Goal: Information Seeking & Learning: Learn about a topic

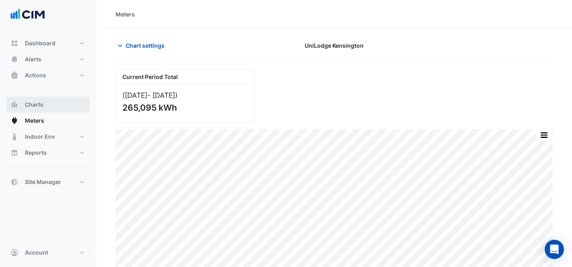
click at [56, 104] on button "Charts" at bounding box center [47, 105] width 83 height 16
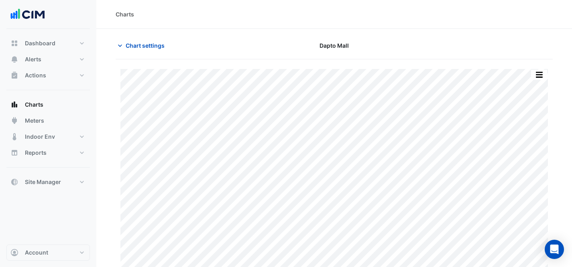
type input "**********"
click at [122, 49] on icon "button" at bounding box center [120, 46] width 8 height 8
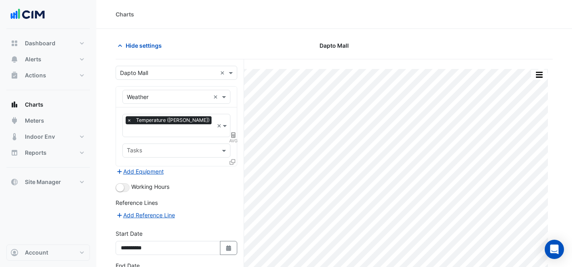
click at [177, 73] on input "text" at bounding box center [168, 73] width 97 height 8
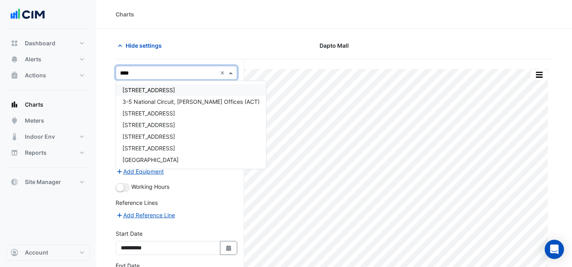
type input "*****"
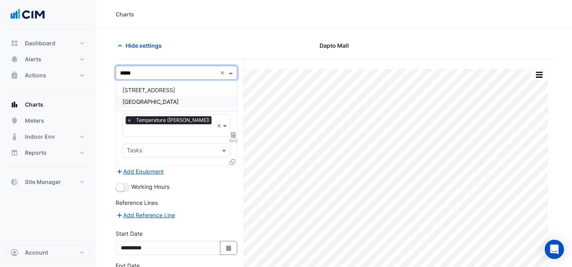
click at [171, 103] on span "[GEOGRAPHIC_DATA]" at bounding box center [150, 101] width 56 height 7
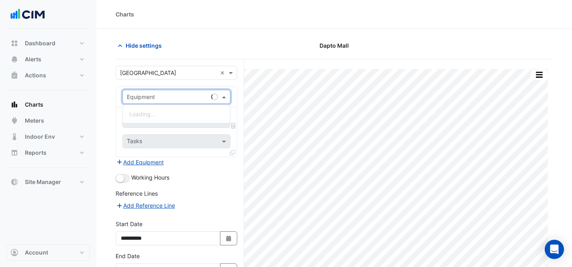
click at [176, 97] on input "text" at bounding box center [168, 97] width 83 height 8
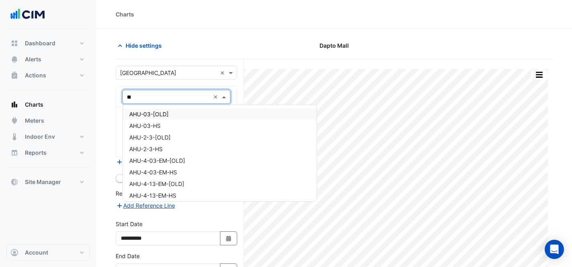
type input "***"
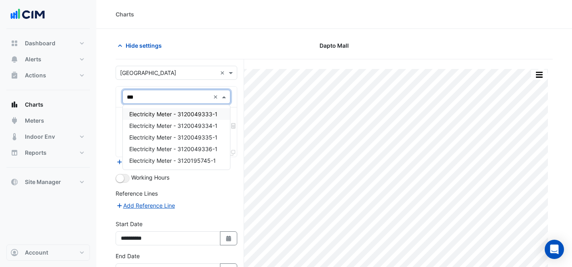
click at [201, 114] on span "Electricity Meter - 3120049333-1" at bounding box center [173, 114] width 88 height 7
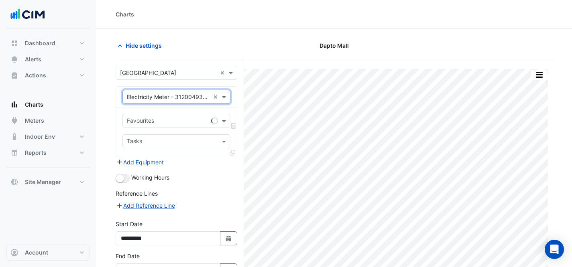
click at [192, 118] on input "text" at bounding box center [167, 122] width 81 height 8
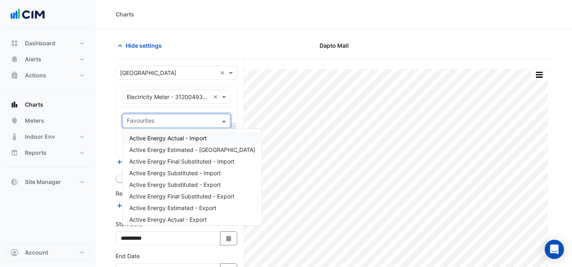
click at [210, 137] on div "Active Energy Actual - Import" at bounding box center [192, 138] width 139 height 12
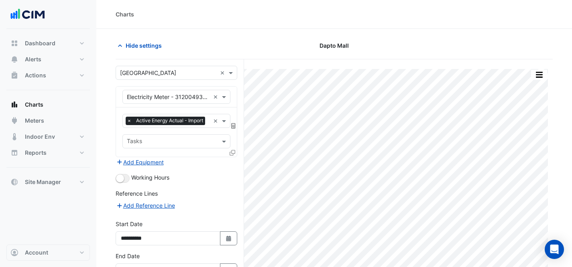
click at [234, 127] on icon at bounding box center [233, 126] width 4 height 6
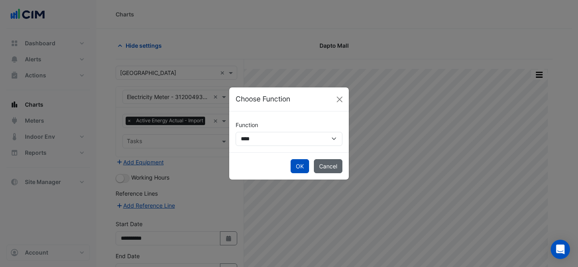
click at [321, 165] on button "Cancel" at bounding box center [328, 166] width 28 height 14
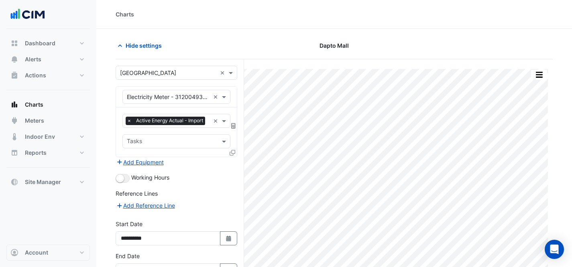
click at [193, 144] on input "text" at bounding box center [172, 142] width 90 height 8
click at [232, 153] on icon at bounding box center [233, 153] width 6 height 6
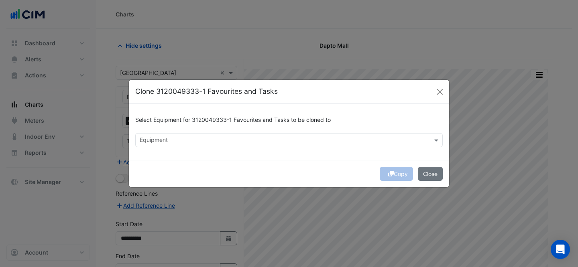
click at [273, 138] on input "text" at bounding box center [284, 141] width 289 height 8
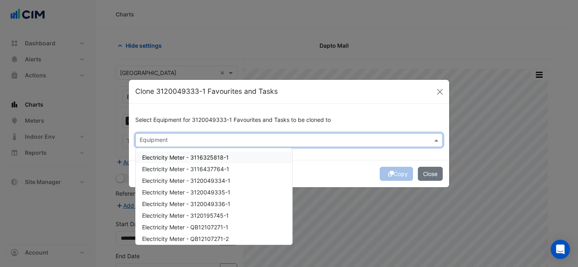
click at [259, 156] on div "Electricity Meter - 3116325818-1" at bounding box center [214, 158] width 157 height 12
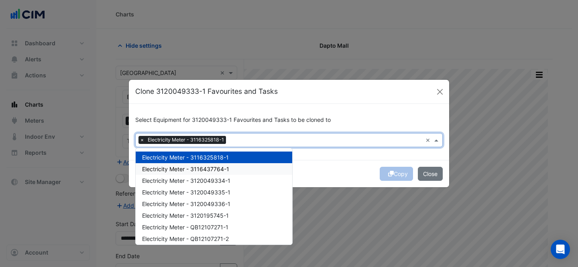
click at [260, 165] on div "Electricity Meter - 3116437764-1" at bounding box center [214, 169] width 157 height 12
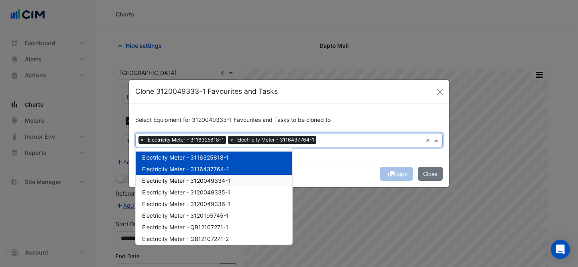
click at [258, 177] on div "Electricity Meter - 3120049334-1" at bounding box center [214, 181] width 157 height 12
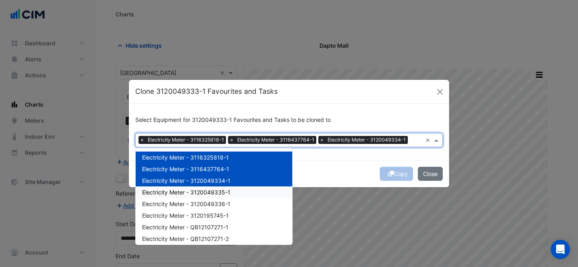
click at [256, 187] on div "Electricity Meter - 3120049335-1" at bounding box center [214, 193] width 157 height 12
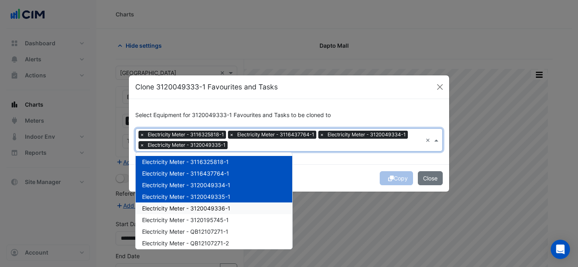
click at [252, 211] on div "Electricity Meter - 3120049336-1" at bounding box center [214, 209] width 157 height 12
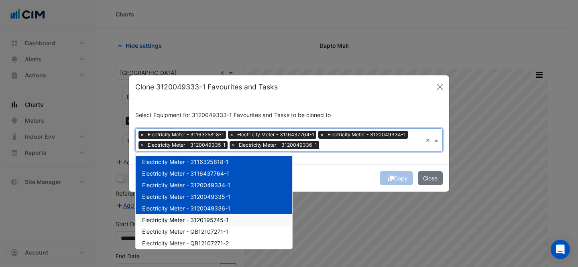
click at [243, 221] on div "Electricity Meter - 3120195745-1" at bounding box center [214, 220] width 157 height 12
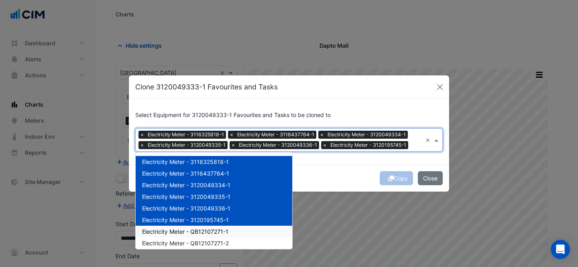
drag, startPoint x: 240, startPoint y: 233, endPoint x: 239, endPoint y: 244, distance: 11.3
click at [240, 233] on div "Electricity Meter - QB12107271-1" at bounding box center [214, 232] width 157 height 12
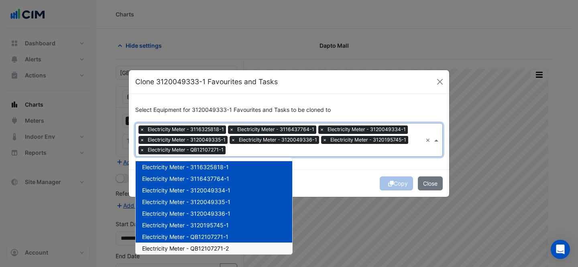
click at [239, 244] on div "Electricity Meter - QB12107271-2" at bounding box center [214, 249] width 157 height 12
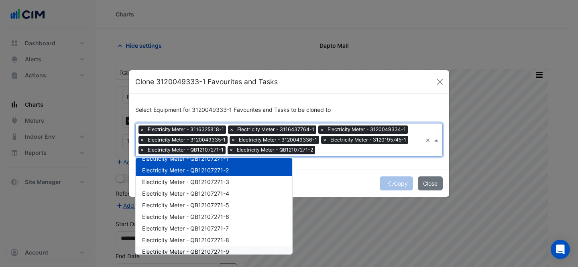
scroll to position [49, 0]
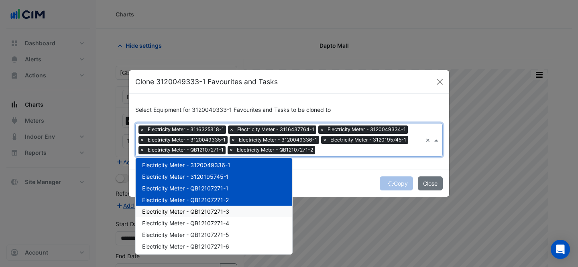
drag, startPoint x: 234, startPoint y: 209, endPoint x: 236, endPoint y: 224, distance: 15.0
click at [234, 210] on div "Electricity Meter - QB12107271-3" at bounding box center [214, 212] width 157 height 12
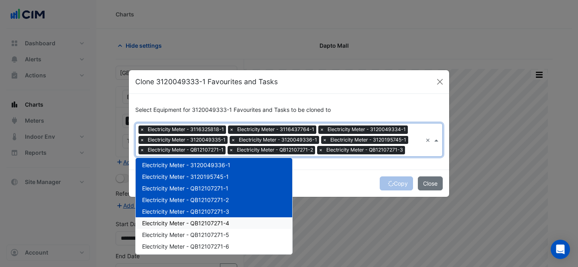
click at [237, 224] on div "Electricity Meter - QB12107271-4" at bounding box center [214, 224] width 157 height 12
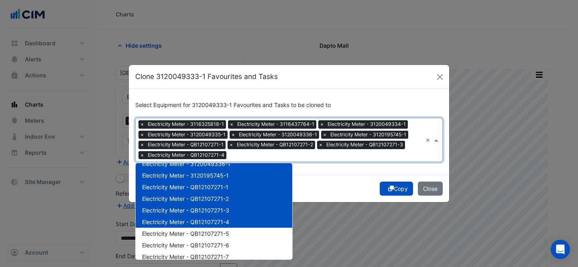
scroll to position [63, 0]
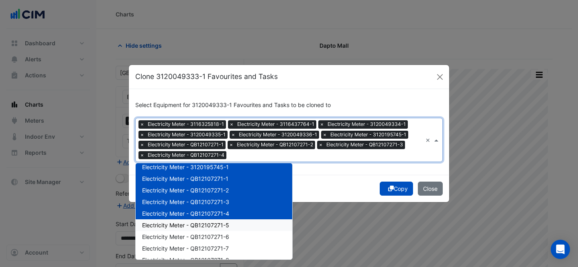
click at [230, 220] on div "Electricity Meter - QB12107271-5" at bounding box center [214, 226] width 157 height 12
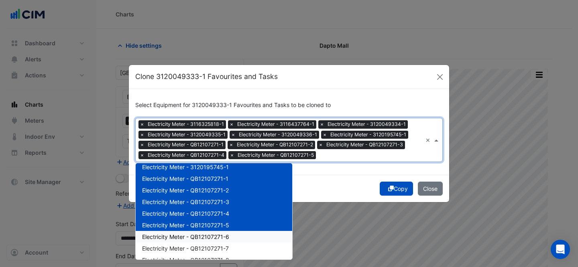
click at [232, 235] on div "Electricity Meter - QB12107271-6" at bounding box center [214, 237] width 157 height 12
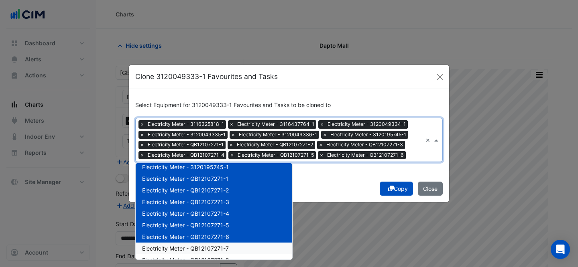
click at [232, 245] on div "Electricity Meter - QB12107271-7" at bounding box center [214, 249] width 157 height 12
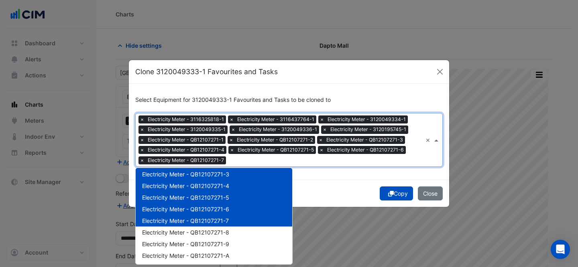
scroll to position [111, 0]
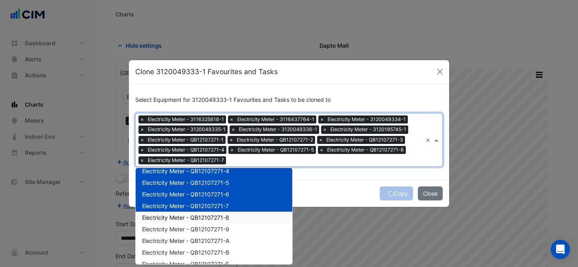
click at [228, 219] on span "Electricity Meter - QB12107271-8" at bounding box center [185, 217] width 87 height 7
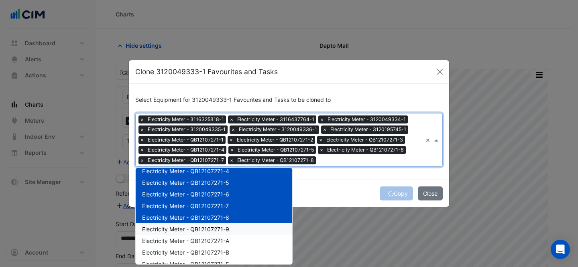
drag, startPoint x: 230, startPoint y: 226, endPoint x: 239, endPoint y: 246, distance: 21.8
click at [231, 227] on div "Electricity Meter - QB12107271-9" at bounding box center [214, 230] width 157 height 12
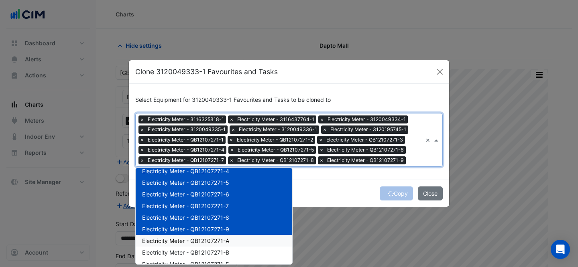
click at [239, 246] on div "Electricity Meter - QB12107271-A" at bounding box center [214, 241] width 157 height 12
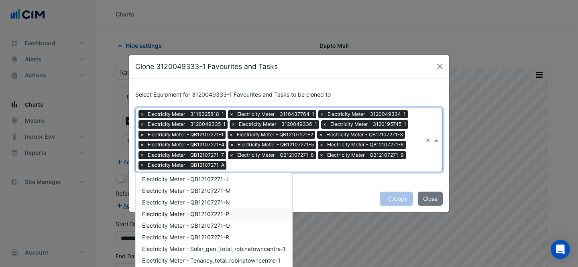
scroll to position [161, 0]
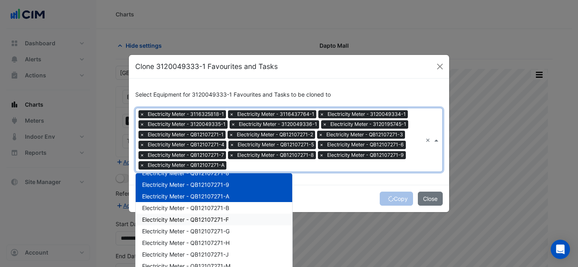
click at [229, 214] on div "Electricity Meter - QB12107271-F" at bounding box center [214, 220] width 157 height 12
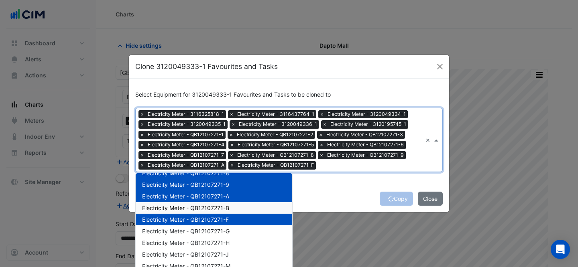
click at [228, 205] on div "Electricity Meter - QB12107271-B" at bounding box center [214, 208] width 157 height 12
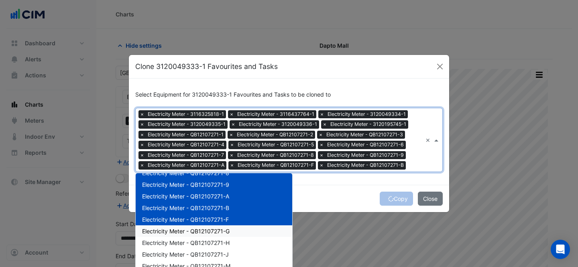
drag, startPoint x: 229, startPoint y: 228, endPoint x: 234, endPoint y: 246, distance: 18.8
click at [229, 228] on div "Electricity Meter - QB12107271-G" at bounding box center [214, 232] width 157 height 12
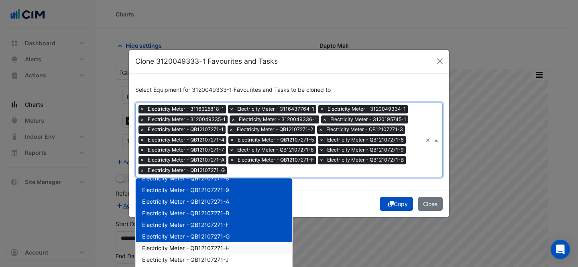
drag, startPoint x: 234, startPoint y: 247, endPoint x: 234, endPoint y: 240, distance: 6.4
click at [234, 246] on div "Electricity Meter - QB12107271-H" at bounding box center [214, 248] width 157 height 12
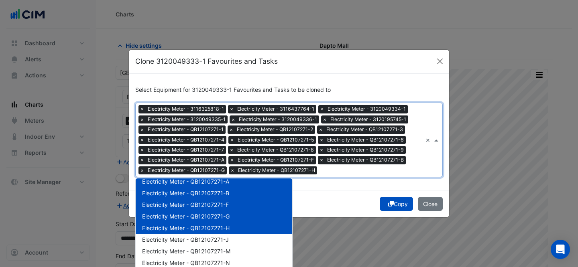
scroll to position [199, 0]
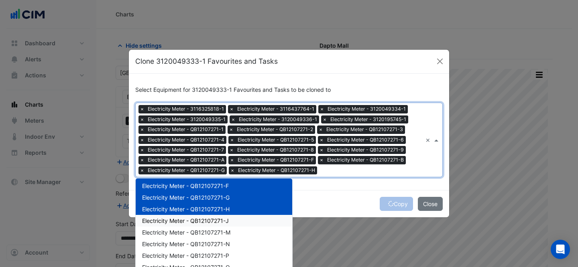
drag, startPoint x: 237, startPoint y: 222, endPoint x: 238, endPoint y: 232, distance: 9.4
click at [237, 223] on div "Electricity Meter - QB12107271-J" at bounding box center [214, 221] width 157 height 12
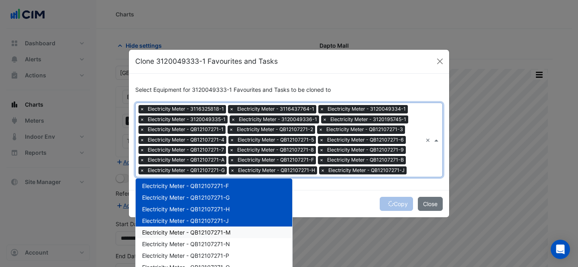
drag, startPoint x: 239, startPoint y: 233, endPoint x: 236, endPoint y: 248, distance: 16.0
click at [239, 233] on div "Electricity Meter - QB12107271-M" at bounding box center [214, 233] width 157 height 12
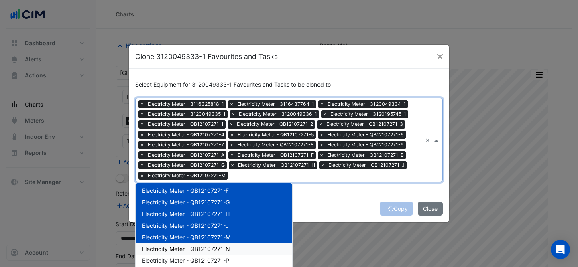
click at [237, 249] on div "Electricity Meter - QB12107271-N" at bounding box center [214, 249] width 157 height 12
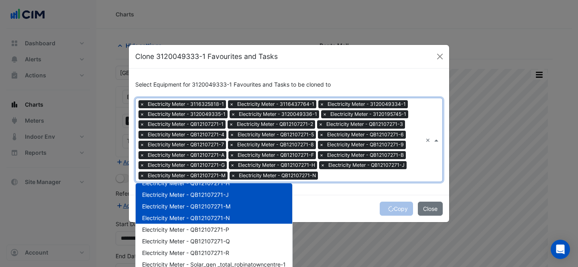
scroll to position [236, 0]
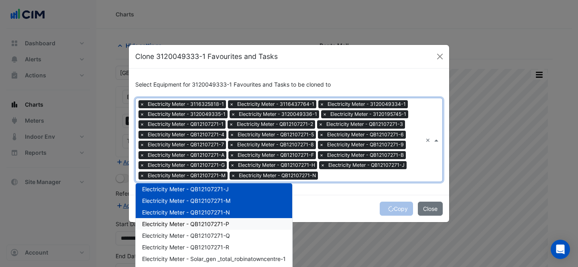
click at [235, 226] on div "Electricity Meter - QB12107271-P" at bounding box center [214, 224] width 157 height 12
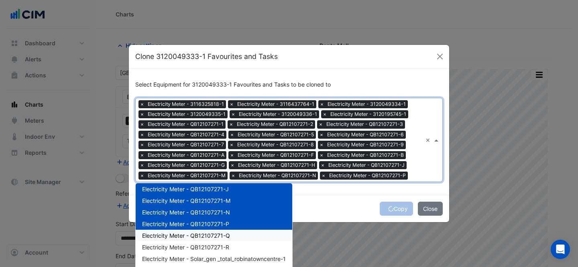
click at [234, 238] on div "Electricity Meter - QB12107271-Q" at bounding box center [214, 236] width 157 height 12
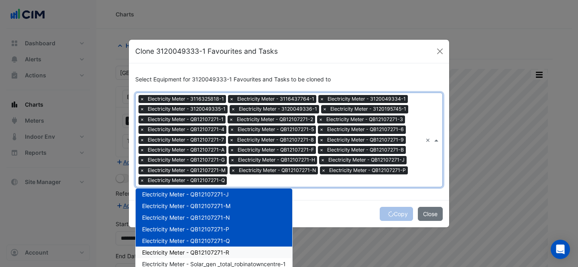
click at [232, 250] on div "Electricity Meter - QB12107271-R" at bounding box center [214, 253] width 157 height 12
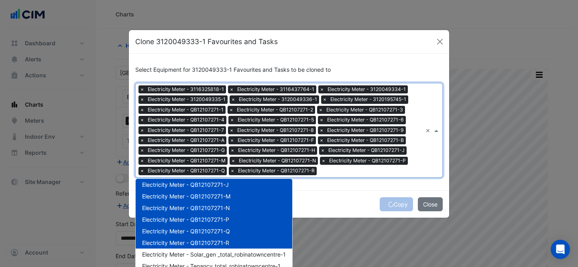
scroll to position [18, 0]
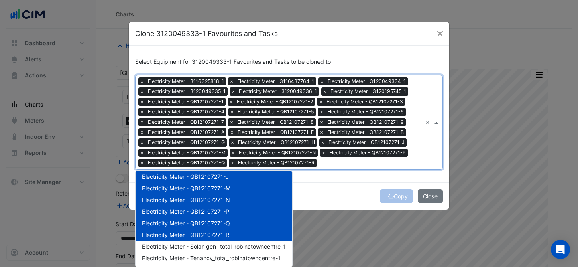
click at [332, 176] on div "Select Equipment for 3120049333-1 Favourites and Tasks to be cloned to Equipmen…" at bounding box center [289, 114] width 320 height 137
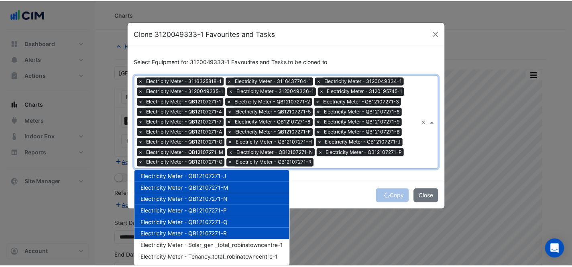
scroll to position [0, 0]
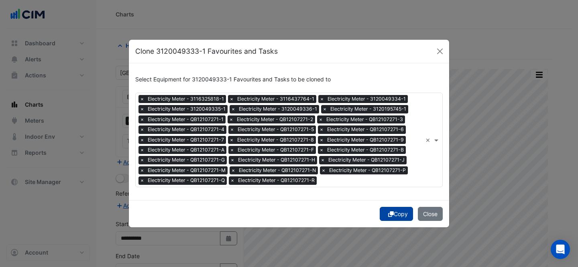
click at [385, 211] on button "Copy" at bounding box center [396, 214] width 33 height 14
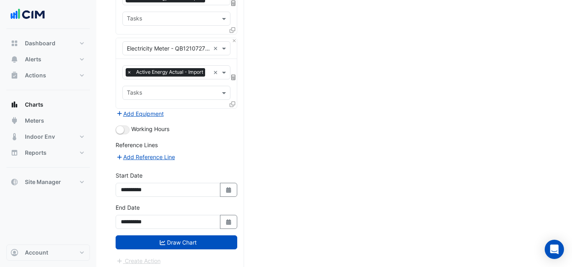
scroll to position [1983, 0]
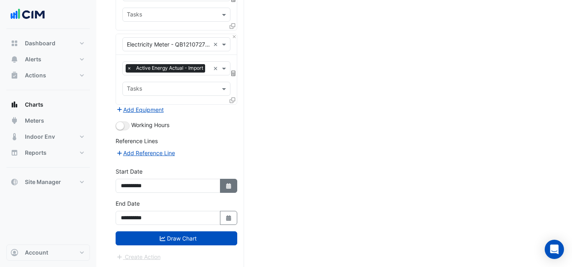
click at [228, 187] on icon "button" at bounding box center [228, 186] width 5 height 6
select select "*"
select select "****"
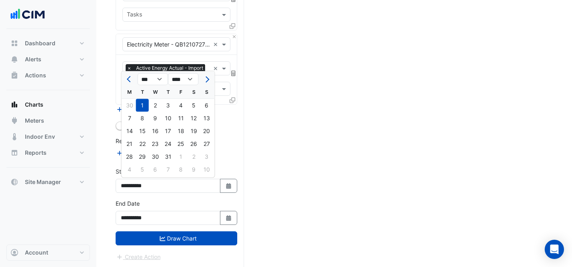
drag, startPoint x: 227, startPoint y: 159, endPoint x: 229, endPoint y: 172, distance: 13.4
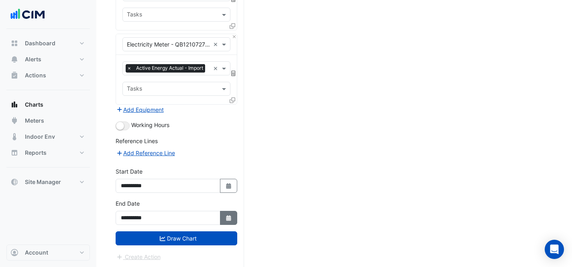
click at [230, 217] on icon "Select Date" at bounding box center [228, 219] width 7 height 6
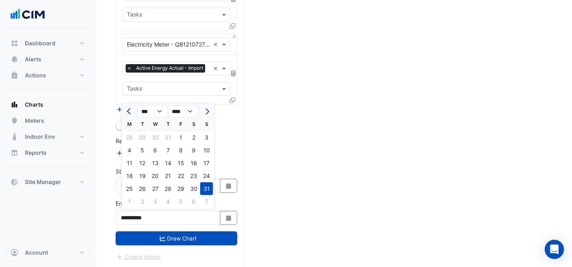
click at [126, 110] on button "Previous month" at bounding box center [130, 111] width 10 height 13
select select "*"
click at [166, 186] on div "31" at bounding box center [168, 189] width 13 height 13
type input "**********"
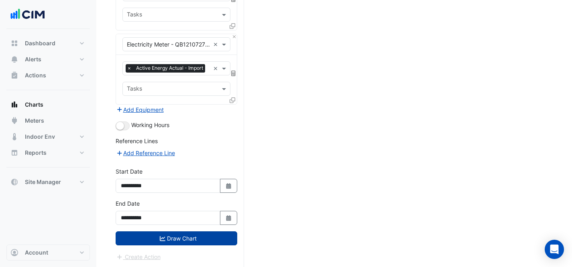
click at [187, 236] on button "Draw Chart" at bounding box center [177, 239] width 122 height 14
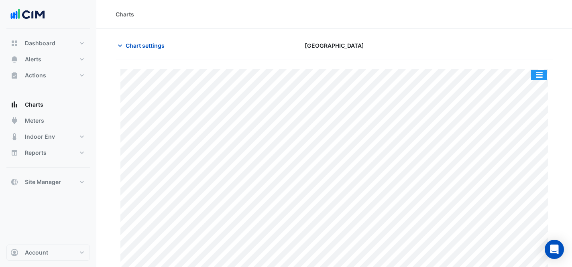
click at [535, 74] on button "button" at bounding box center [539, 75] width 16 height 10
click at [539, 74] on button "button" at bounding box center [539, 75] width 16 height 10
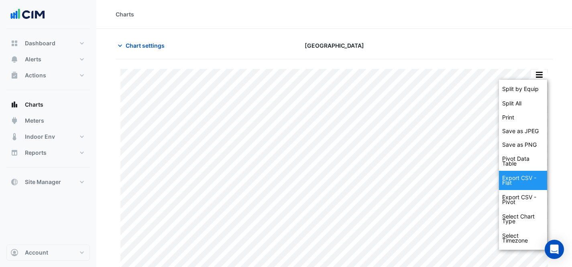
click at [530, 180] on div "Export CSV - Flat" at bounding box center [523, 180] width 48 height 19
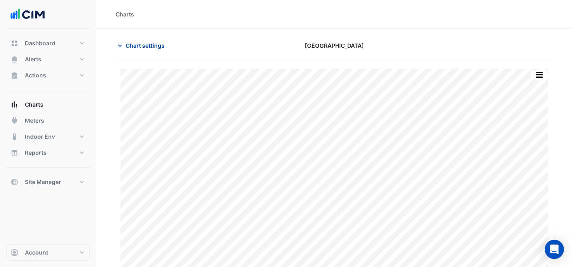
click at [136, 46] on span "Chart settings" at bounding box center [145, 45] width 39 height 8
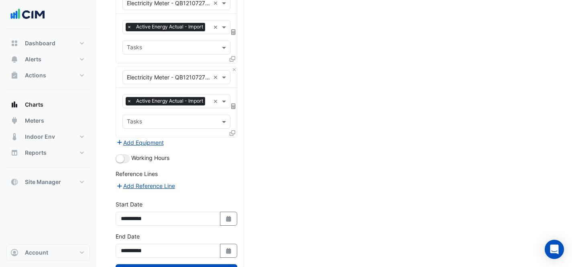
scroll to position [1983, 0]
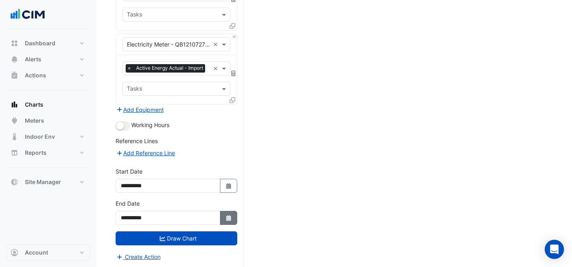
click at [230, 219] on icon "button" at bounding box center [228, 219] width 5 height 6
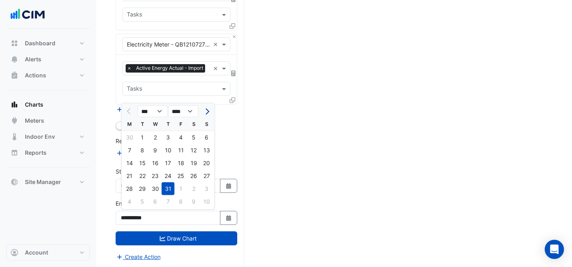
click at [205, 111] on span "Next month" at bounding box center [206, 111] width 6 height 6
select select "*"
click at [205, 189] on div "31" at bounding box center [206, 189] width 13 height 13
type input "**********"
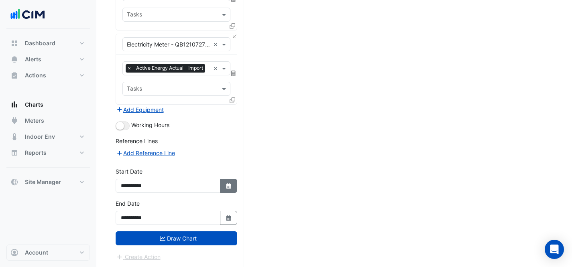
drag, startPoint x: 230, startPoint y: 184, endPoint x: 226, endPoint y: 179, distance: 6.3
click at [230, 184] on icon "button" at bounding box center [228, 186] width 5 height 6
select select "*"
select select "****"
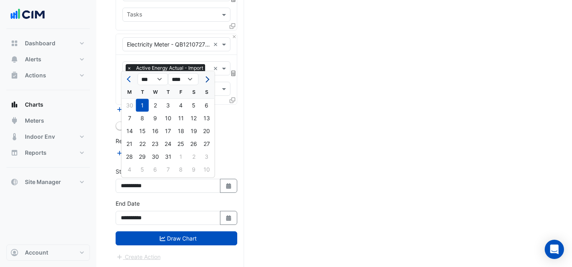
click at [205, 83] on button "Next month" at bounding box center [206, 79] width 10 height 13
select select "*"
click at [179, 104] on div "1" at bounding box center [181, 105] width 13 height 13
type input "**********"
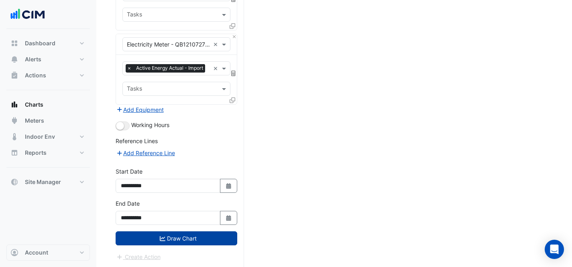
click at [165, 240] on button "Draw Chart" at bounding box center [177, 239] width 122 height 14
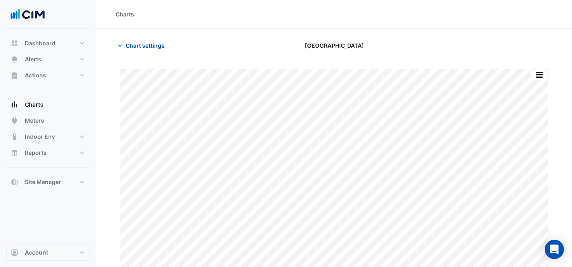
click at [370, 46] on div "[GEOGRAPHIC_DATA]" at bounding box center [334, 46] width 149 height 14
click at [542, 74] on button "button" at bounding box center [539, 75] width 16 height 10
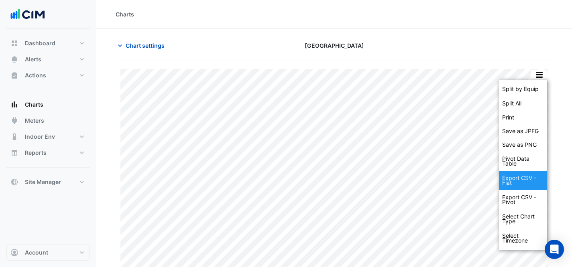
click at [531, 176] on div "Export CSV - Flat" at bounding box center [523, 180] width 48 height 19
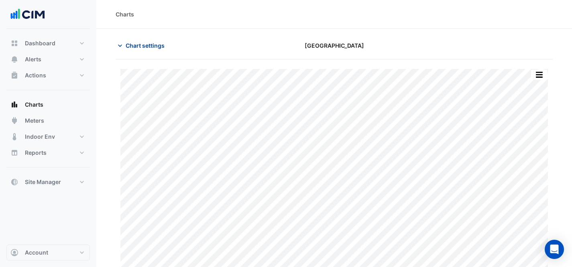
click at [147, 44] on span "Chart settings" at bounding box center [145, 45] width 39 height 8
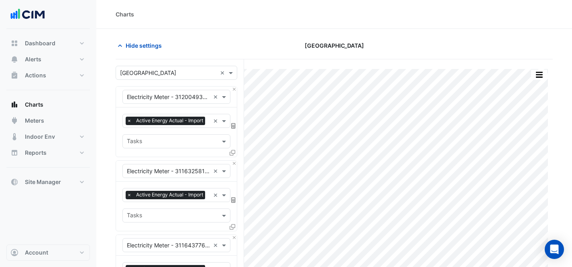
click at [160, 74] on input "text" at bounding box center [168, 73] width 97 height 8
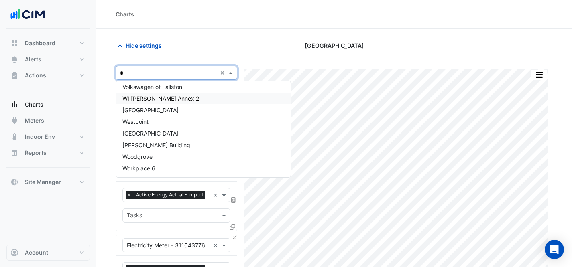
scroll to position [155, 0]
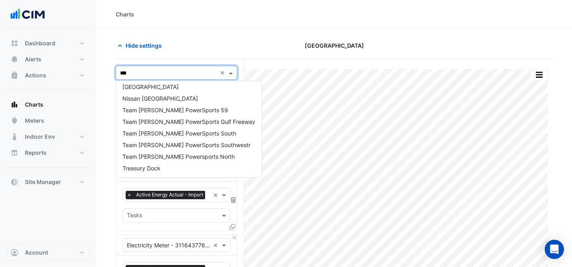
type input "****"
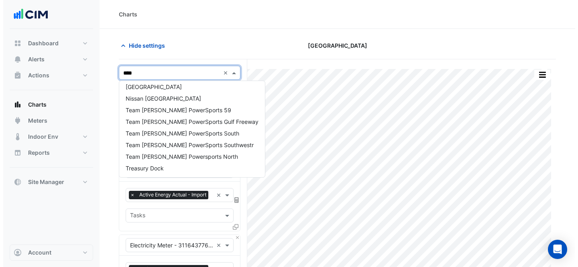
scroll to position [0, 0]
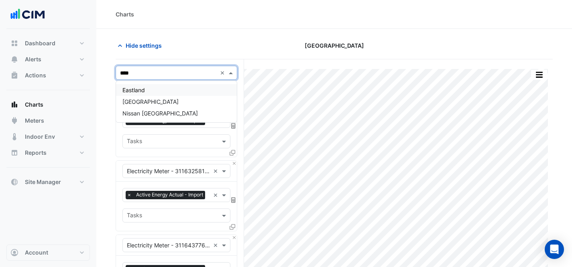
click at [155, 86] on div "Eastland" at bounding box center [176, 90] width 121 height 12
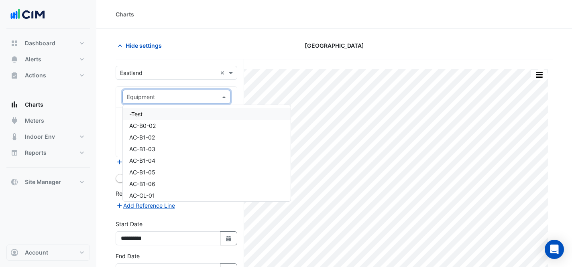
click at [157, 96] on input "text" at bounding box center [168, 97] width 83 height 8
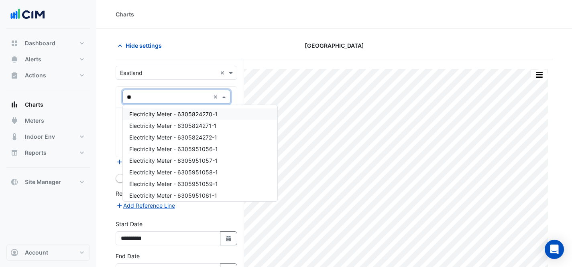
type input "***"
click at [160, 114] on span "Electricity Meter - 6305824270-1" at bounding box center [173, 114] width 88 height 7
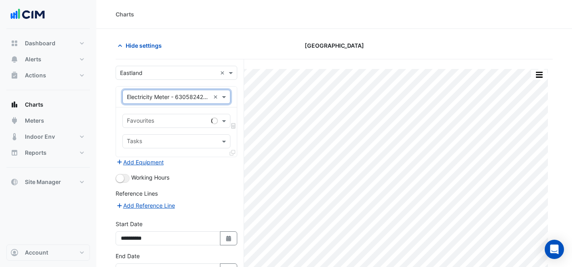
click at [183, 123] on input "text" at bounding box center [167, 122] width 81 height 8
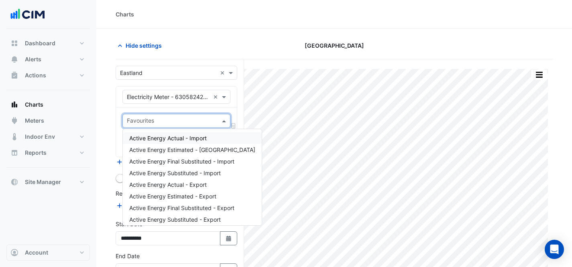
click at [183, 140] on span "Active Energy Actual - Import" at bounding box center [167, 138] width 77 height 7
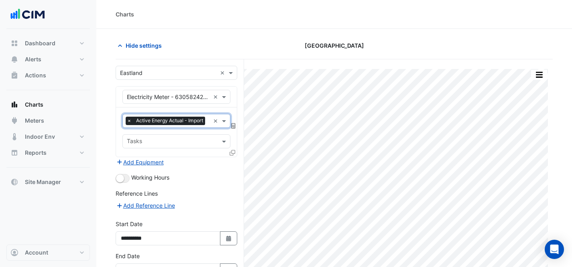
click at [230, 150] on icon at bounding box center [233, 153] width 6 height 6
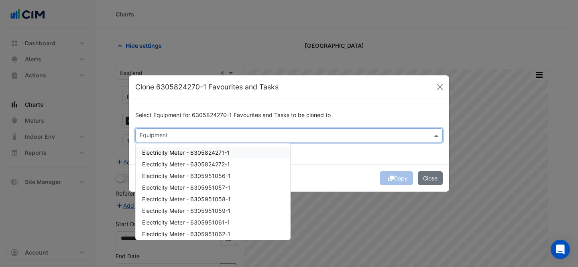
click at [229, 132] on input "text" at bounding box center [284, 136] width 289 height 8
click at [227, 149] on span "Electricity Meter - 6305824271-1" at bounding box center [185, 152] width 87 height 7
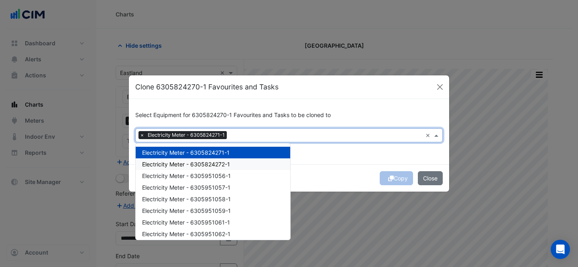
click at [231, 163] on div "Electricity Meter - 6305824272-1" at bounding box center [213, 165] width 155 height 12
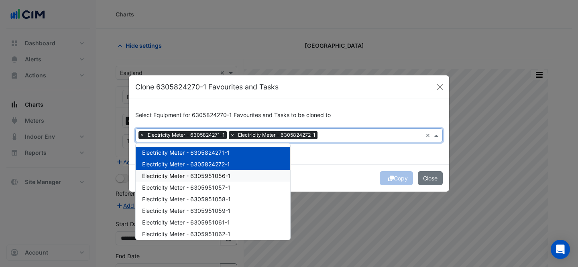
click at [233, 173] on div "Electricity Meter - 6305951056-1" at bounding box center [213, 176] width 155 height 12
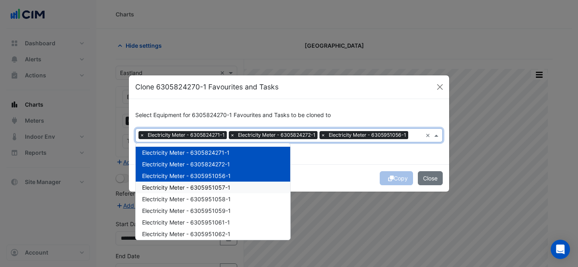
click at [234, 186] on div "Electricity Meter - 6305951057-1" at bounding box center [213, 188] width 155 height 12
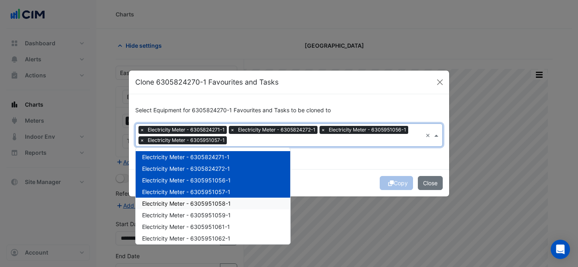
click at [232, 204] on div "Electricity Meter - 6305951058-1" at bounding box center [213, 204] width 155 height 12
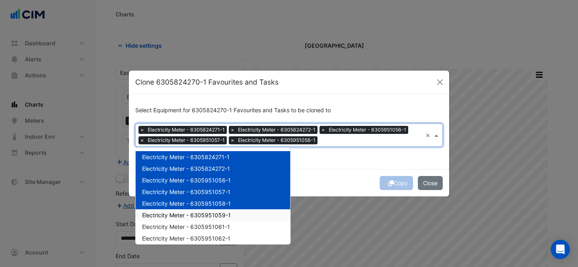
click at [230, 212] on span "Electricity Meter - 6305951059-1" at bounding box center [186, 215] width 89 height 7
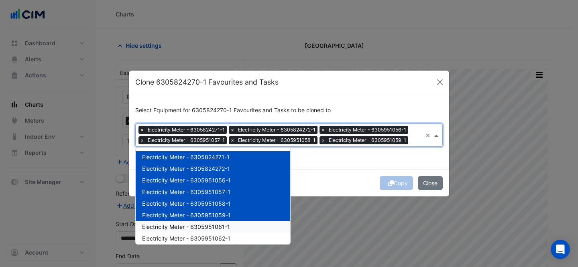
click at [226, 226] on span "Electricity Meter - 6305951061-1" at bounding box center [186, 227] width 88 height 7
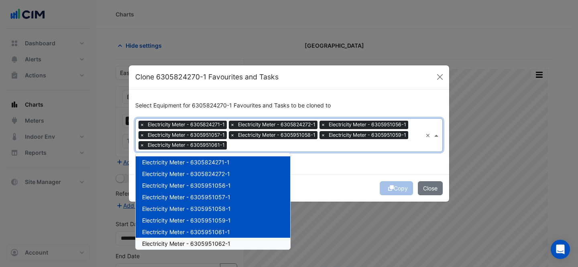
click at [230, 242] on div "Electricity Meter - 6305951062-1" at bounding box center [213, 244] width 155 height 12
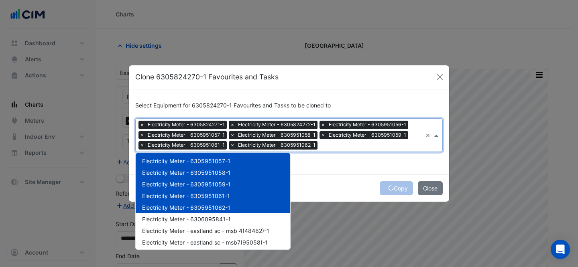
scroll to position [36, 0]
click at [230, 217] on div "Electricity Meter - 6306095841-1" at bounding box center [213, 220] width 155 height 12
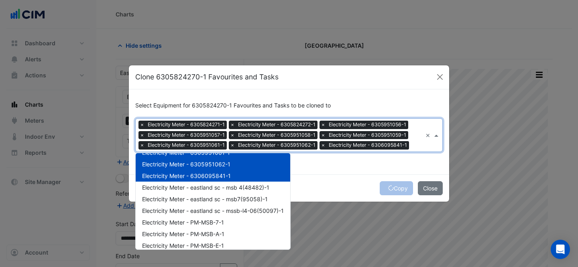
scroll to position [94, 0]
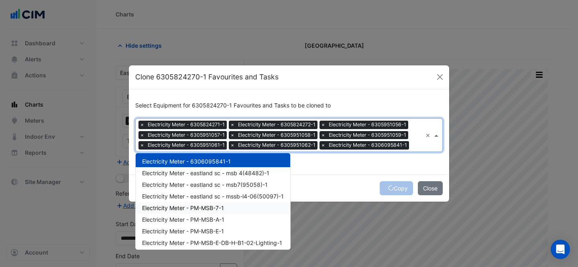
click at [228, 208] on div "Electricity Meter - PM-MSB-7-1" at bounding box center [213, 208] width 155 height 12
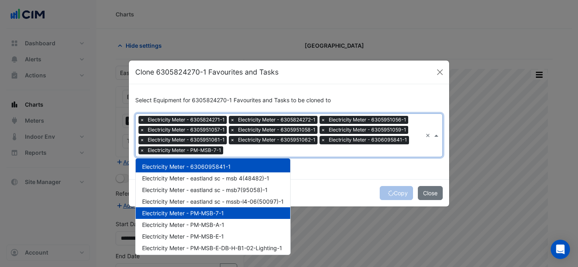
click at [226, 210] on div "Electricity Meter - PM-MSB-7-1" at bounding box center [213, 213] width 155 height 12
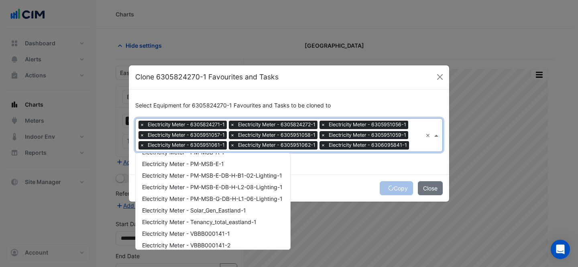
scroll to position [189, 0]
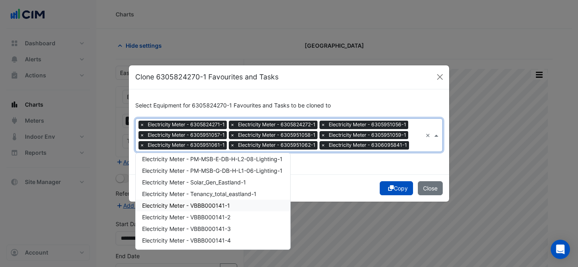
click at [230, 207] on span "Electricity Meter - VBBB000141-1" at bounding box center [186, 205] width 88 height 7
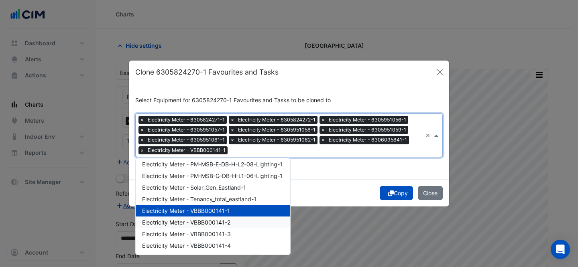
click at [232, 224] on div "Electricity Meter - VBBB000141-2" at bounding box center [213, 223] width 155 height 12
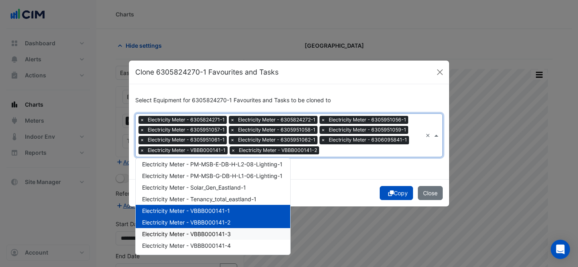
drag, startPoint x: 234, startPoint y: 230, endPoint x: 235, endPoint y: 239, distance: 9.3
click at [234, 232] on div "Electricity Meter - VBBB000141-3" at bounding box center [213, 234] width 155 height 12
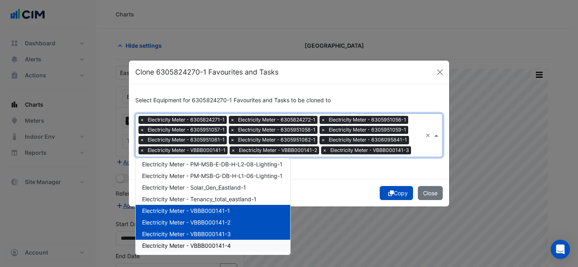
click at [237, 244] on div "Electricity Meter - VBBB000141-4" at bounding box center [213, 246] width 155 height 12
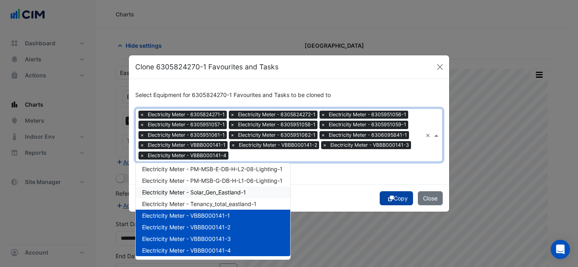
click at [395, 194] on button "Copy" at bounding box center [396, 198] width 33 height 14
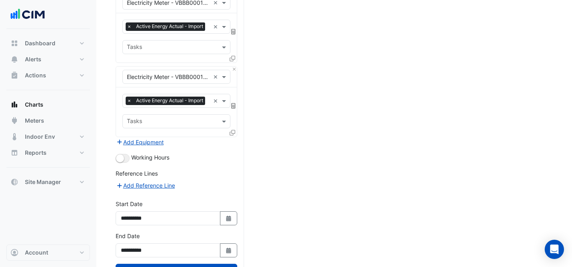
scroll to position [1018, 0]
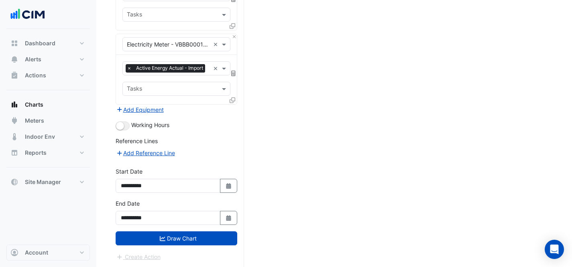
drag, startPoint x: 230, startPoint y: 187, endPoint x: 220, endPoint y: 176, distance: 15.1
click at [230, 187] on icon "button" at bounding box center [228, 186] width 5 height 6
select select "*"
select select "****"
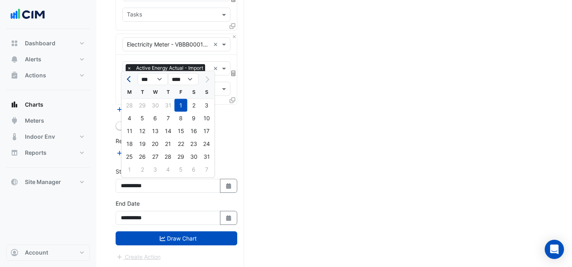
click at [130, 78] on span "Previous month" at bounding box center [130, 79] width 6 height 6
select select "*"
click at [141, 104] on div "1" at bounding box center [142, 105] width 13 height 13
type input "**********"
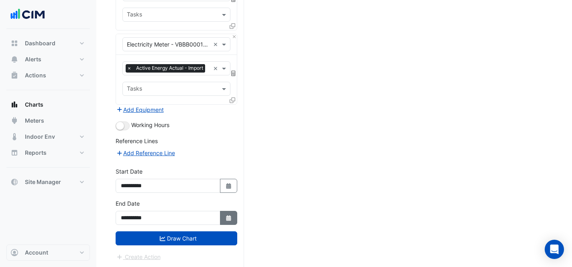
click at [225, 219] on icon "Select Date" at bounding box center [228, 219] width 7 height 6
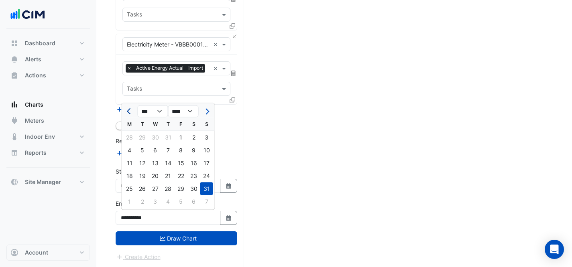
click at [133, 110] on button "Previous month" at bounding box center [130, 111] width 10 height 13
select select "*"
click at [168, 190] on div "31" at bounding box center [168, 189] width 13 height 13
type input "**********"
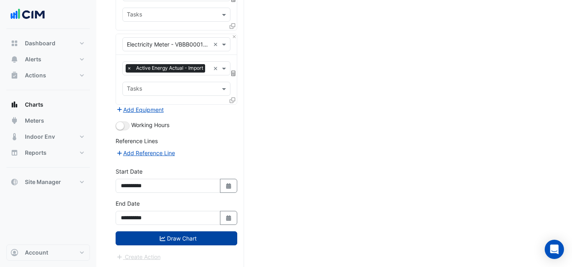
click at [162, 240] on icon "submit" at bounding box center [163, 239] width 6 height 6
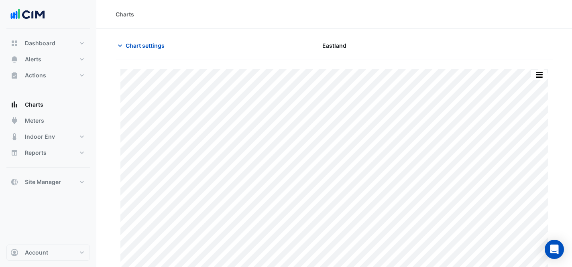
click at [541, 70] on button "button" at bounding box center [539, 75] width 16 height 10
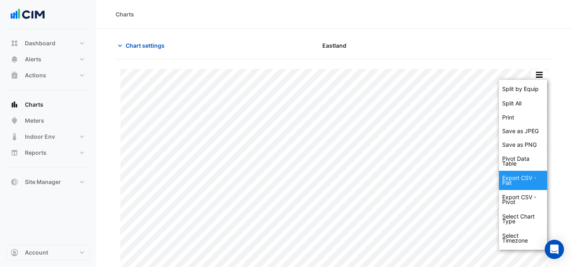
drag, startPoint x: 523, startPoint y: 171, endPoint x: 439, endPoint y: 10, distance: 181.7
click at [523, 171] on div "Export CSV - Flat" at bounding box center [523, 180] width 48 height 19
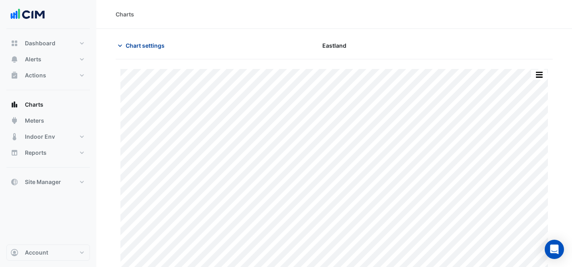
click at [150, 51] on button "Chart settings" at bounding box center [143, 46] width 54 height 14
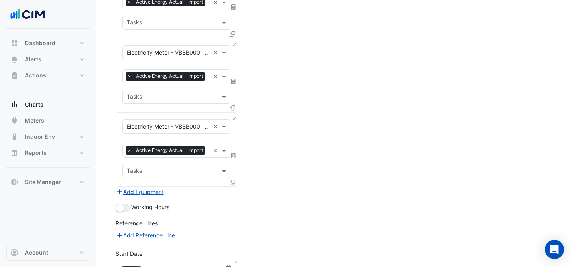
scroll to position [1018, 0]
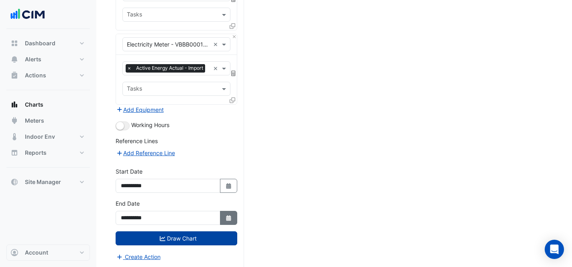
click at [225, 217] on icon "Select Date" at bounding box center [228, 219] width 7 height 6
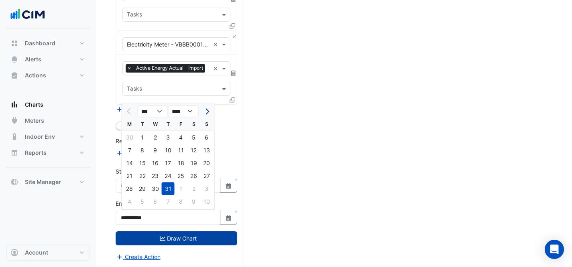
click at [202, 113] on button "Next month" at bounding box center [206, 111] width 10 height 13
select select "*"
click at [207, 190] on div "31" at bounding box center [206, 189] width 13 height 13
type input "**********"
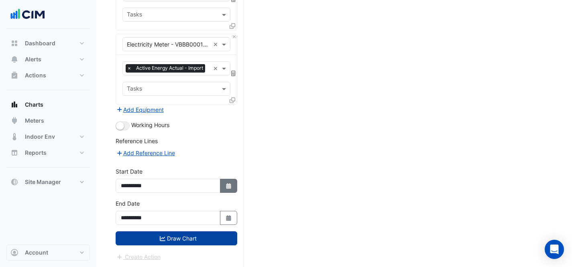
click at [229, 187] on icon "button" at bounding box center [228, 186] width 5 height 6
select select "*"
select select "****"
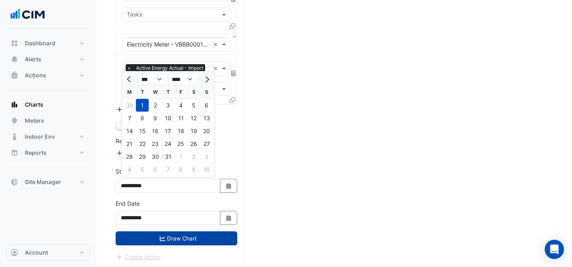
click at [205, 78] on span "Next month" at bounding box center [206, 79] width 6 height 6
select select "*"
click at [179, 105] on div "1" at bounding box center [181, 105] width 13 height 13
type input "**********"
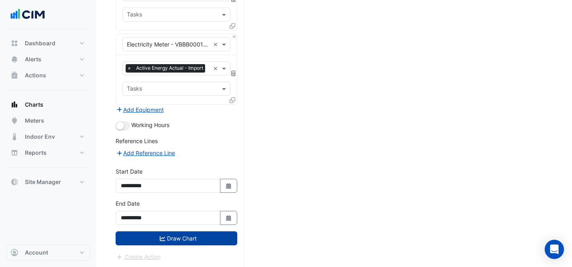
click at [201, 236] on button "Draw Chart" at bounding box center [177, 239] width 122 height 14
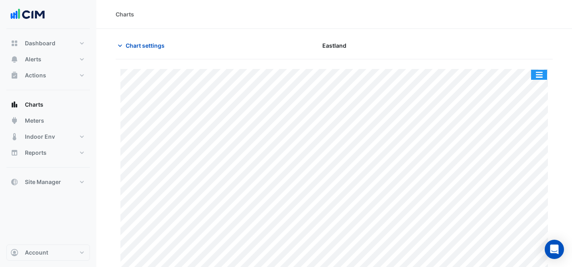
click at [535, 77] on button "button" at bounding box center [539, 75] width 16 height 10
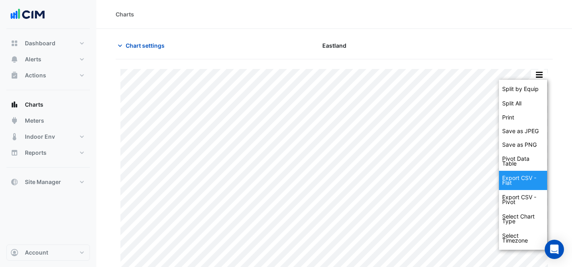
click at [525, 176] on div "Export CSV - Flat" at bounding box center [523, 180] width 48 height 19
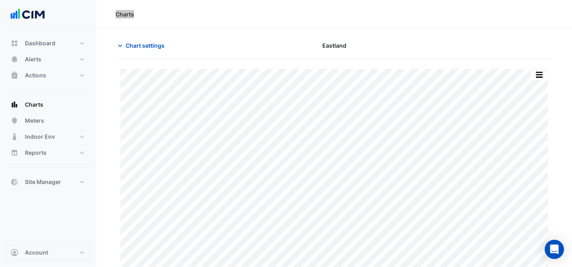
click at [407, 2] on div "Charts" at bounding box center [334, 14] width 476 height 29
click at [140, 43] on span "Chart settings" at bounding box center [145, 45] width 39 height 8
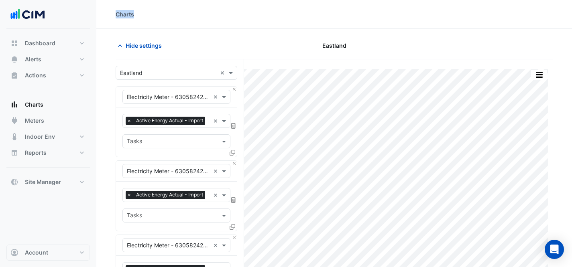
click at [159, 69] on input "text" at bounding box center [168, 73] width 97 height 8
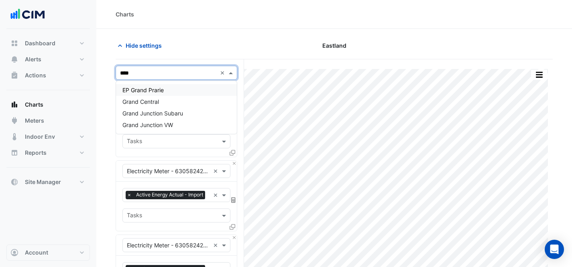
type input "*****"
click at [172, 105] on div "Grand Central" at bounding box center [176, 102] width 121 height 12
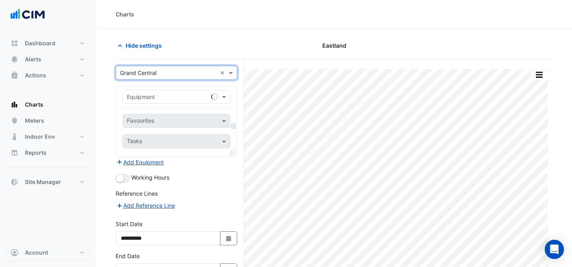
click at [174, 97] on input "text" at bounding box center [168, 97] width 83 height 8
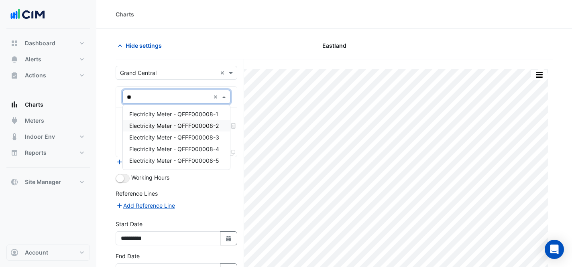
type input "***"
drag, startPoint x: 166, startPoint y: 113, endPoint x: 185, endPoint y: 130, distance: 25.6
click at [166, 113] on span "Electricity Meter - QFFF000008-1" at bounding box center [173, 114] width 89 height 7
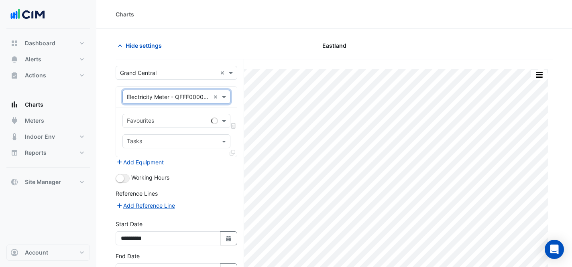
click at [185, 122] on input "text" at bounding box center [167, 122] width 81 height 8
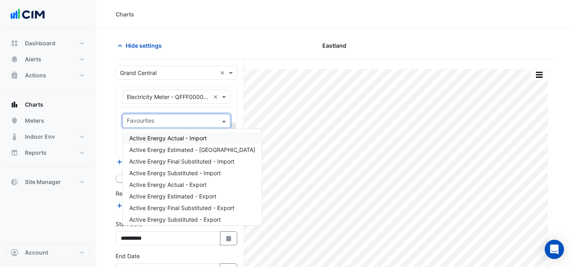
click at [191, 139] on span "Active Energy Actual - Import" at bounding box center [167, 138] width 77 height 7
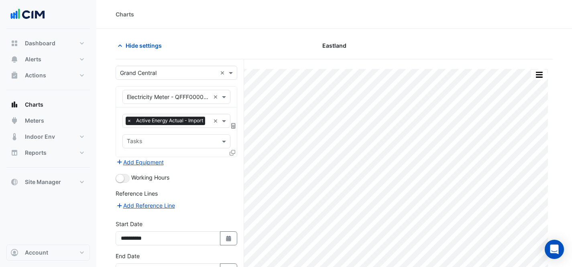
click at [233, 150] on icon at bounding box center [233, 153] width 6 height 6
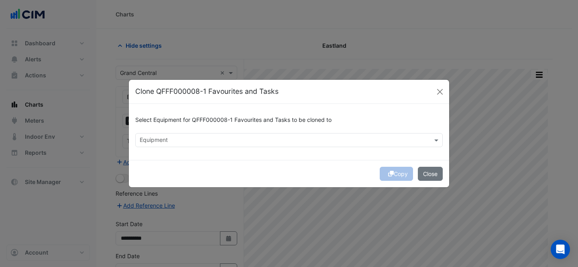
click at [345, 141] on input "text" at bounding box center [284, 141] width 289 height 8
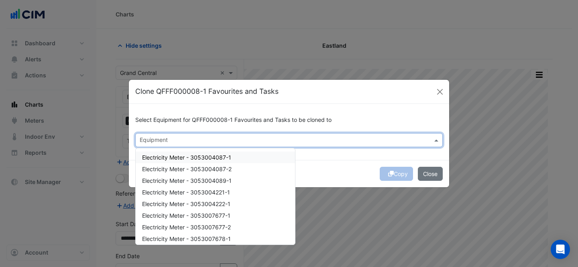
click at [228, 160] on span "Electricity Meter - 3053004087-1" at bounding box center [186, 157] width 89 height 7
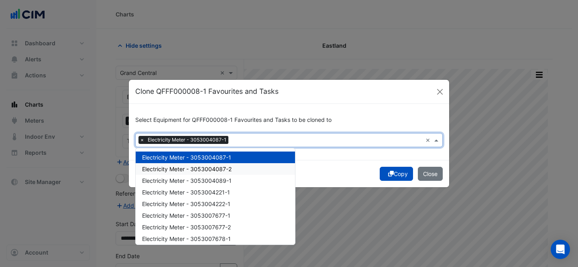
click at [238, 164] on div "Electricity Meter - 3053004087-2" at bounding box center [215, 169] width 159 height 12
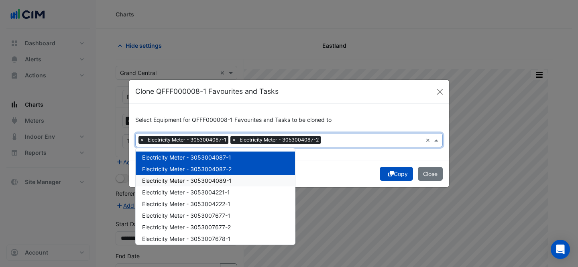
drag, startPoint x: 239, startPoint y: 179, endPoint x: 240, endPoint y: 203, distance: 23.3
click at [239, 180] on div "Electricity Meter - 3053004089-1" at bounding box center [215, 181] width 159 height 12
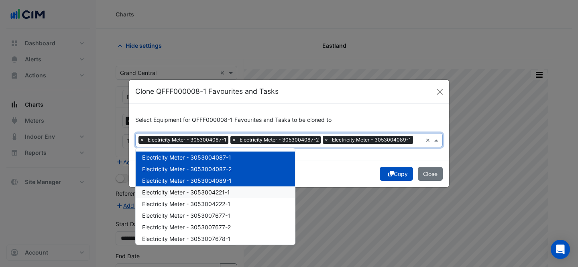
click at [239, 193] on div "Electricity Meter - 3053004221-1" at bounding box center [215, 193] width 159 height 12
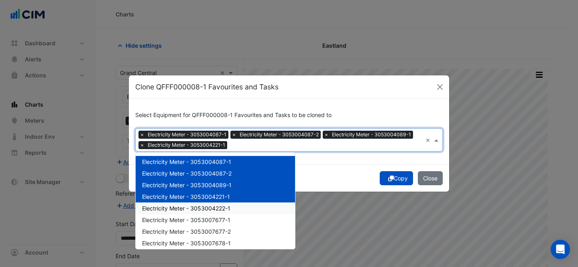
click at [241, 209] on div "Electricity Meter - 3053004222-1" at bounding box center [215, 209] width 159 height 12
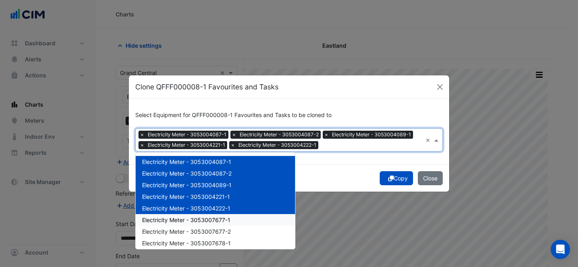
click at [242, 220] on div "Electricity Meter - 3053007677-1" at bounding box center [215, 220] width 159 height 12
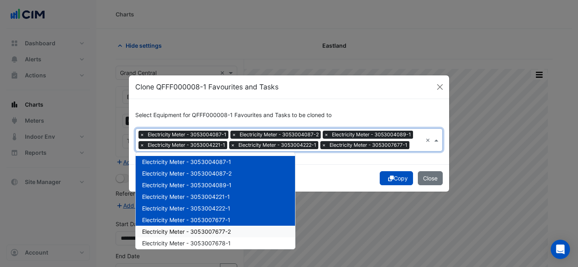
click at [244, 233] on div "Electricity Meter - 3053007677-2" at bounding box center [215, 232] width 159 height 12
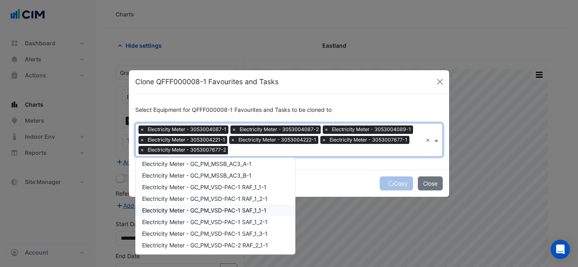
scroll to position [73, 0]
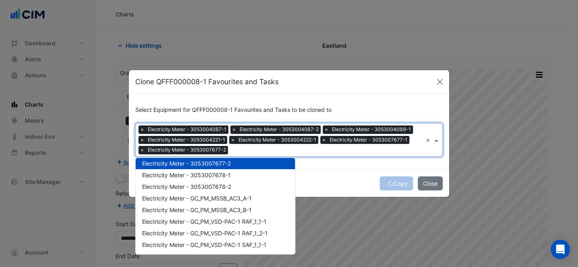
click at [221, 168] on div "Electricity Meter - 3053007677-2" at bounding box center [215, 164] width 159 height 12
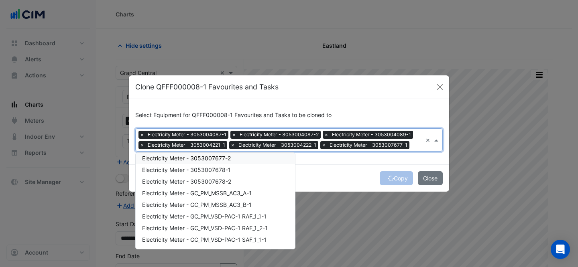
click at [224, 161] on span "Electricity Meter - 3053007677-2" at bounding box center [186, 158] width 89 height 7
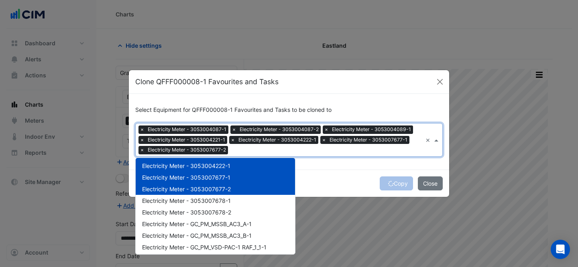
scroll to position [47, 0]
click at [232, 198] on div "Electricity Meter - 3053007678-1" at bounding box center [215, 202] width 159 height 12
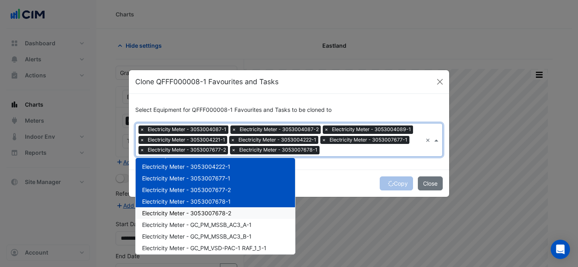
click at [231, 212] on span "Electricity Meter - 3053007678-2" at bounding box center [186, 213] width 89 height 7
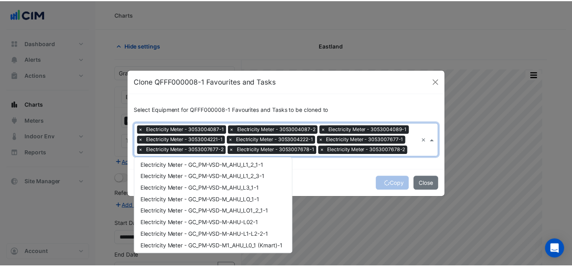
scroll to position [690, 0]
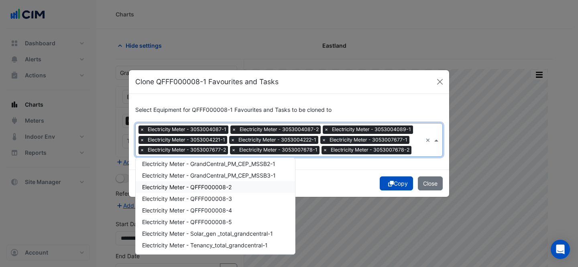
click at [217, 186] on span "Electricity Meter - QFFF000008-2" at bounding box center [186, 187] width 89 height 7
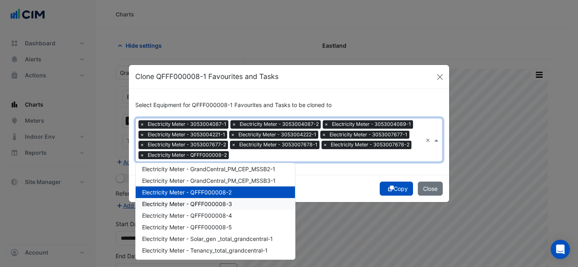
drag, startPoint x: 222, startPoint y: 202, endPoint x: 228, endPoint y: 216, distance: 15.3
click at [222, 202] on span "Electricity Meter - QFFF000008-3" at bounding box center [187, 204] width 90 height 7
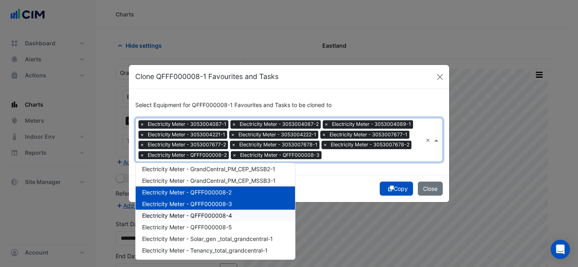
drag, startPoint x: 226, startPoint y: 216, endPoint x: 228, endPoint y: 223, distance: 7.2
click at [227, 218] on span "Electricity Meter - QFFF000008-4" at bounding box center [187, 215] width 90 height 7
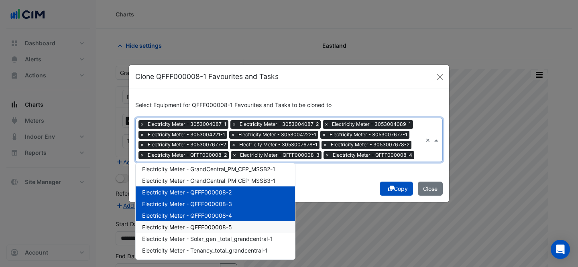
click at [229, 227] on span "Electricity Meter - QFFF000008-5" at bounding box center [187, 227] width 90 height 7
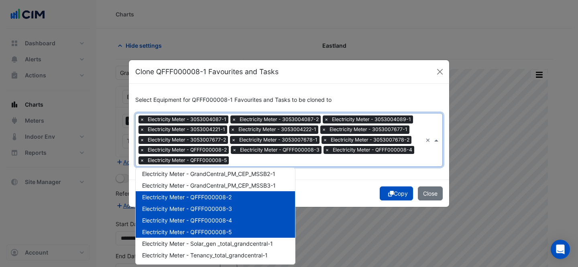
click at [346, 186] on div "Copy Close" at bounding box center [289, 193] width 320 height 27
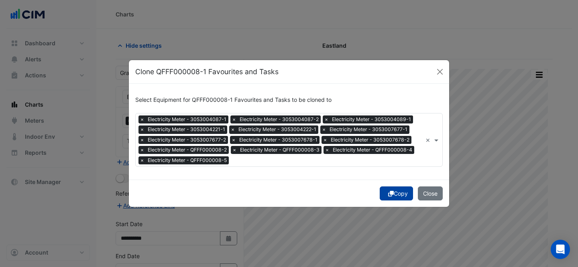
click at [388, 193] on icon "submit" at bounding box center [391, 194] width 6 height 6
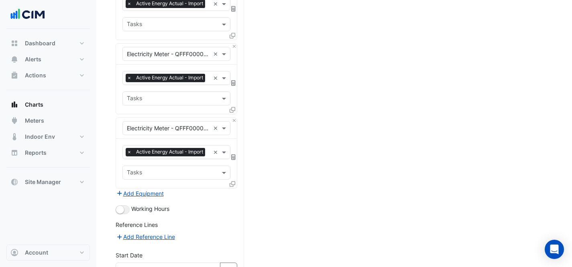
scroll to position [1018, 0]
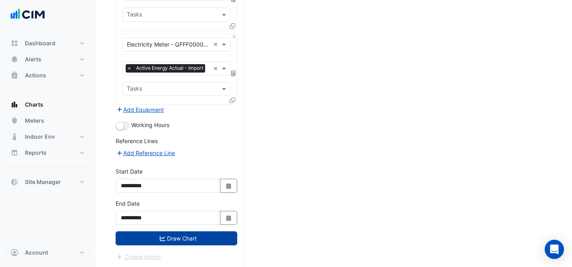
click at [218, 237] on button "Draw Chart" at bounding box center [177, 239] width 122 height 14
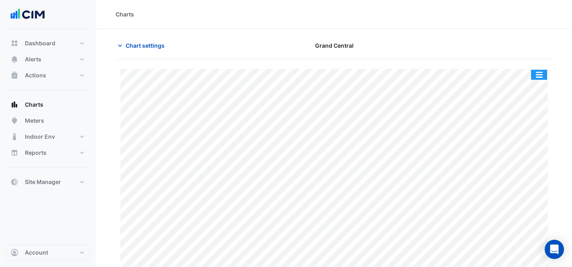
click at [537, 71] on button "button" at bounding box center [539, 75] width 16 height 10
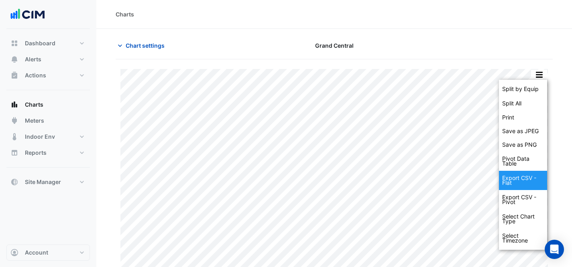
click at [531, 180] on div "Export CSV - Flat" at bounding box center [523, 180] width 48 height 19
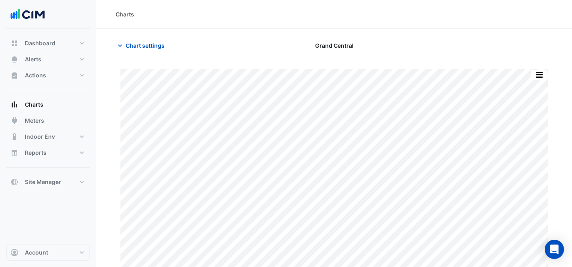
scroll to position [22, 0]
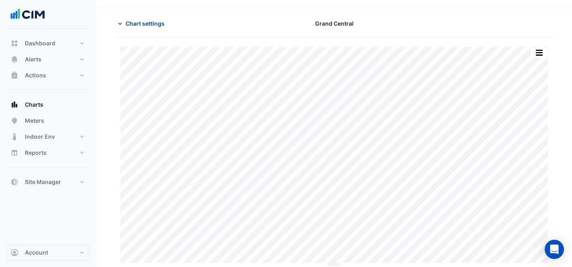
click at [144, 23] on span "Chart settings" at bounding box center [145, 23] width 39 height 8
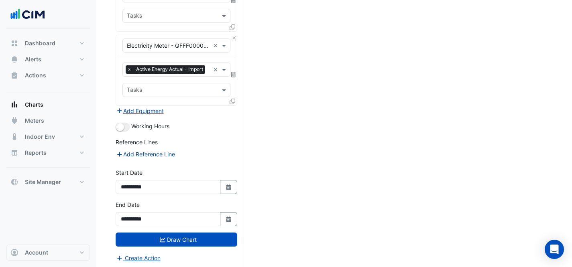
scroll to position [1018, 0]
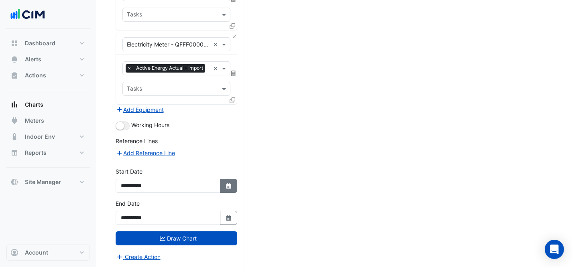
click at [233, 183] on button "Select Date" at bounding box center [229, 186] width 18 height 14
select select "*"
select select "****"
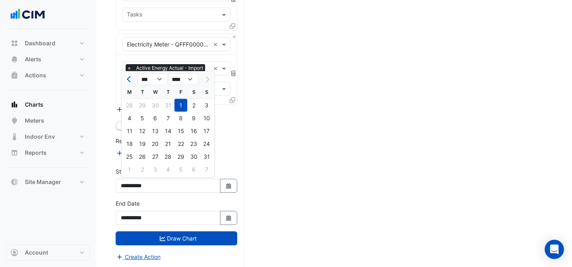
drag, startPoint x: 127, startPoint y: 77, endPoint x: 146, endPoint y: 97, distance: 27.5
click at [127, 77] on button "Previous month" at bounding box center [130, 79] width 10 height 13
select select "*"
click at [142, 103] on div "1" at bounding box center [142, 105] width 13 height 13
type input "**********"
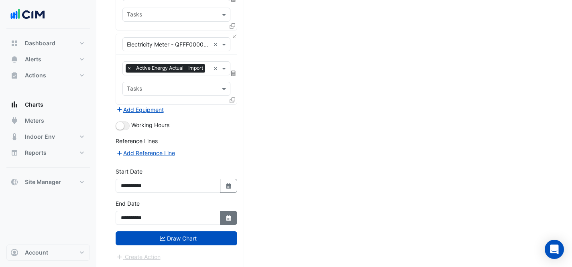
click at [232, 214] on button "Select Date" at bounding box center [229, 218] width 18 height 14
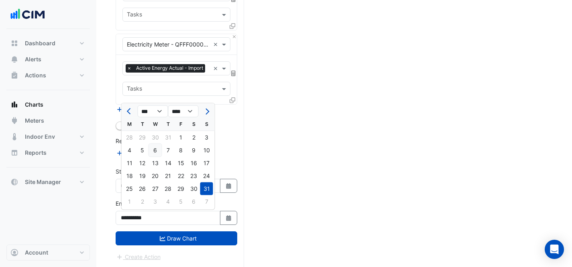
drag, startPoint x: 128, startPoint y: 113, endPoint x: 156, endPoint y: 155, distance: 50.6
click at [128, 113] on button "Previous month" at bounding box center [130, 111] width 10 height 13
select select "*"
click at [168, 187] on div "31" at bounding box center [168, 189] width 13 height 13
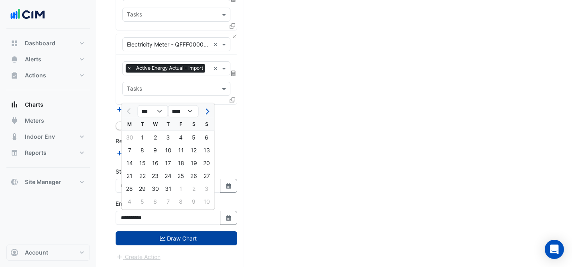
type input "**********"
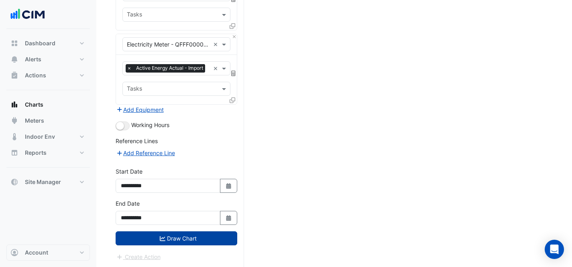
click at [186, 242] on button "Draw Chart" at bounding box center [177, 239] width 122 height 14
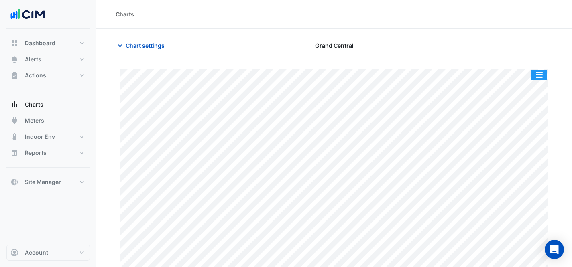
click at [539, 75] on button "button" at bounding box center [539, 75] width 16 height 10
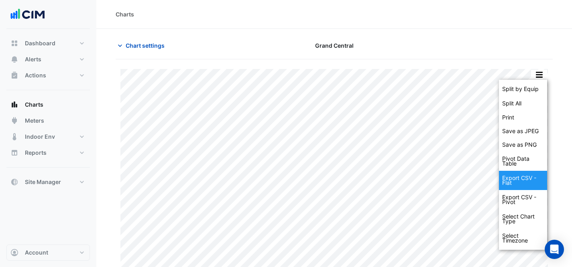
click at [525, 181] on div "Export CSV - Flat" at bounding box center [523, 180] width 48 height 19
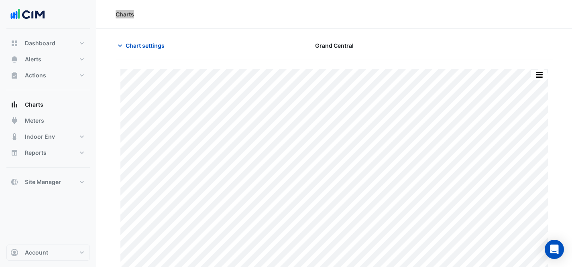
click at [390, 3] on div "Charts" at bounding box center [334, 14] width 476 height 29
click at [161, 44] on span "Chart settings" at bounding box center [145, 45] width 39 height 8
click at [161, 45] on span "Chart settings" at bounding box center [145, 45] width 39 height 8
click at [161, 50] on button "Chart settings" at bounding box center [143, 46] width 54 height 14
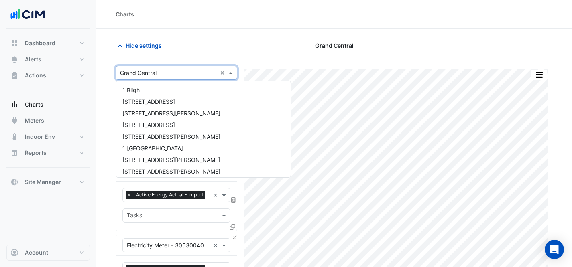
click at [170, 79] on div "Select a Site × Grand Central ×" at bounding box center [177, 73] width 122 height 14
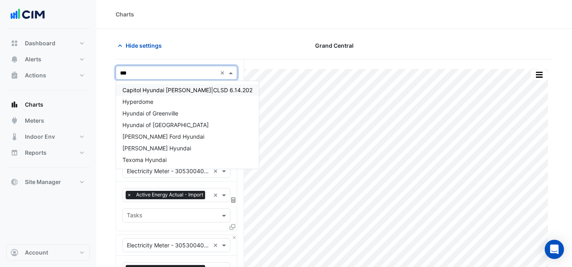
type input "****"
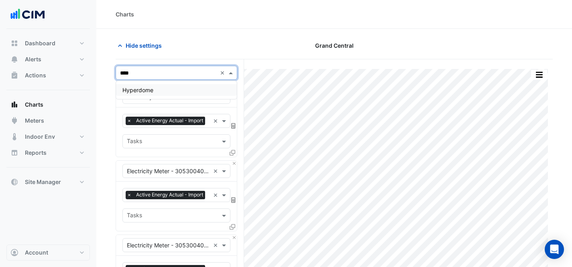
click at [169, 88] on div "Hyperdome" at bounding box center [176, 90] width 121 height 12
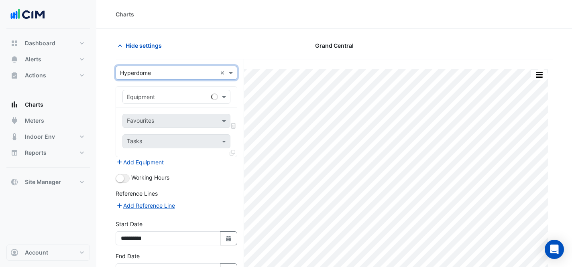
click at [173, 100] on input "text" at bounding box center [168, 97] width 83 height 8
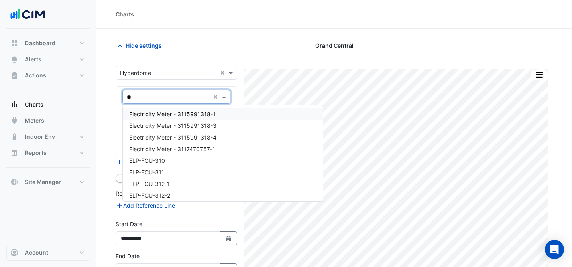
type input "***"
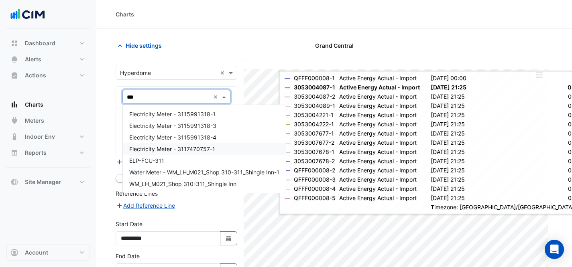
click at [209, 144] on div "Electricity Meter - 3117470757-1" at bounding box center [204, 149] width 163 height 12
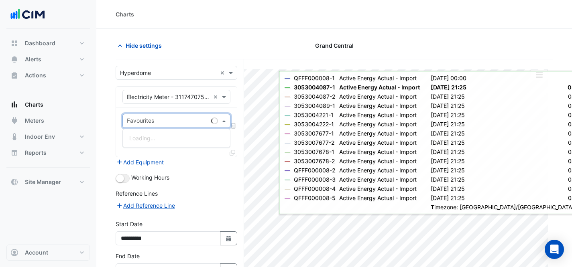
click at [193, 119] on input "text" at bounding box center [167, 122] width 81 height 8
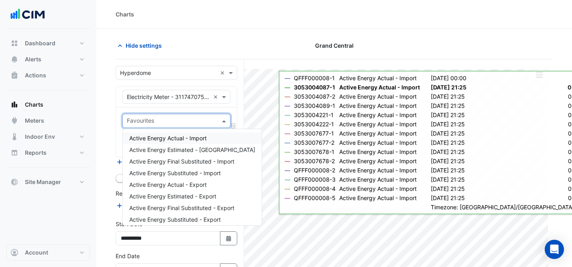
click at [197, 135] on span "Active Energy Actual - Import" at bounding box center [167, 138] width 77 height 7
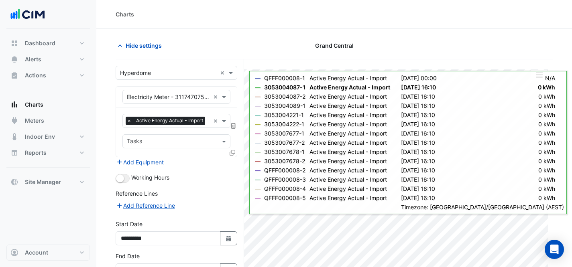
click at [232, 150] on icon at bounding box center [233, 153] width 6 height 6
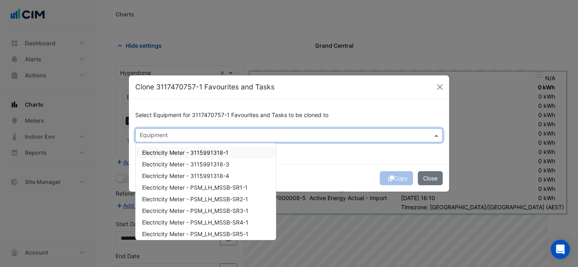
click at [228, 135] on input "text" at bounding box center [284, 136] width 289 height 8
click at [224, 152] on span "Electricity Meter - 3115991318-1" at bounding box center [185, 152] width 86 height 7
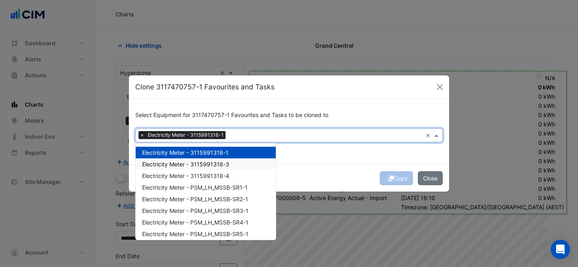
click at [224, 163] on span "Electricity Meter - 3115991318-3" at bounding box center [185, 164] width 87 height 7
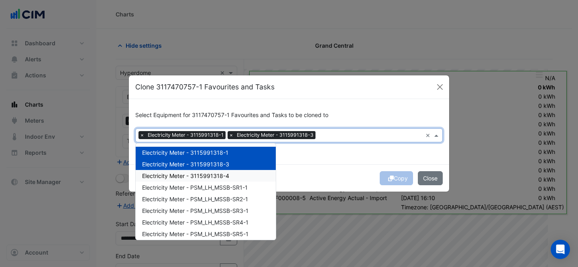
click at [224, 171] on div "Electricity Meter - 3115991318-4" at bounding box center [206, 176] width 140 height 12
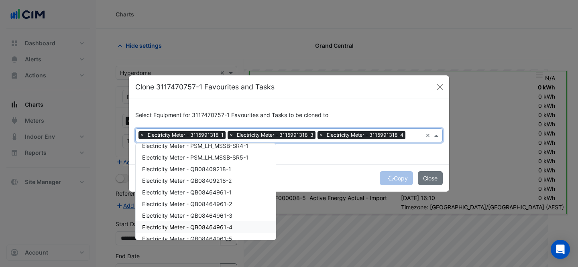
scroll to position [70, 0]
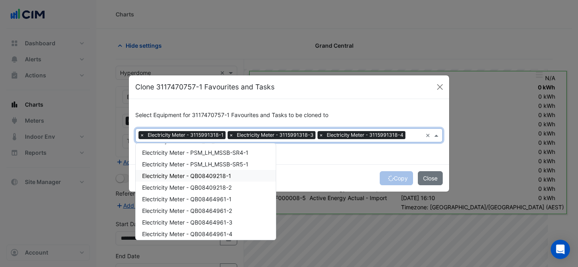
click at [221, 179] on span "Electricity Meter - QB08409218-1" at bounding box center [186, 176] width 89 height 7
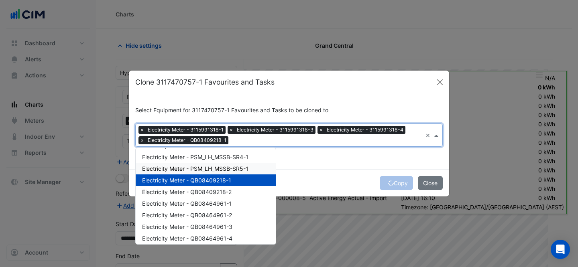
click at [208, 173] on div "Electricity Meter - PSM_LH_MSSB-SR5-1" at bounding box center [206, 169] width 140 height 12
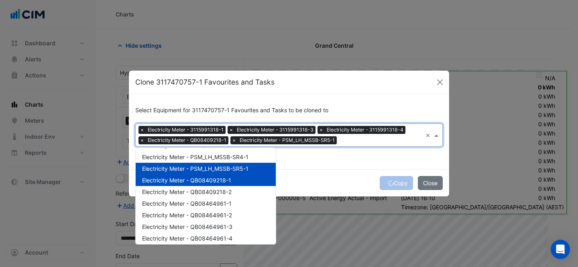
drag, startPoint x: 207, startPoint y: 167, endPoint x: 214, endPoint y: 191, distance: 24.9
click at [207, 167] on span "Electricity Meter - PSM_LH_MSSB-SR5-1" at bounding box center [195, 168] width 106 height 7
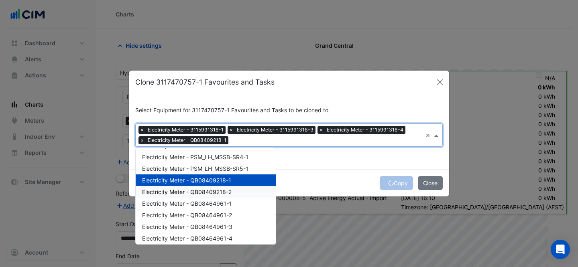
click at [216, 192] on span "Electricity Meter - QB08409218-2" at bounding box center [186, 192] width 89 height 7
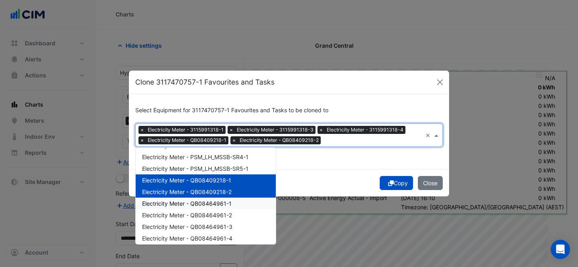
click at [218, 201] on span "Electricity Meter - QB08464961-1" at bounding box center [186, 203] width 89 height 7
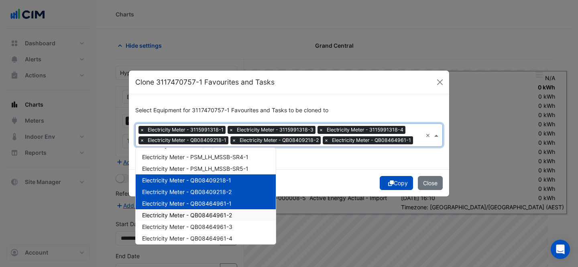
drag, startPoint x: 217, startPoint y: 210, endPoint x: 217, endPoint y: 220, distance: 9.6
click at [217, 210] on div "Electricity Meter - QB08464961-2" at bounding box center [206, 215] width 140 height 12
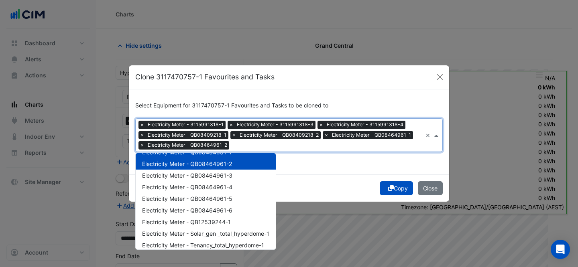
scroll to position [128, 0]
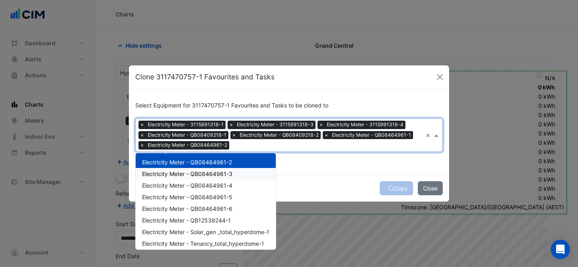
click at [214, 169] on div "Electricity Meter - QB08464961-3" at bounding box center [206, 174] width 140 height 12
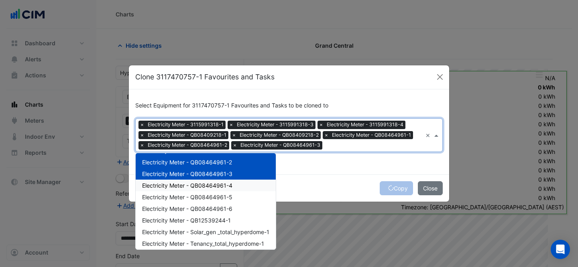
click at [224, 186] on span "Electricity Meter - QB08464961-4" at bounding box center [187, 185] width 90 height 7
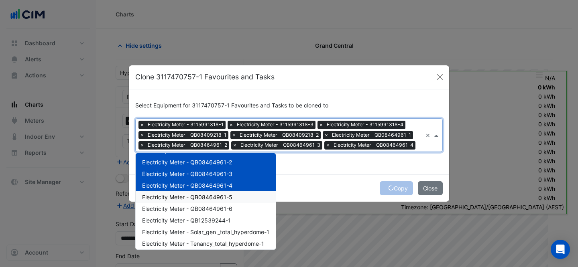
click at [224, 196] on span "Electricity Meter - QB08464961-5" at bounding box center [187, 197] width 90 height 7
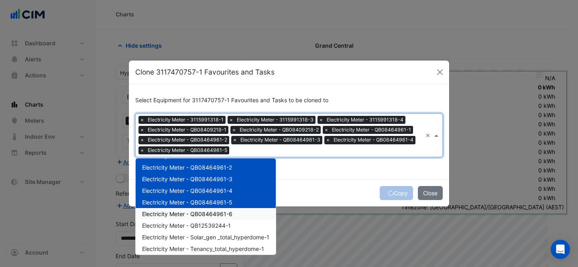
click at [222, 216] on span "Electricity Meter - QB08464961-6" at bounding box center [187, 214] width 90 height 7
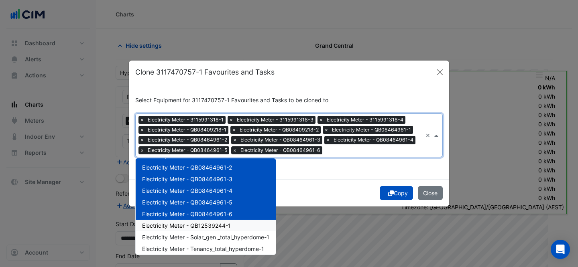
click at [225, 230] on div "Electricity Meter - QB12539244-1" at bounding box center [206, 226] width 140 height 12
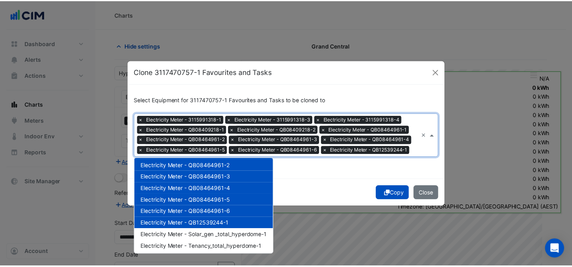
scroll to position [131, 0]
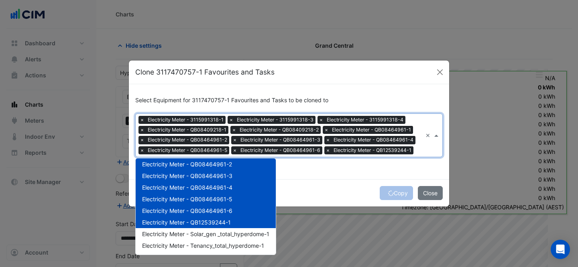
click at [372, 177] on div "Select Equipment for 3117470757-1 Favourites and Tasks to be cloned to Equipmen…" at bounding box center [289, 132] width 320 height 96
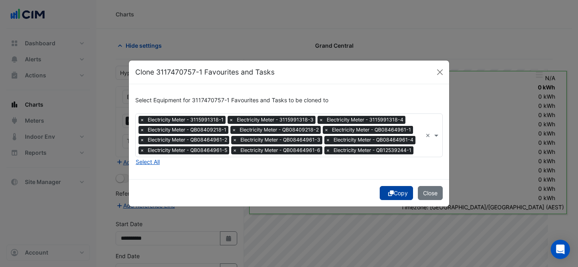
click at [388, 193] on icon "submit" at bounding box center [391, 194] width 6 height 6
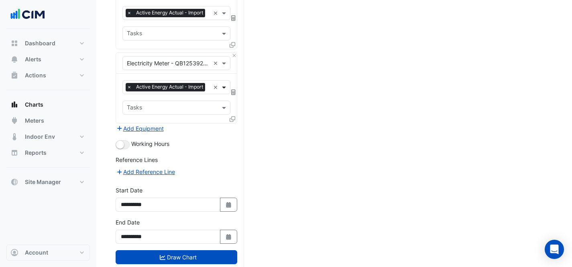
scroll to position [944, 0]
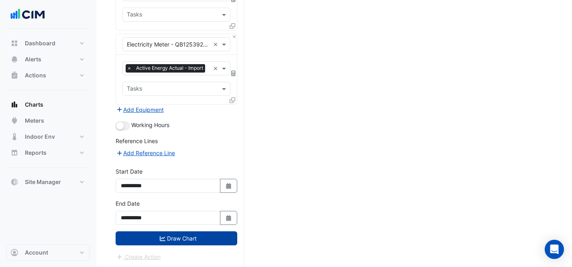
click at [201, 237] on button "Draw Chart" at bounding box center [177, 239] width 122 height 14
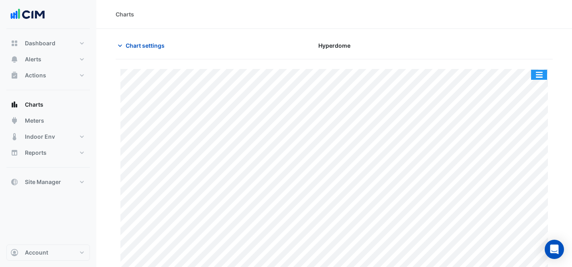
click at [543, 76] on button "button" at bounding box center [539, 75] width 16 height 10
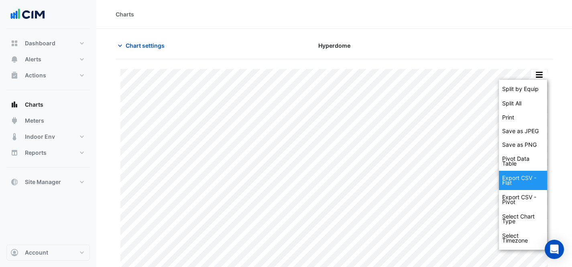
click at [515, 183] on div "Export CSV - Flat" at bounding box center [523, 180] width 48 height 19
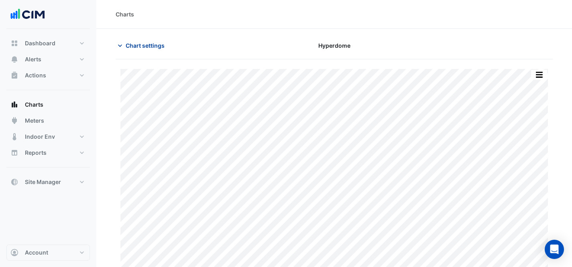
click at [129, 43] on span "Chart settings" at bounding box center [145, 45] width 39 height 8
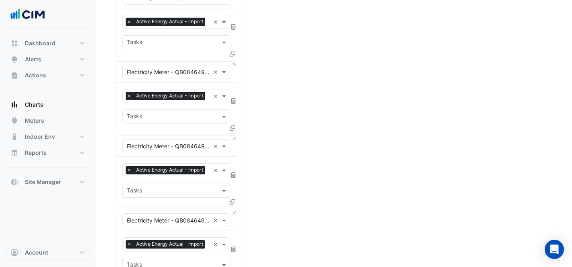
scroll to position [944, 0]
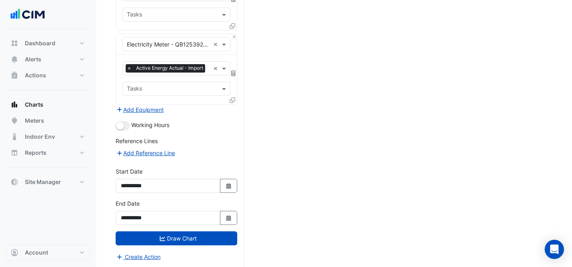
click at [233, 181] on button "Select Date" at bounding box center [229, 186] width 18 height 14
select select "*"
select select "****"
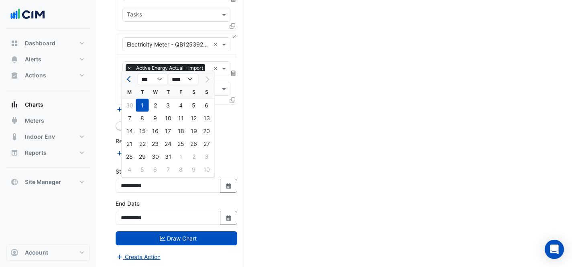
click at [131, 78] on span "Previous month" at bounding box center [130, 79] width 6 height 6
select select "*"
click at [204, 107] on div "1" at bounding box center [206, 105] width 13 height 13
type input "**********"
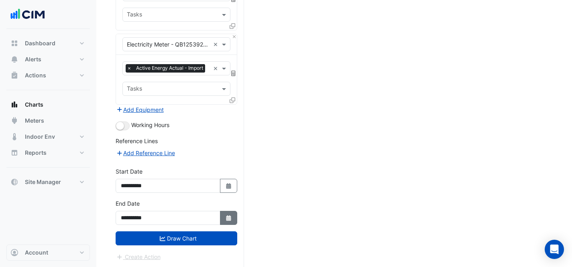
click at [224, 215] on button "Select Date" at bounding box center [229, 218] width 18 height 14
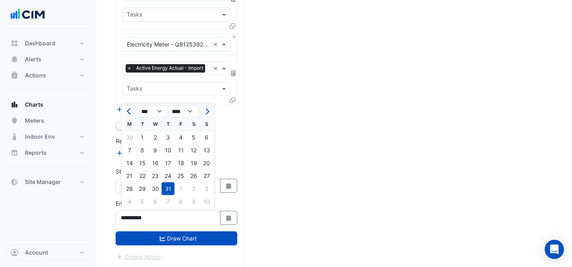
click at [129, 111] on span "Previous month" at bounding box center [130, 111] width 6 height 6
select select "*"
click at [130, 199] on div "30" at bounding box center [129, 201] width 13 height 13
type input "**********"
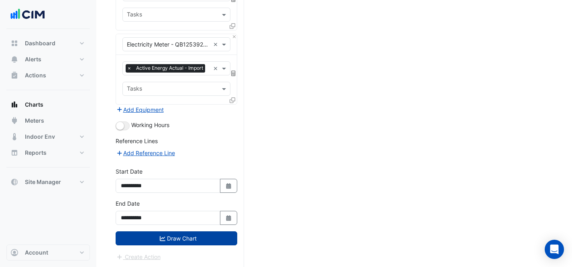
click at [161, 236] on icon "submit" at bounding box center [163, 239] width 6 height 6
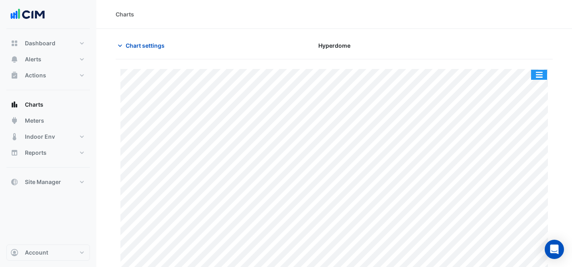
click at [536, 77] on button "button" at bounding box center [539, 75] width 16 height 10
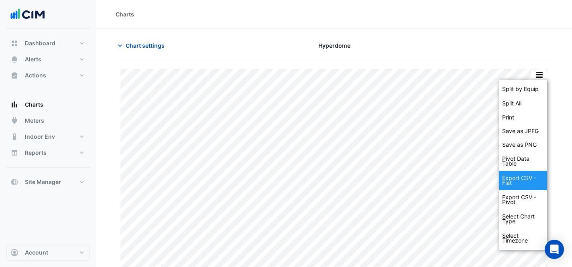
click at [527, 174] on div "Export CSV - Flat" at bounding box center [523, 180] width 48 height 19
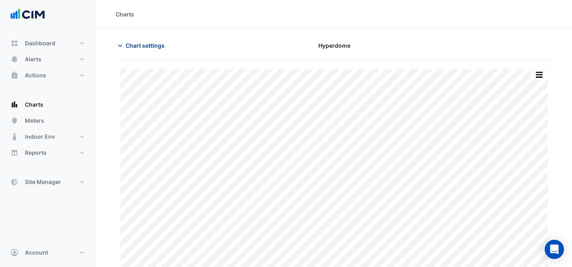
click at [141, 43] on span "Chart settings" at bounding box center [145, 45] width 39 height 8
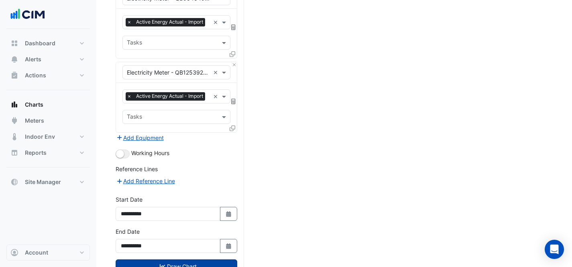
scroll to position [944, 0]
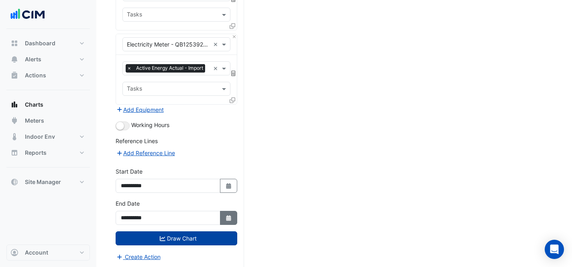
click at [228, 215] on fa-icon "Select Date" at bounding box center [228, 218] width 7 height 7
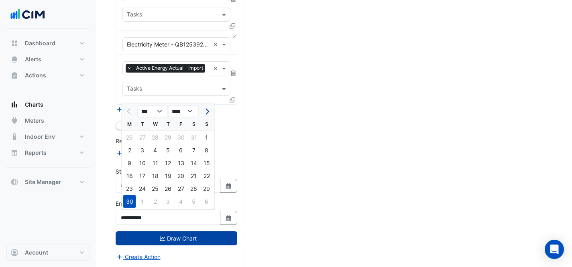
click at [209, 111] on button "Next month" at bounding box center [206, 111] width 10 height 13
select select "*"
click at [209, 186] on div "31" at bounding box center [206, 189] width 13 height 13
type input "**********"
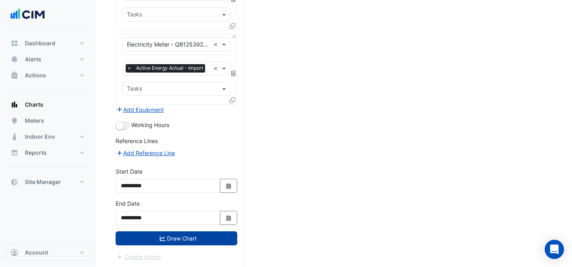
drag, startPoint x: 229, startPoint y: 187, endPoint x: 219, endPoint y: 167, distance: 21.7
click at [228, 186] on icon "button" at bounding box center [228, 186] width 5 height 6
select select "*"
select select "****"
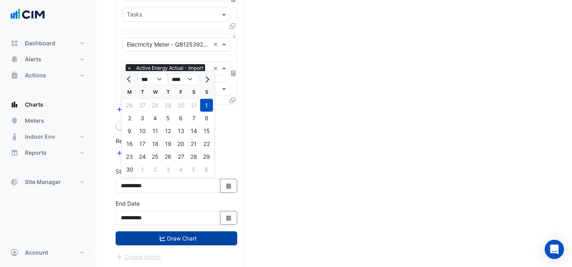
click at [209, 75] on button "Next month" at bounding box center [206, 79] width 10 height 13
click at [208, 77] on button "Next month" at bounding box center [206, 79] width 10 height 13
select select "*"
click at [179, 106] on div "1" at bounding box center [181, 105] width 13 height 13
type input "**********"
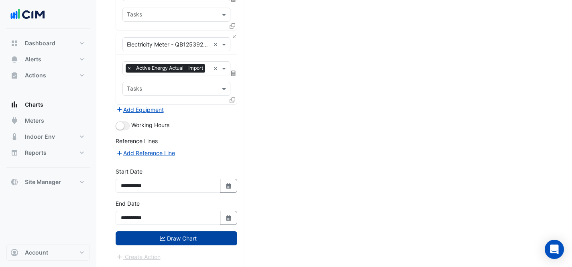
click at [195, 235] on button "Draw Chart" at bounding box center [177, 239] width 122 height 14
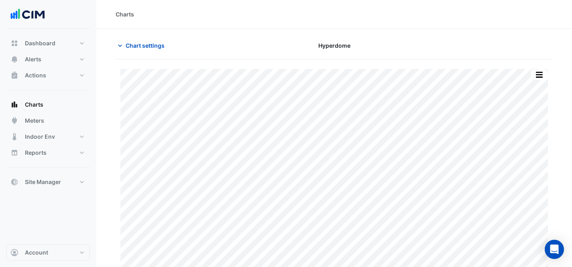
scroll to position [22, 0]
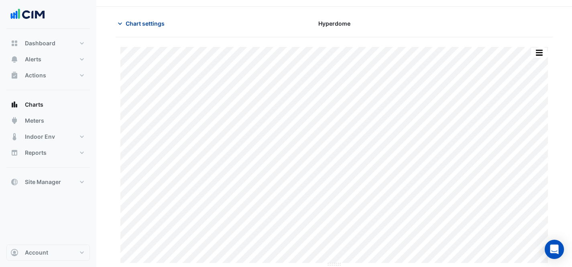
click at [142, 26] on span "Chart settings" at bounding box center [145, 23] width 39 height 8
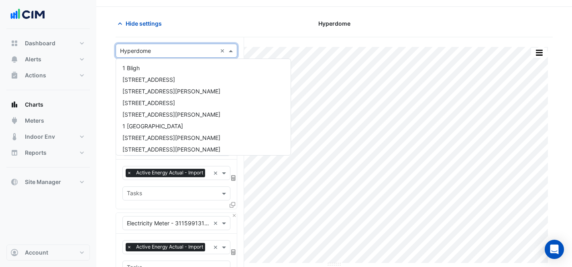
click at [149, 51] on input "text" at bounding box center [168, 51] width 97 height 8
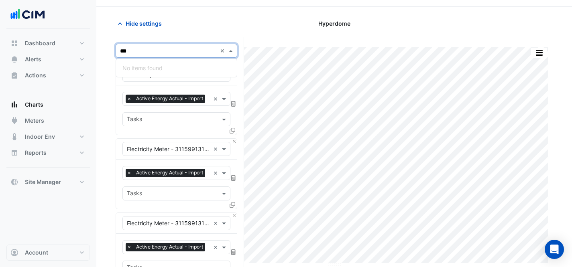
scroll to position [0, 0]
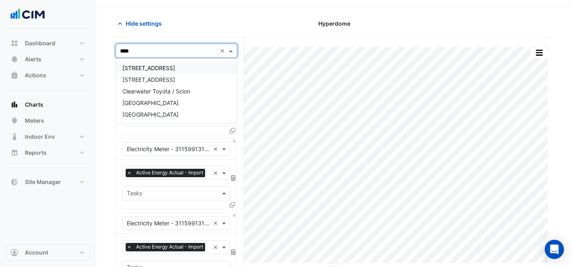
type input "*****"
click at [160, 112] on span "[GEOGRAPHIC_DATA]" at bounding box center [150, 114] width 56 height 7
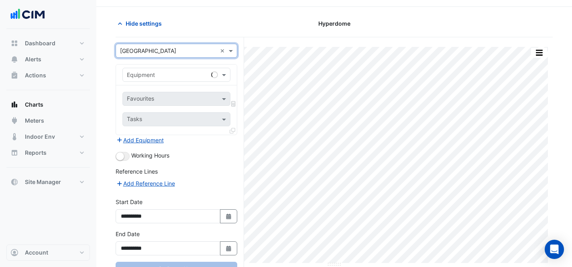
click at [172, 80] on div "Equipment" at bounding box center [176, 75] width 108 height 14
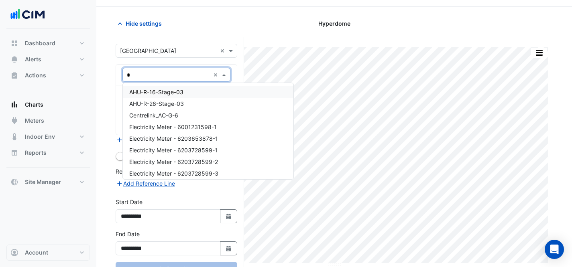
type input "**"
click at [220, 87] on div "Electricity Meter - 6203653878-1" at bounding box center [206, 92] width 167 height 12
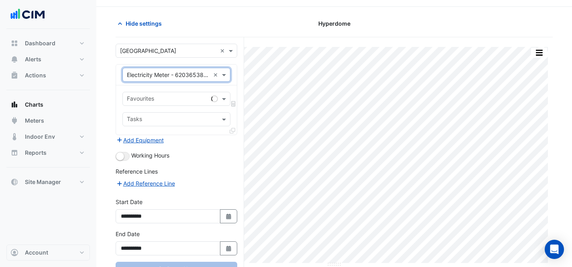
click at [184, 97] on input "text" at bounding box center [167, 100] width 81 height 8
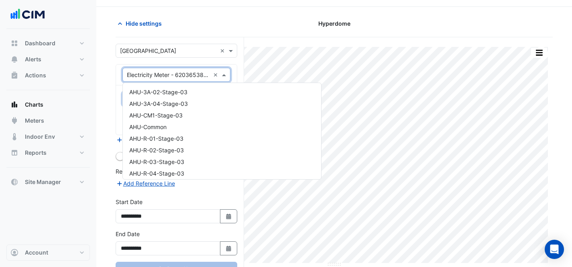
click at [201, 78] on div "× Electricity Meter - 6203653878-1" at bounding box center [168, 75] width 83 height 8
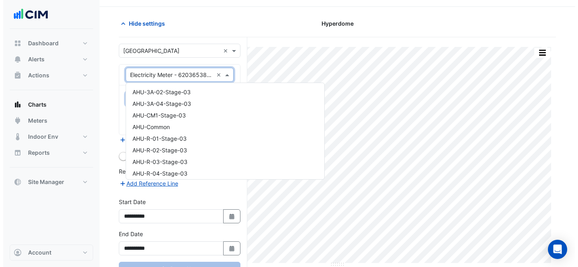
scroll to position [713, 0]
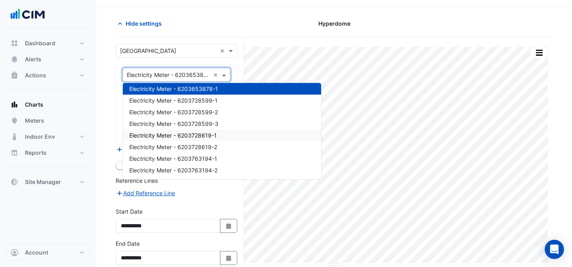
click at [205, 137] on span "Electricity Meter - 6203728619-1" at bounding box center [172, 135] width 87 height 7
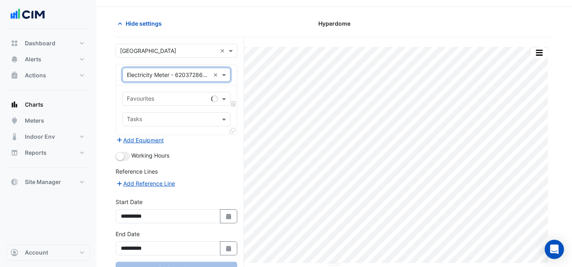
click at [177, 102] on input "text" at bounding box center [167, 100] width 81 height 8
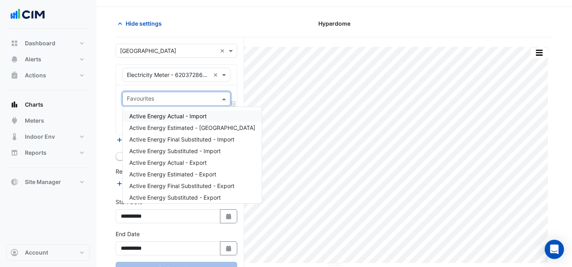
click at [184, 116] on span "Active Energy Actual - Import" at bounding box center [167, 116] width 77 height 7
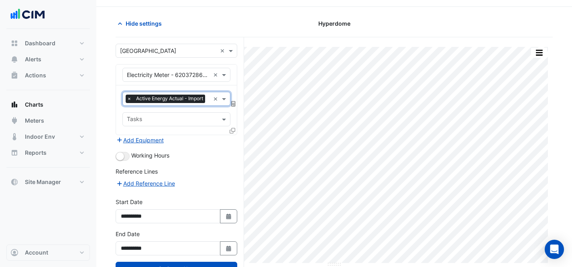
click at [232, 130] on icon at bounding box center [233, 131] width 6 height 6
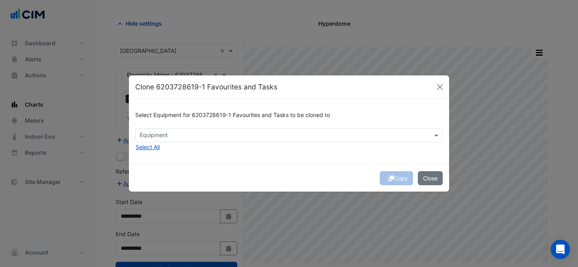
click at [275, 135] on input "text" at bounding box center [284, 136] width 289 height 8
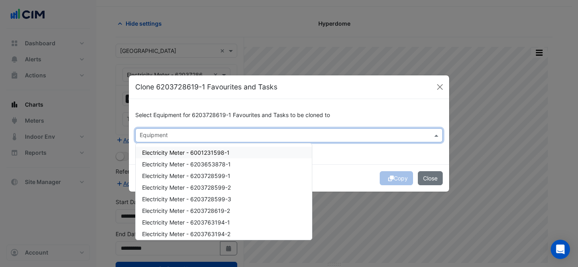
click at [229, 150] on span "Electricity Meter - 6001231598-1" at bounding box center [185, 152] width 87 height 7
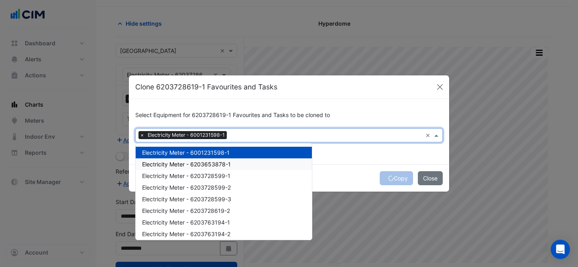
click at [227, 166] on span "Electricity Meter - 6203653878-1" at bounding box center [186, 164] width 89 height 7
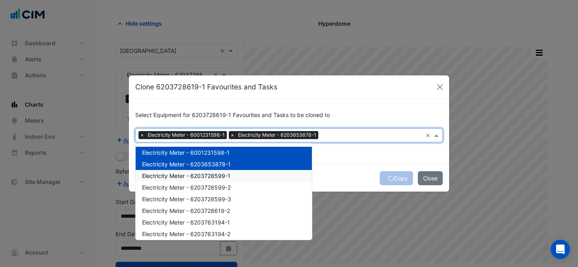
click at [226, 175] on span "Electricity Meter - 6203728599-1" at bounding box center [186, 176] width 88 height 7
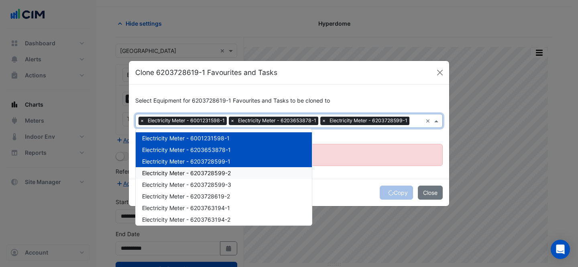
click at [221, 173] on span "Electricity Meter - 6203728599-2" at bounding box center [186, 173] width 89 height 7
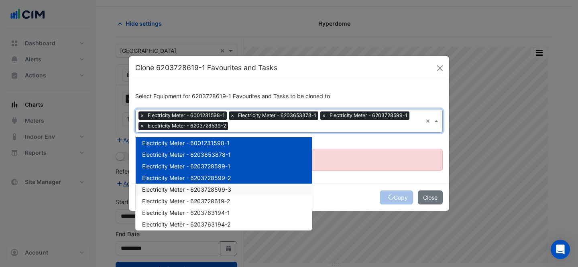
click at [217, 189] on span "Electricity Meter - 6203728599-3" at bounding box center [186, 189] width 89 height 7
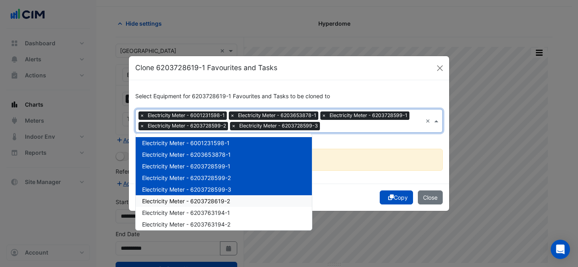
click at [220, 201] on span "Electricity Meter - 6203728619-2" at bounding box center [186, 201] width 88 height 7
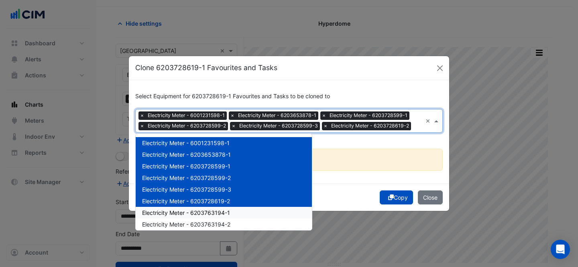
click at [222, 209] on div "Electricity Meter - 6203763194-1" at bounding box center [224, 213] width 176 height 12
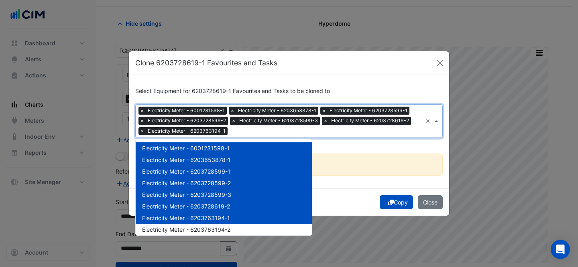
click at [224, 223] on div "Electricity Meter - 6203763194-1" at bounding box center [224, 218] width 176 height 12
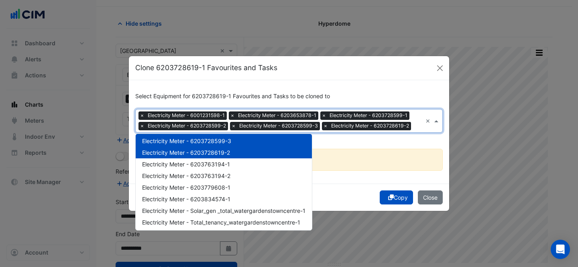
scroll to position [50, 0]
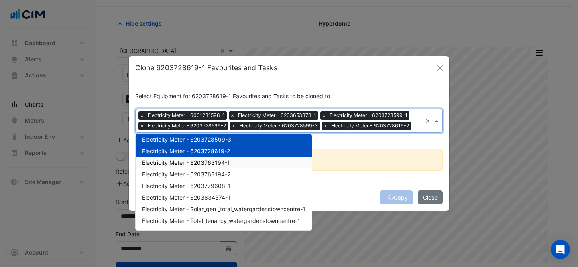
click at [221, 164] on span "Electricity Meter - 6203763194-1" at bounding box center [186, 162] width 88 height 7
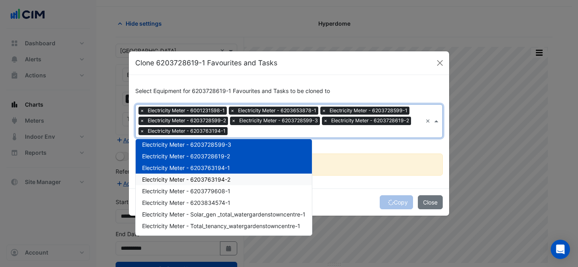
click at [209, 179] on span "Electricity Meter - 6203763194-2" at bounding box center [186, 179] width 88 height 7
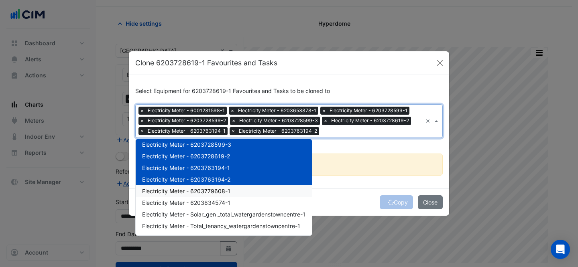
click at [209, 187] on div "Electricity Meter - 6203779608-1" at bounding box center [224, 191] width 176 height 12
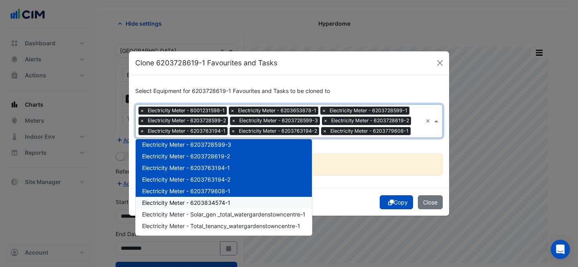
click at [210, 201] on span "Electricity Meter - 6203834574-1" at bounding box center [186, 202] width 88 height 7
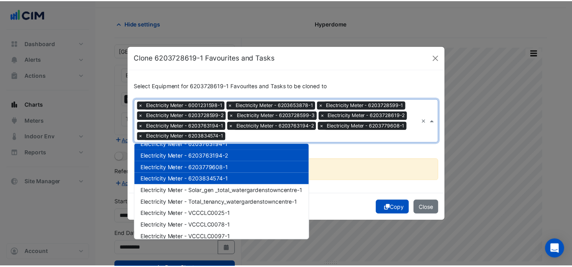
scroll to position [96, 0]
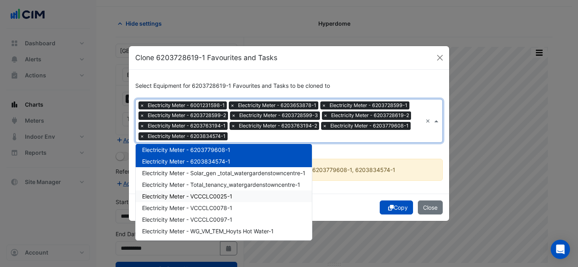
click at [330, 197] on div "Copy Close" at bounding box center [289, 207] width 320 height 27
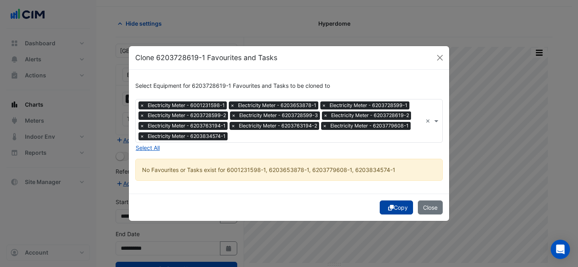
click at [397, 206] on button "Copy" at bounding box center [396, 208] width 33 height 14
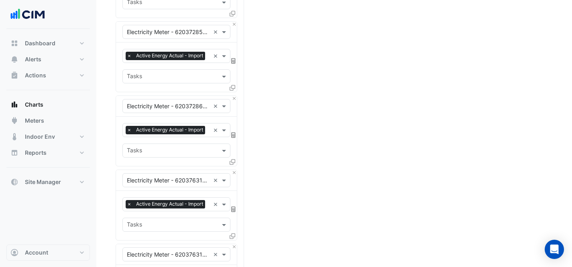
scroll to position [498, 0]
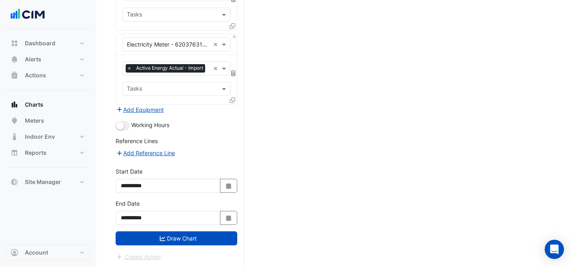
click at [237, 182] on div "**********" at bounding box center [176, 183] width 131 height 32
click at [234, 183] on button "Select Date" at bounding box center [229, 186] width 18 height 14
select select "*"
select select "****"
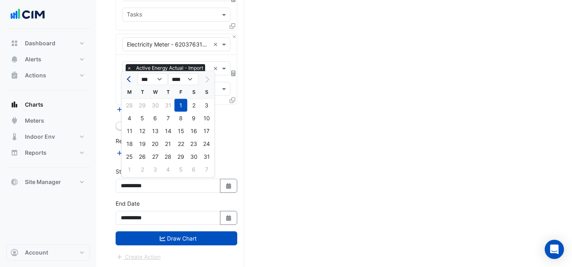
click at [127, 79] on span "Previous month" at bounding box center [130, 79] width 6 height 6
select select "*"
click at [144, 104] on div "1" at bounding box center [142, 105] width 13 height 13
type input "**********"
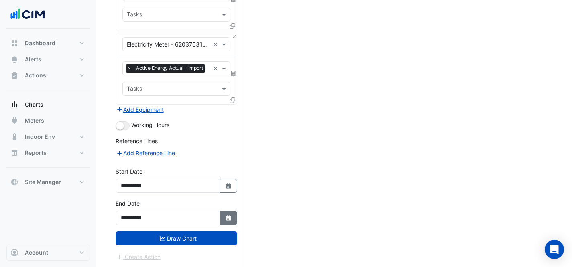
click at [233, 219] on button "Select Date" at bounding box center [229, 218] width 18 height 14
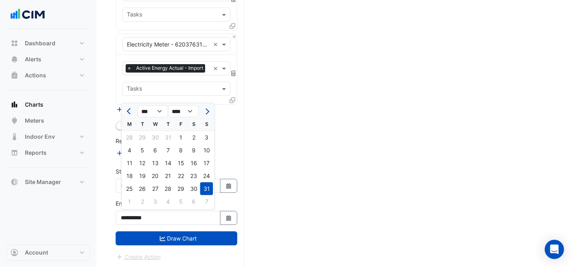
click at [129, 112] on span "Previous month" at bounding box center [130, 111] width 6 height 6
select select "*"
click at [168, 186] on div "31" at bounding box center [168, 189] width 13 height 13
type input "**********"
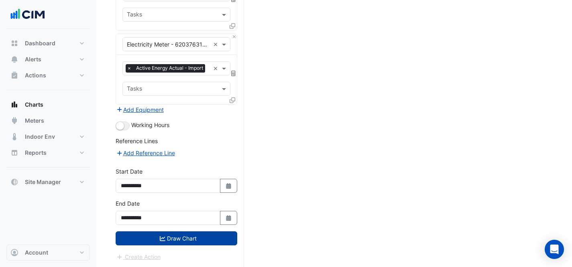
click at [165, 240] on button "Draw Chart" at bounding box center [177, 239] width 122 height 14
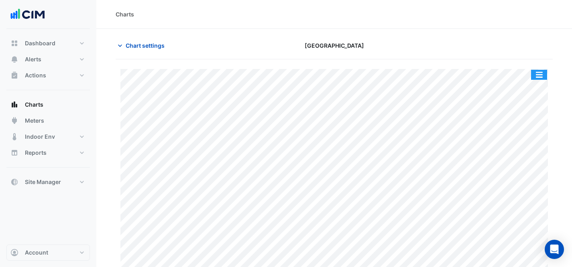
click at [538, 73] on button "button" at bounding box center [539, 75] width 16 height 10
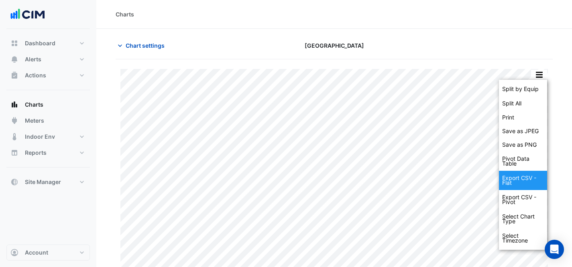
click at [518, 182] on div "Export CSV - Flat" at bounding box center [523, 180] width 48 height 19
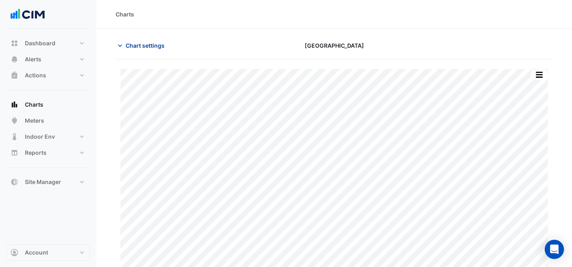
click at [140, 43] on span "Chart settings" at bounding box center [145, 45] width 39 height 8
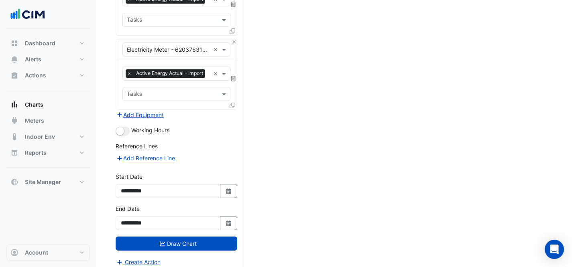
scroll to position [498, 0]
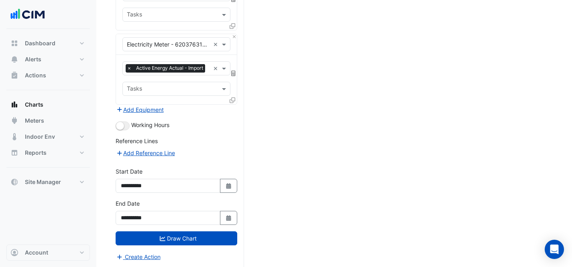
drag, startPoint x: 229, startPoint y: 217, endPoint x: 219, endPoint y: 159, distance: 59.4
click at [229, 217] on icon "Select Date" at bounding box center [228, 219] width 7 height 6
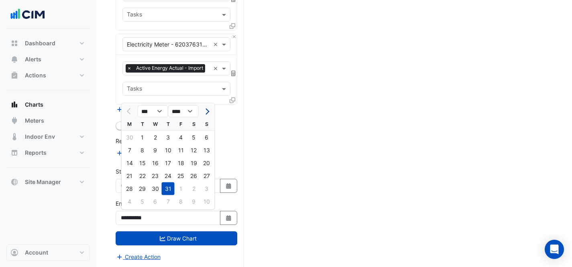
click at [202, 111] on button "Next month" at bounding box center [206, 111] width 10 height 13
select select "*"
click at [206, 185] on div "31" at bounding box center [206, 189] width 13 height 13
type input "**********"
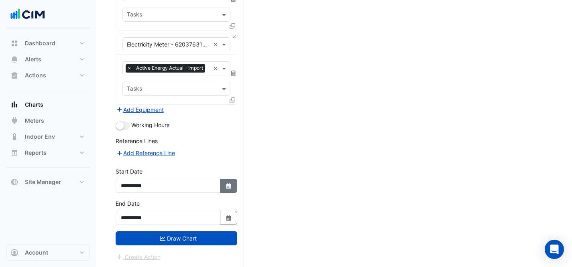
click at [227, 189] on button "Select Date" at bounding box center [229, 186] width 18 height 14
select select "*"
select select "****"
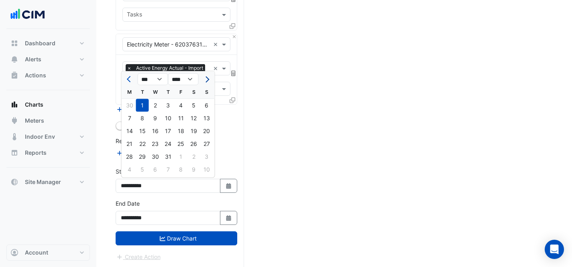
click at [207, 76] on button "Next month" at bounding box center [206, 79] width 10 height 13
select select "*"
click at [182, 105] on div "1" at bounding box center [181, 105] width 13 height 13
type input "**********"
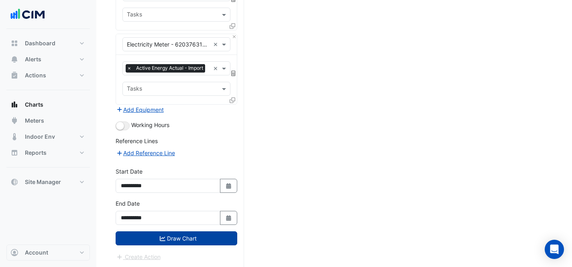
click at [181, 240] on button "Draw Chart" at bounding box center [177, 239] width 122 height 14
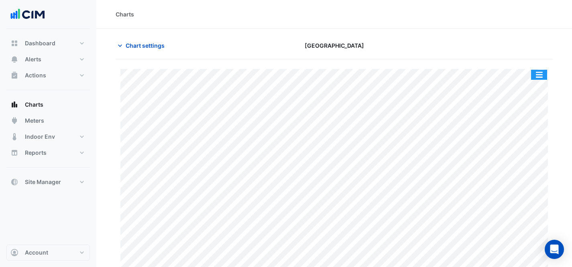
click at [537, 76] on button "button" at bounding box center [539, 75] width 16 height 10
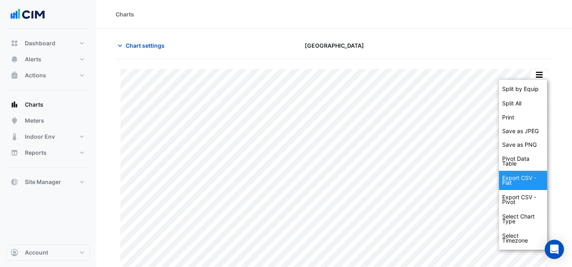
click at [533, 181] on div "Export CSV - Flat" at bounding box center [523, 180] width 48 height 19
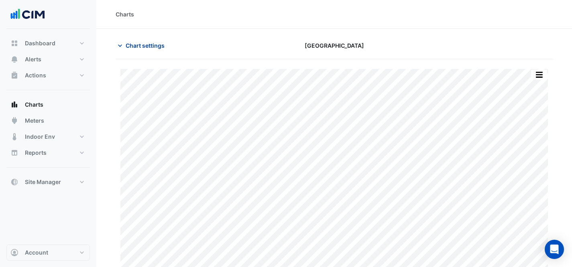
click at [148, 45] on span "Chart settings" at bounding box center [145, 45] width 39 height 8
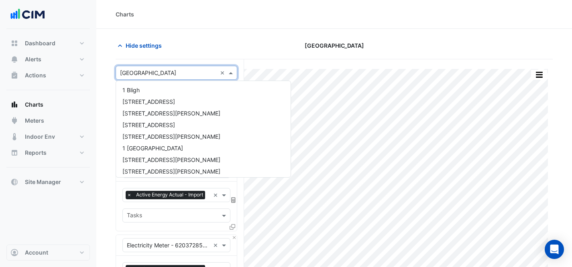
click at [154, 75] on input "text" at bounding box center [168, 73] width 97 height 8
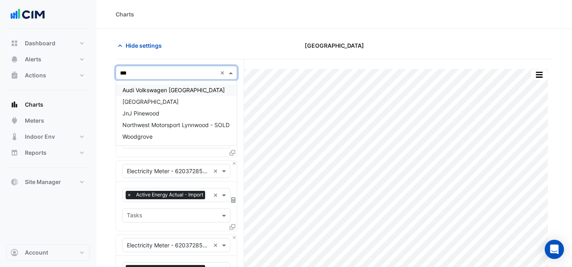
type input "****"
click at [167, 135] on div "Woodgrove" at bounding box center [176, 137] width 121 height 12
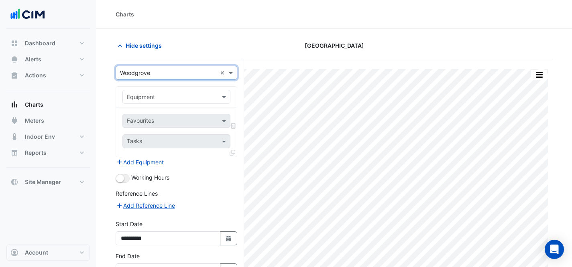
click at [187, 89] on div "Equipment" at bounding box center [176, 97] width 121 height 21
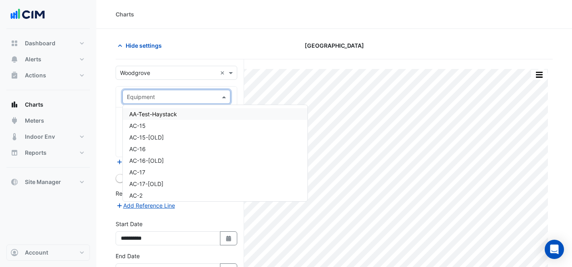
click at [191, 96] on input "text" at bounding box center [168, 97] width 83 height 8
type input "**"
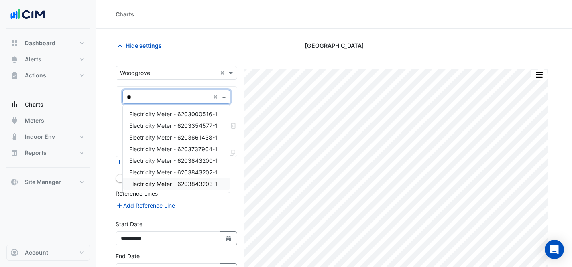
click at [213, 181] on span "Electricity Meter - 6203843203-1" at bounding box center [173, 184] width 89 height 7
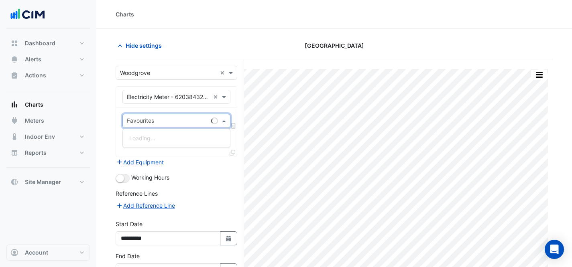
click at [191, 121] on input "text" at bounding box center [167, 122] width 81 height 8
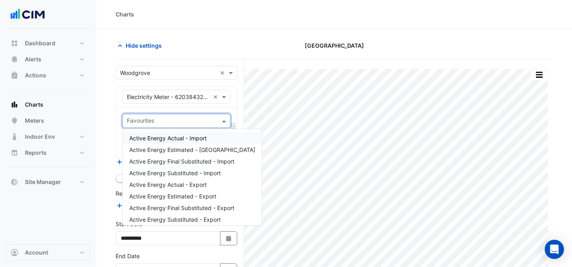
click at [204, 138] on span "Active Energy Actual - Import" at bounding box center [167, 138] width 77 height 7
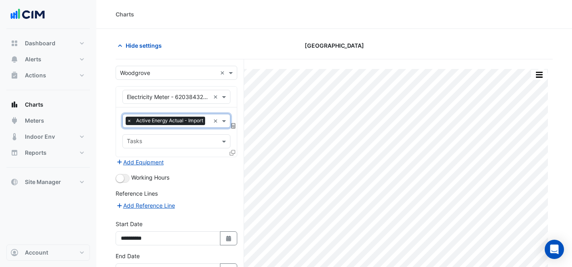
click at [232, 153] on icon at bounding box center [233, 153] width 6 height 6
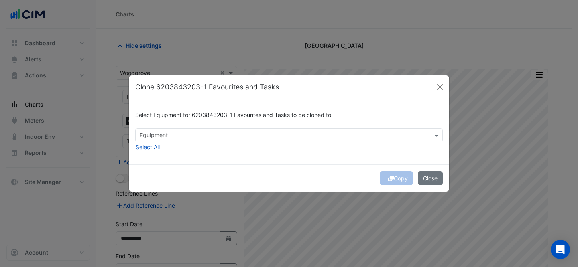
click at [248, 140] on div at bounding box center [283, 136] width 291 height 10
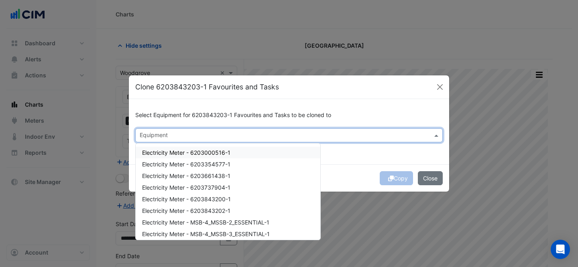
click at [238, 147] on div "Electricity Meter - 6203000516-1" at bounding box center [228, 153] width 185 height 12
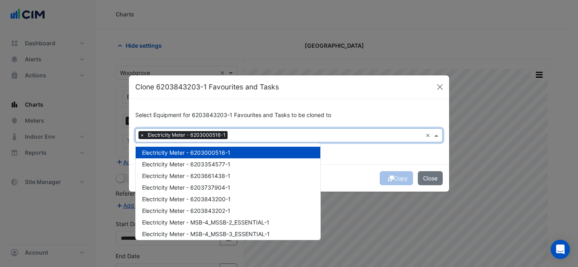
click at [240, 158] on div "Electricity Meter - 6203000516-1" at bounding box center [228, 153] width 185 height 12
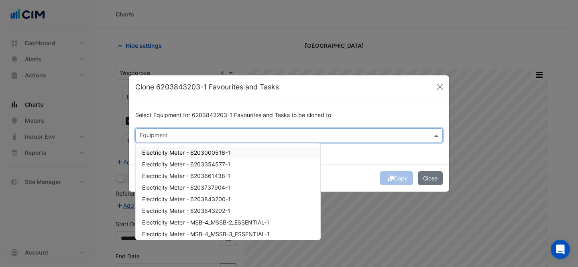
click at [234, 157] on div "Electricity Meter - 6203000516-1" at bounding box center [228, 153] width 185 height 12
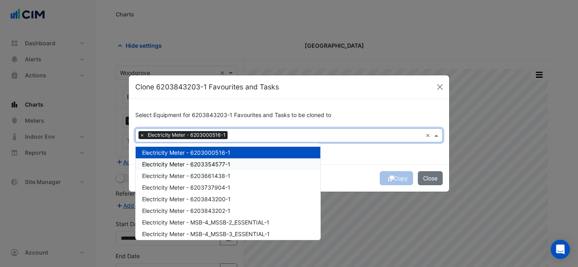
click at [238, 165] on div "Electricity Meter - 6203354577-1" at bounding box center [228, 165] width 185 height 12
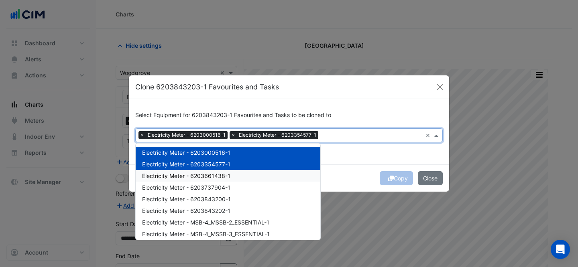
drag, startPoint x: 239, startPoint y: 173, endPoint x: 238, endPoint y: 184, distance: 10.5
click at [239, 174] on div "Electricity Meter - 6203661438-1" at bounding box center [228, 176] width 185 height 12
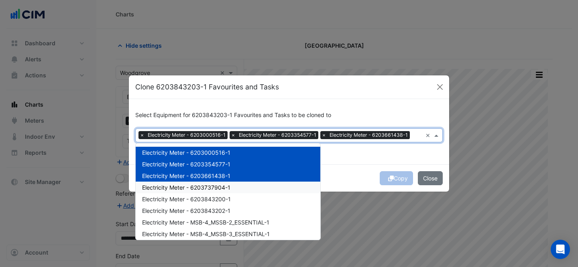
drag, startPoint x: 237, startPoint y: 186, endPoint x: 237, endPoint y: 194, distance: 8.4
click at [237, 186] on div "Electricity Meter - 6203737904-1" at bounding box center [228, 188] width 185 height 12
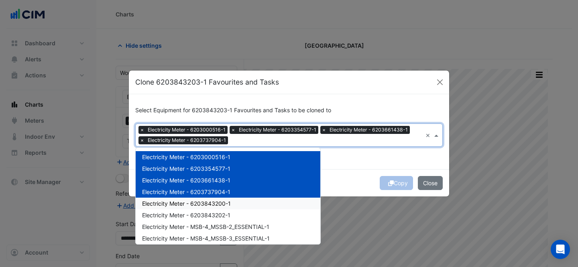
click at [235, 203] on div "Electricity Meter - 6203843200-1" at bounding box center [228, 204] width 185 height 12
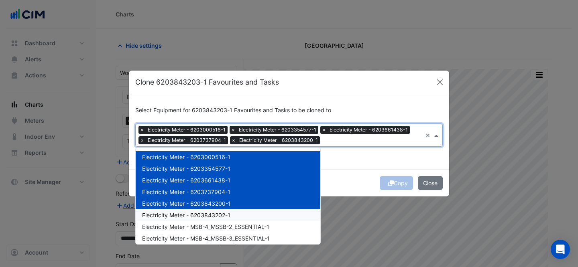
click at [233, 211] on div "Electricity Meter - 6203843202-1" at bounding box center [228, 215] width 185 height 12
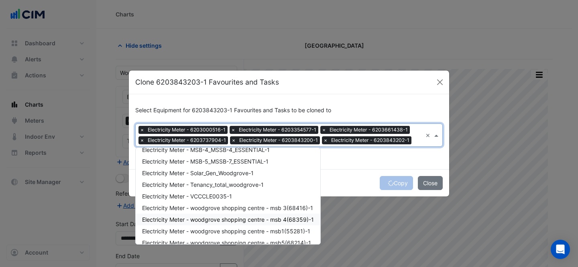
scroll to position [108, 0]
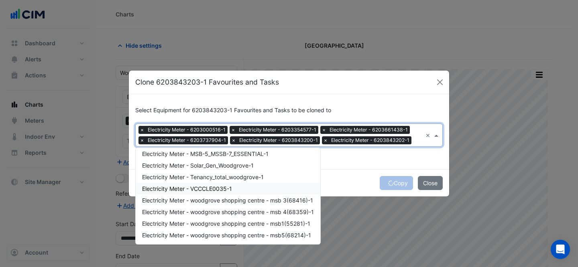
click at [230, 186] on span "Electricity Meter - VCCCLE0035-1" at bounding box center [187, 188] width 90 height 7
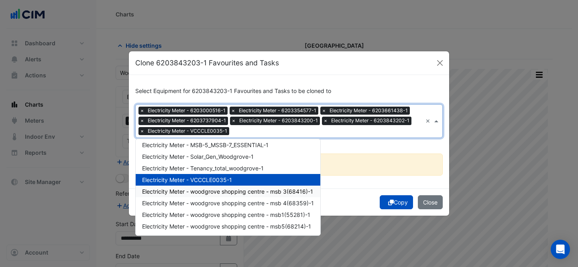
click at [349, 181] on div "Select Equipment for 6203843203-1 Favourites and Tasks to be cloned to Equipmen…" at bounding box center [289, 132] width 320 height 114
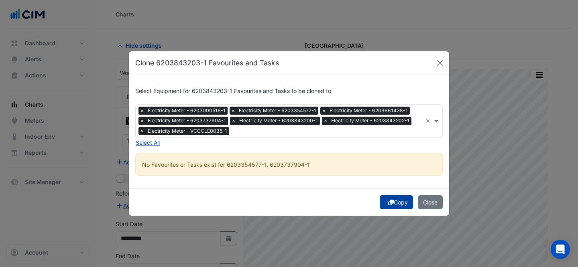
click at [385, 196] on button "Copy" at bounding box center [396, 202] width 33 height 14
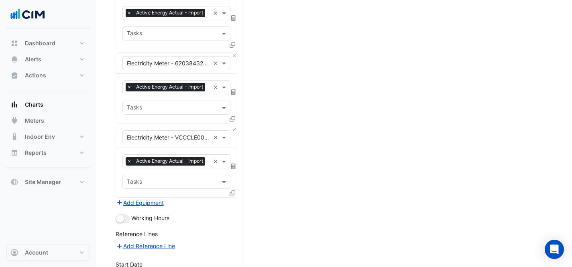
scroll to position [424, 0]
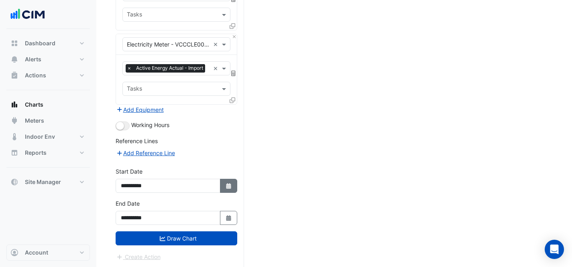
click at [226, 185] on icon "button" at bounding box center [228, 186] width 5 height 6
select select "*"
select select "****"
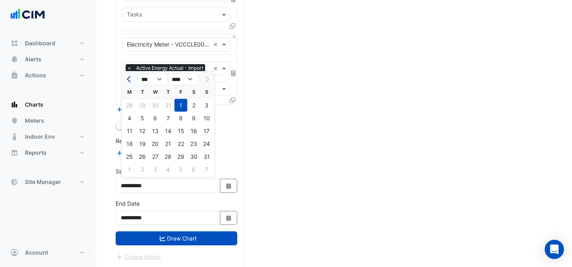
click at [132, 80] on button "Previous month" at bounding box center [130, 79] width 10 height 13
select select "*"
click at [147, 106] on div "1" at bounding box center [142, 105] width 13 height 13
type input "**********"
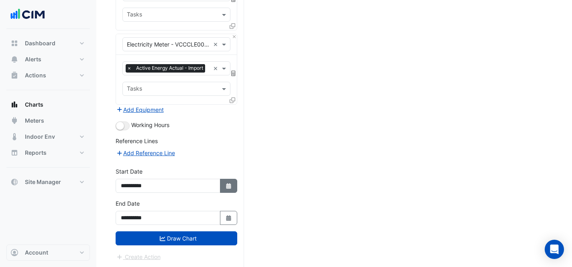
drag, startPoint x: 232, startPoint y: 219, endPoint x: 220, endPoint y: 187, distance: 34.3
click at [232, 218] on icon "Select Date" at bounding box center [228, 219] width 7 height 6
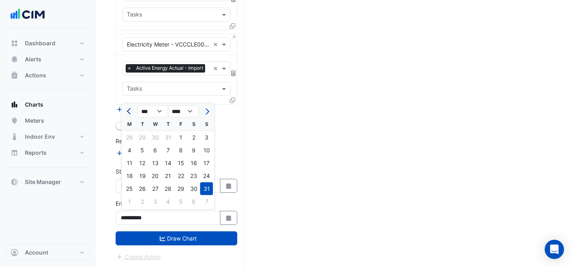
click at [132, 114] on button "Previous month" at bounding box center [130, 111] width 10 height 13
select select "*"
click at [166, 190] on div "31" at bounding box center [168, 189] width 13 height 13
type input "**********"
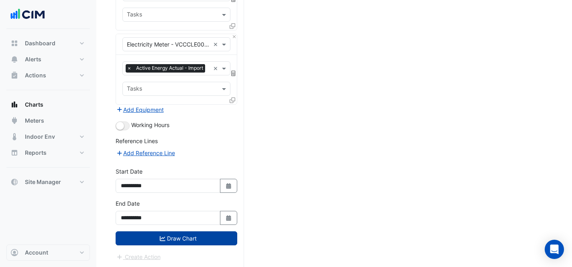
click at [191, 235] on button "Draw Chart" at bounding box center [177, 239] width 122 height 14
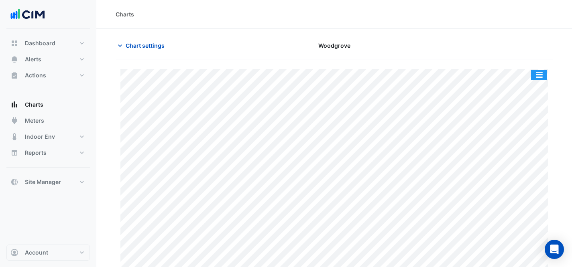
click at [540, 75] on button "button" at bounding box center [539, 75] width 16 height 10
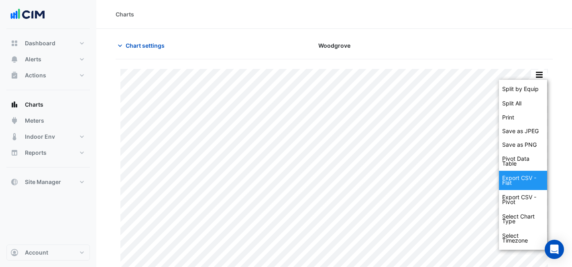
click at [532, 176] on div "Export CSV - Flat" at bounding box center [523, 180] width 48 height 19
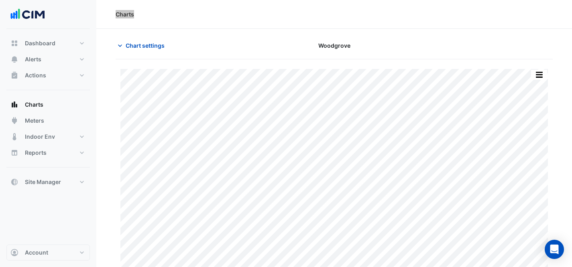
click at [395, 3] on div "Charts" at bounding box center [334, 14] width 476 height 29
click at [132, 46] on span "Chart settings" at bounding box center [145, 45] width 39 height 8
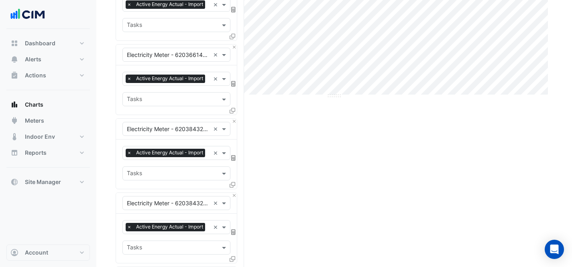
scroll to position [424, 0]
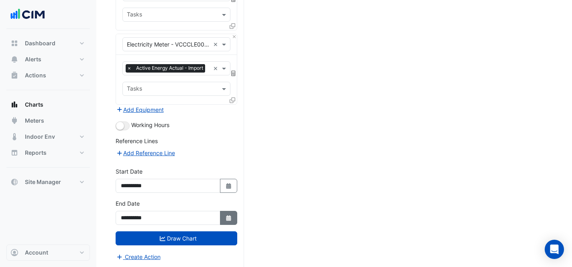
click at [224, 220] on button "Select Date" at bounding box center [229, 218] width 18 height 14
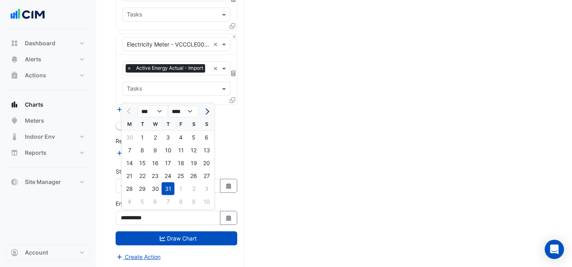
click at [203, 112] on button "Next month" at bounding box center [206, 111] width 10 height 13
select select "*"
drag, startPoint x: 203, startPoint y: 187, endPoint x: 226, endPoint y: 193, distance: 23.9
click at [203, 187] on div "31" at bounding box center [206, 189] width 13 height 13
type input "**********"
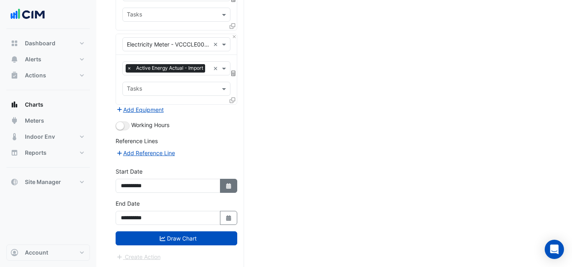
click at [234, 188] on button "Select Date" at bounding box center [229, 186] width 18 height 14
select select "*"
select select "****"
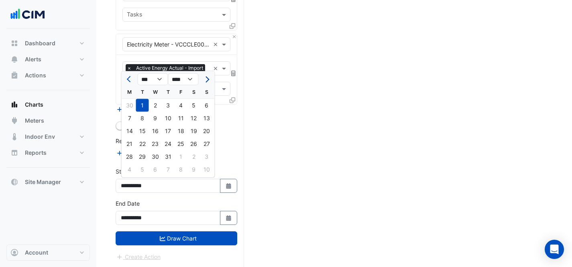
click at [209, 80] on button "Next month" at bounding box center [206, 79] width 10 height 13
select select "*"
click at [179, 105] on div "1" at bounding box center [181, 105] width 13 height 13
type input "**********"
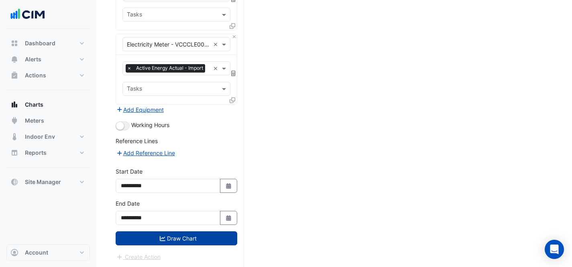
click at [179, 241] on button "Draw Chart" at bounding box center [177, 239] width 122 height 14
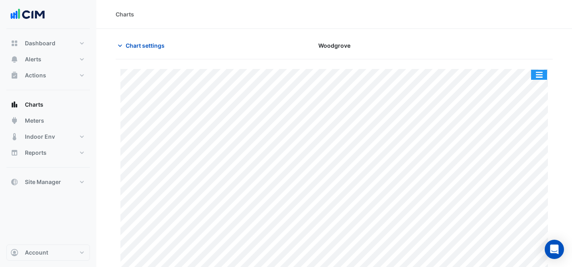
click at [535, 75] on button "button" at bounding box center [539, 75] width 16 height 10
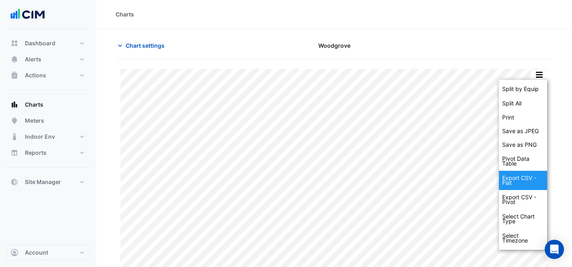
click at [532, 171] on div "Export CSV - Flat" at bounding box center [523, 180] width 48 height 19
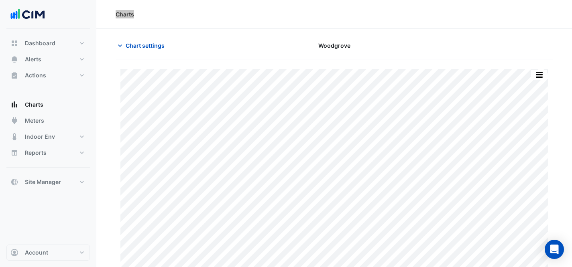
click at [396, 6] on div "Charts" at bounding box center [334, 14] width 476 height 29
click at [147, 45] on span "Chart settings" at bounding box center [145, 45] width 39 height 8
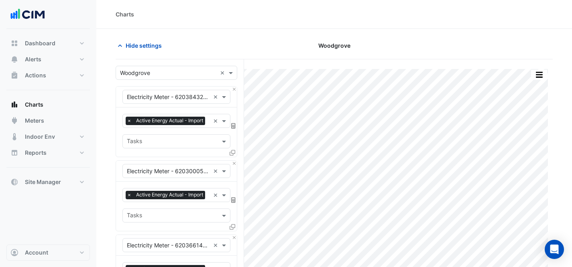
click at [163, 74] on input "text" at bounding box center [168, 73] width 97 height 8
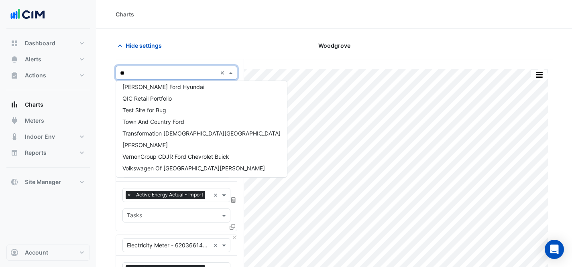
scroll to position [85, 0]
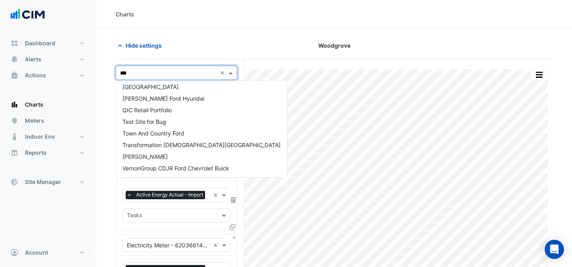
type input "****"
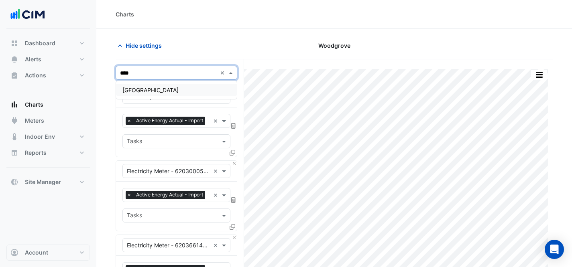
scroll to position [0, 0]
click at [157, 82] on div "[GEOGRAPHIC_DATA]" at bounding box center [176, 90] width 121 height 18
click at [157, 88] on div "[GEOGRAPHIC_DATA]" at bounding box center [176, 90] width 121 height 12
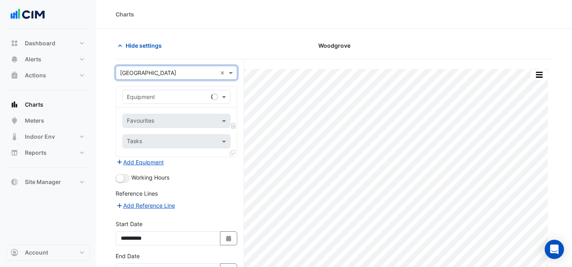
click at [171, 97] on input "text" at bounding box center [168, 97] width 83 height 8
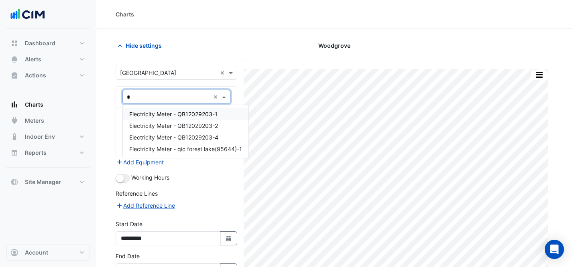
type input "**"
click at [203, 112] on span "Electricity Meter - QB12029203-1" at bounding box center [173, 114] width 88 height 7
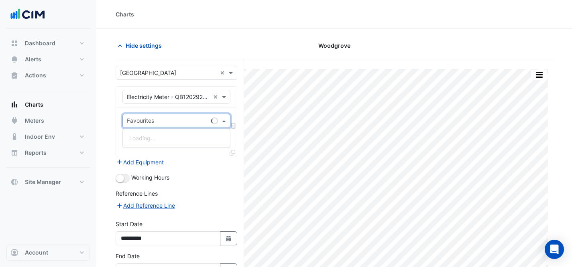
click at [202, 118] on input "text" at bounding box center [167, 122] width 81 height 8
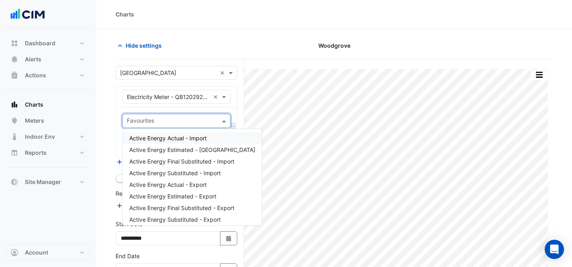
click at [199, 136] on span "Active Energy Actual - Import" at bounding box center [167, 138] width 77 height 7
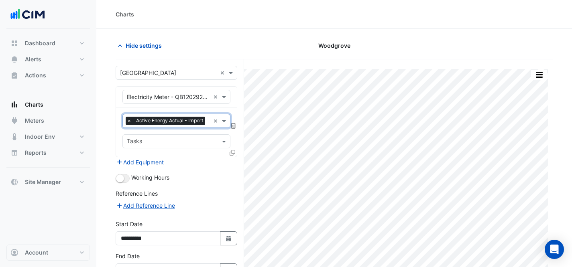
click at [233, 151] on icon at bounding box center [233, 153] width 6 height 6
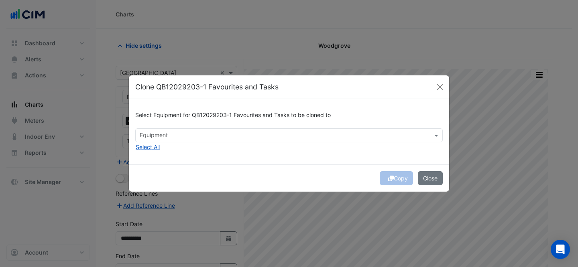
click at [275, 140] on div at bounding box center [283, 136] width 291 height 10
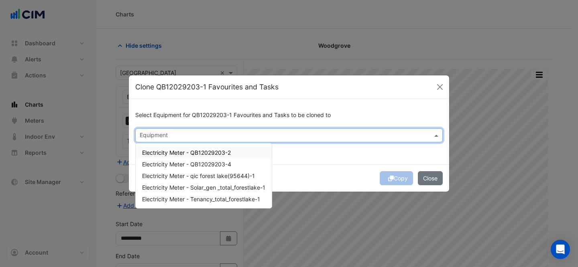
click at [254, 151] on div "Electricity Meter - QB12029203-2" at bounding box center [204, 153] width 136 height 12
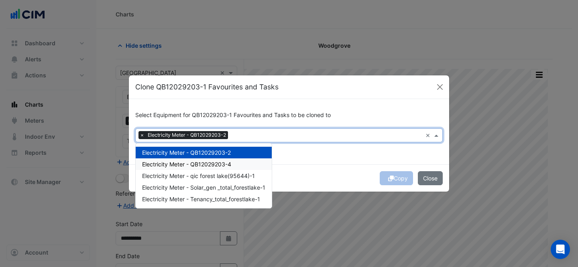
click at [247, 161] on div "Electricity Meter - QB12029203-4" at bounding box center [204, 165] width 136 height 12
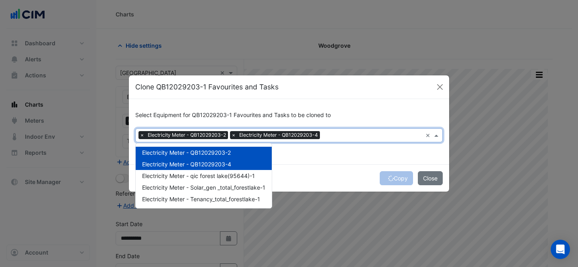
click at [328, 159] on div "Select Equipment for QB12029203-1 Favourites and Tasks to be cloned to Equipmen…" at bounding box center [289, 131] width 320 height 65
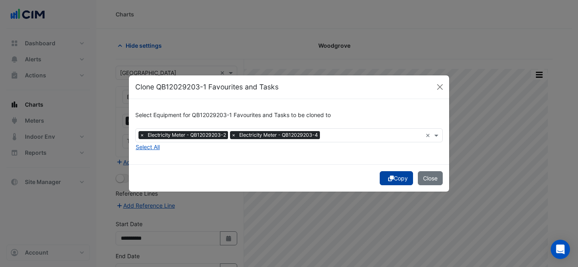
click at [399, 183] on button "Copy" at bounding box center [396, 178] width 33 height 14
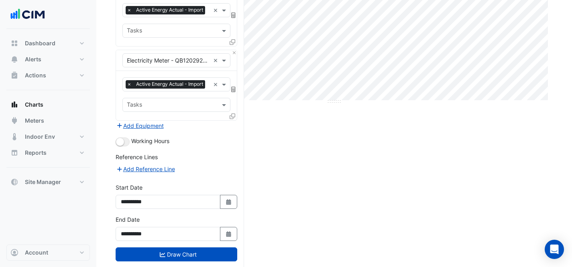
scroll to position [193, 0]
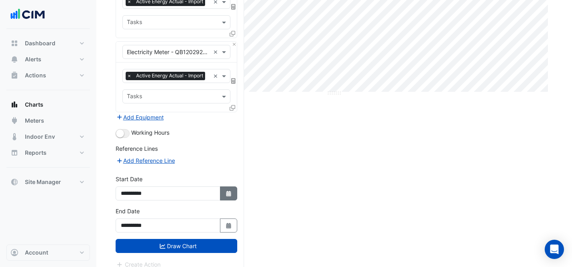
click at [227, 191] on icon "button" at bounding box center [228, 194] width 5 height 6
select select "*"
select select "****"
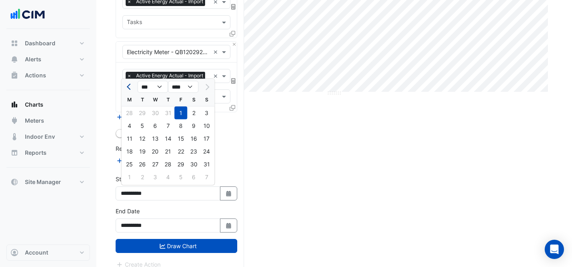
click at [129, 86] on span "Previous month" at bounding box center [130, 87] width 6 height 6
select select "*"
click at [143, 110] on div "1" at bounding box center [142, 113] width 13 height 13
type input "**********"
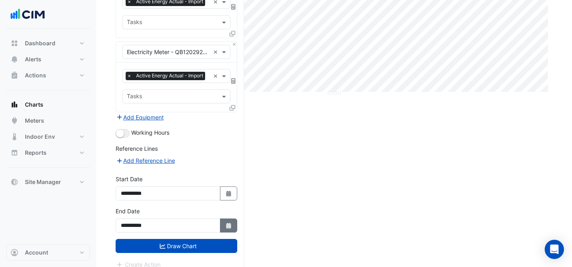
click at [226, 224] on icon "button" at bounding box center [228, 226] width 5 height 6
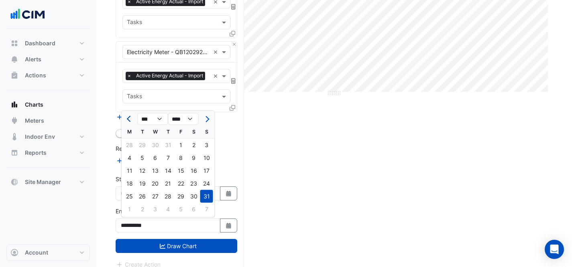
click at [129, 119] on span "Previous month" at bounding box center [130, 119] width 6 height 6
select select "*"
click at [167, 195] on div "31" at bounding box center [168, 196] width 13 height 13
type input "**********"
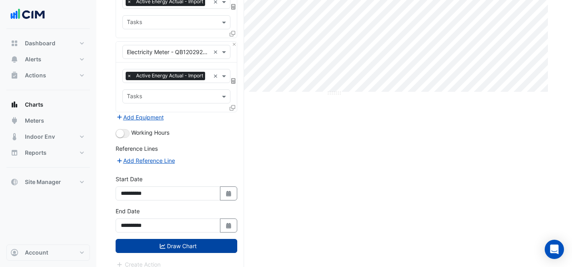
click at [199, 247] on button "Draw Chart" at bounding box center [177, 246] width 122 height 14
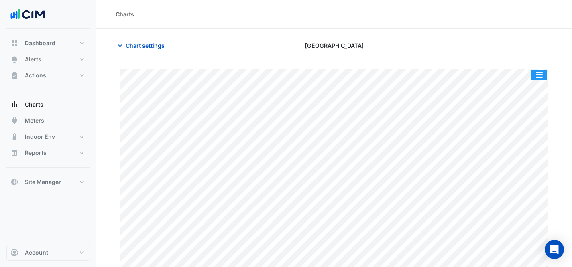
click at [542, 76] on button "button" at bounding box center [539, 75] width 16 height 10
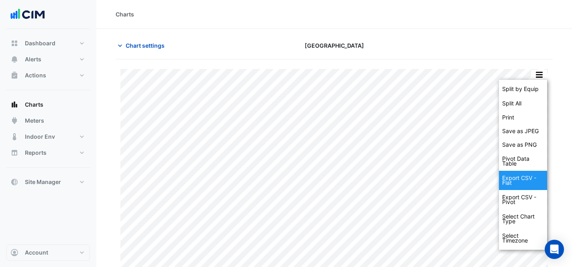
click at [527, 176] on div "Export CSV - Flat" at bounding box center [523, 180] width 48 height 19
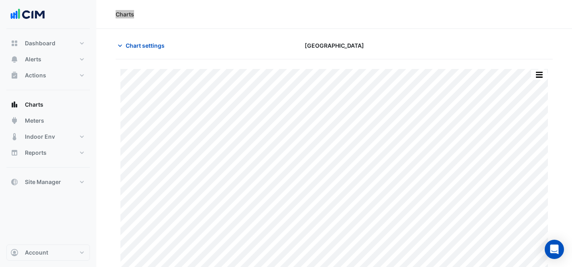
click at [391, 10] on div "Charts" at bounding box center [334, 14] width 476 height 29
drag, startPoint x: 138, startPoint y: 46, endPoint x: 142, endPoint y: 53, distance: 8.1
click at [138, 46] on span "Chart settings" at bounding box center [145, 45] width 39 height 8
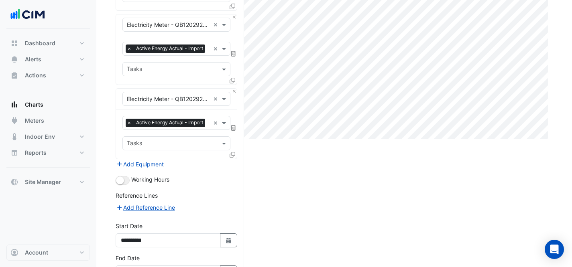
scroll to position [201, 0]
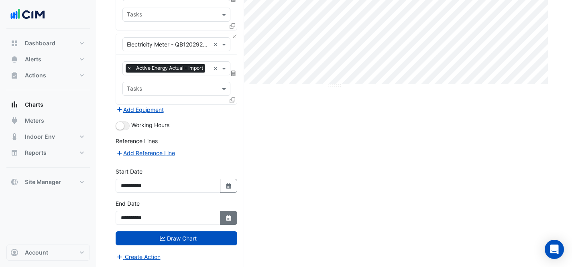
click at [233, 216] on button "Select Date" at bounding box center [229, 218] width 18 height 14
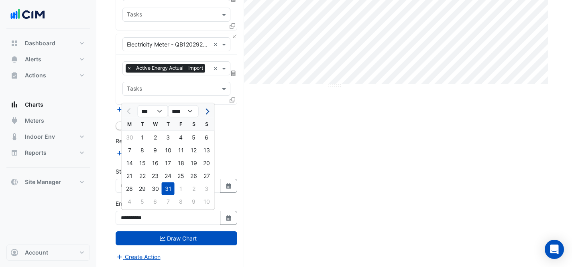
click at [207, 110] on span "Next month" at bounding box center [206, 111] width 6 height 6
select select "*"
click at [209, 186] on div "31" at bounding box center [206, 189] width 13 height 13
type input "**********"
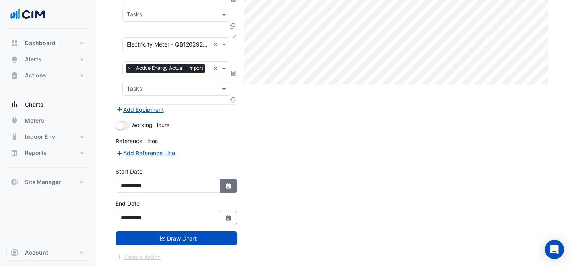
click at [233, 191] on button "Select Date" at bounding box center [229, 186] width 18 height 14
select select "*"
select select "****"
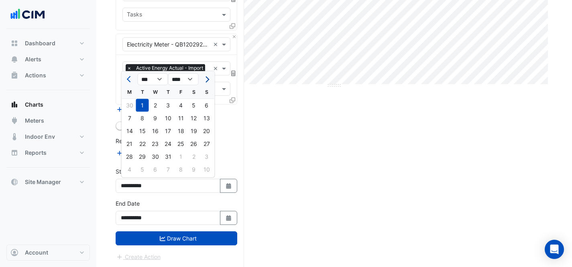
click at [207, 81] on button "Next month" at bounding box center [206, 79] width 10 height 13
select select "*"
click at [176, 105] on div "1" at bounding box center [181, 105] width 13 height 13
type input "**********"
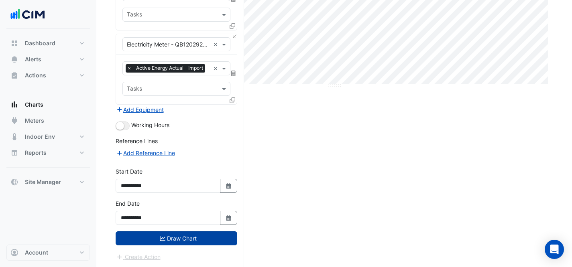
click at [194, 240] on button "Draw Chart" at bounding box center [177, 239] width 122 height 14
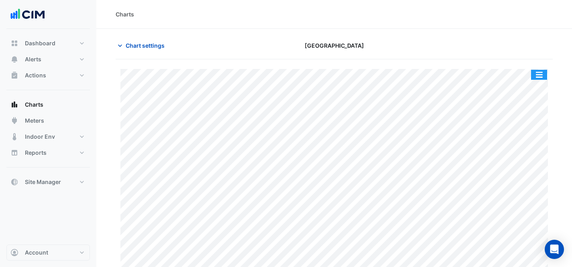
click at [543, 73] on button "button" at bounding box center [539, 75] width 16 height 10
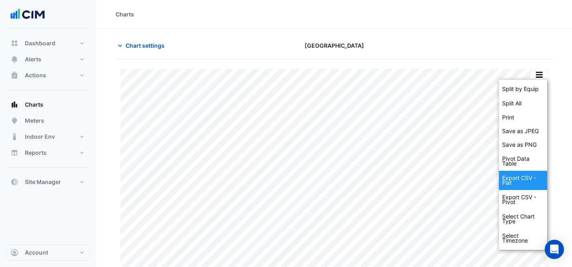
click at [525, 179] on div "Export CSV - Flat" at bounding box center [523, 180] width 48 height 19
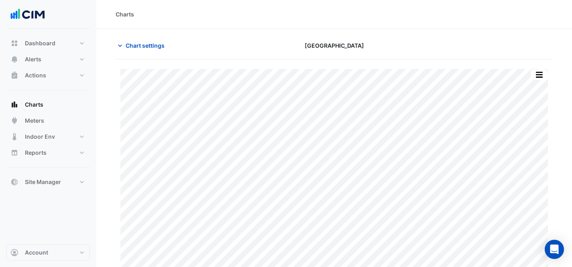
click at [405, 12] on div "Charts" at bounding box center [334, 14] width 437 height 8
click at [150, 47] on span "Chart settings" at bounding box center [145, 45] width 39 height 8
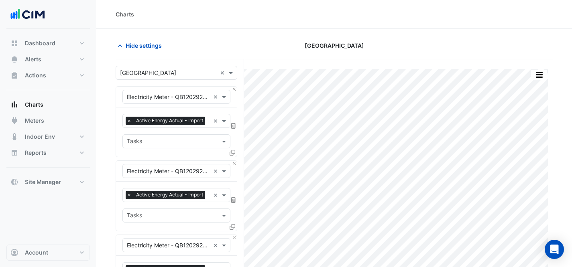
click at [157, 70] on input "text" at bounding box center [168, 73] width 97 height 8
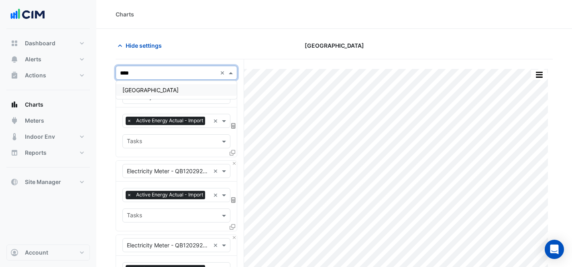
type input "*****"
click at [155, 87] on span "[GEOGRAPHIC_DATA]" at bounding box center [150, 90] width 56 height 7
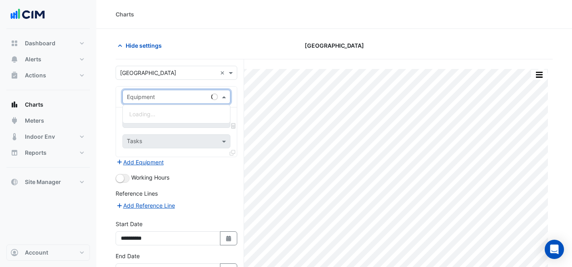
click at [159, 94] on input "text" at bounding box center [168, 97] width 83 height 8
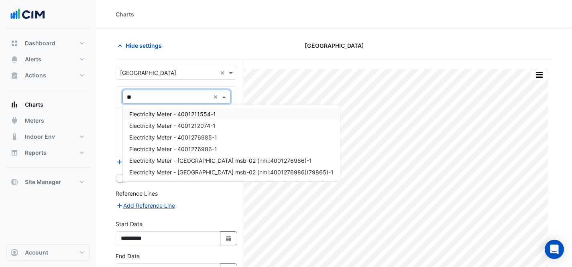
type input "***"
click at [198, 114] on span "Electricity Meter - 4001211554-1" at bounding box center [172, 114] width 87 height 7
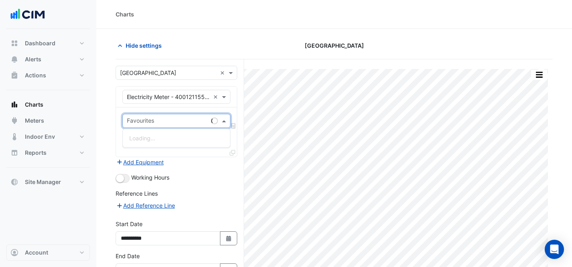
click at [191, 125] on input "text" at bounding box center [167, 122] width 81 height 8
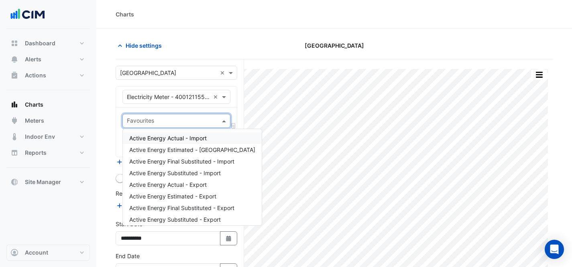
click at [197, 136] on span "Active Energy Actual - Import" at bounding box center [167, 138] width 77 height 7
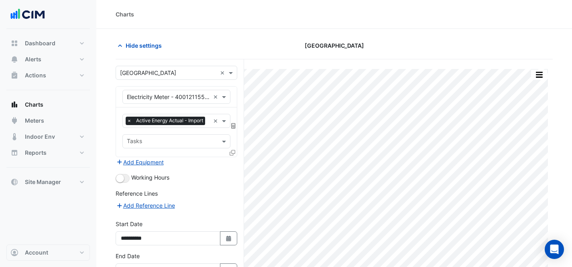
click at [232, 152] on icon at bounding box center [233, 153] width 6 height 6
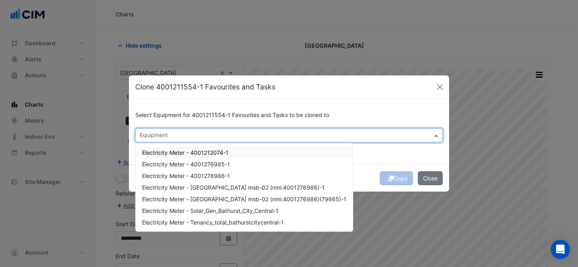
click at [229, 129] on div "Equipment" at bounding box center [282, 135] width 293 height 12
click at [223, 152] on span "Electricity Meter - 4001212074-1" at bounding box center [185, 152] width 86 height 7
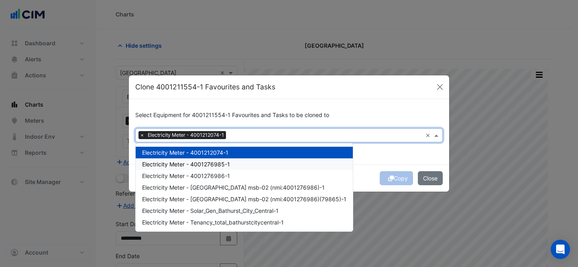
click at [222, 163] on span "Electricity Meter - 4001276985-1" at bounding box center [186, 164] width 88 height 7
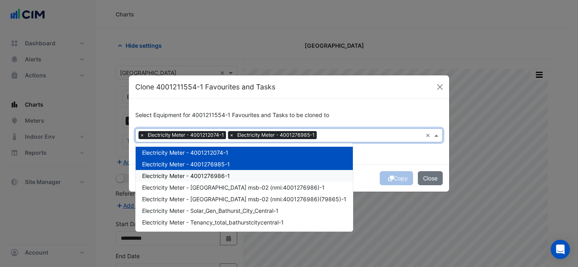
click at [221, 171] on div "Electricity Meter - 4001276986-1" at bounding box center [244, 176] width 217 height 12
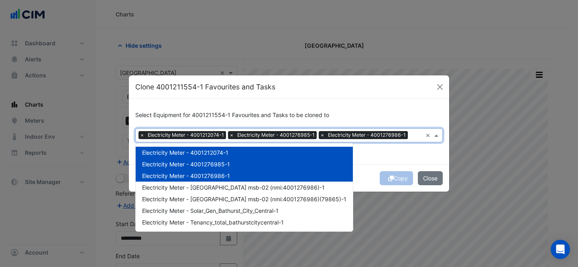
click at [380, 96] on div "Clone 4001211554-1 Favourites and Tasks" at bounding box center [289, 87] width 320 height 24
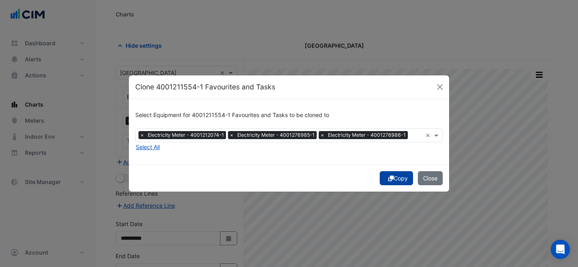
click at [401, 177] on button "Copy" at bounding box center [396, 178] width 33 height 14
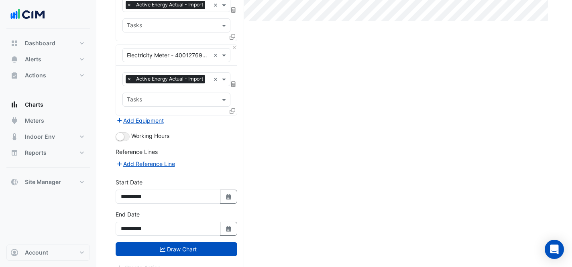
scroll to position [266, 0]
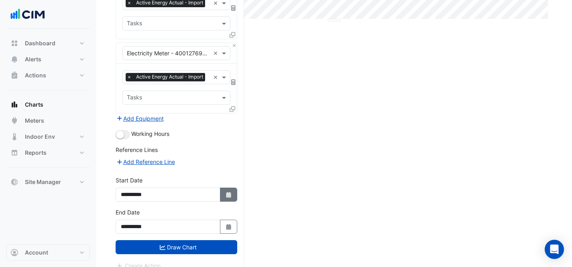
click at [228, 201] on button "Select Date" at bounding box center [229, 195] width 18 height 14
select select "*"
select select "****"
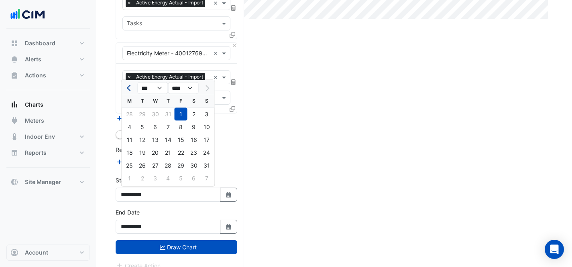
click at [128, 90] on button "Previous month" at bounding box center [130, 88] width 10 height 13
select select "*"
click at [142, 110] on div "1" at bounding box center [142, 114] width 13 height 13
type input "**********"
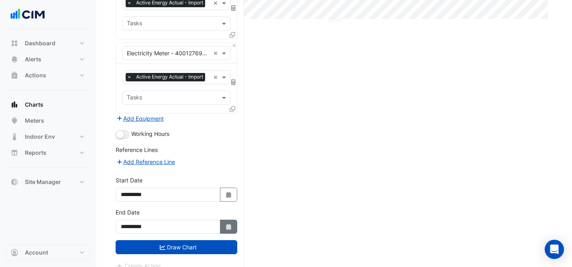
click at [231, 225] on icon "Select Date" at bounding box center [228, 227] width 7 height 6
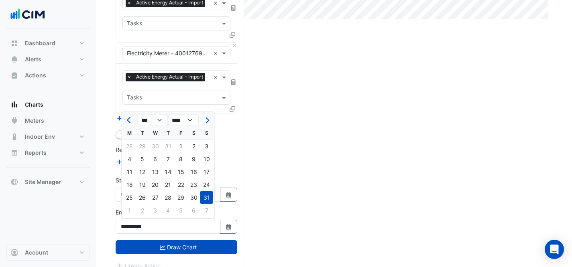
click at [123, 118] on div at bounding box center [130, 120] width 16 height 13
click at [127, 119] on button "Previous month" at bounding box center [130, 120] width 10 height 13
select select "*"
click at [169, 195] on div "31" at bounding box center [168, 197] width 13 height 13
type input "**********"
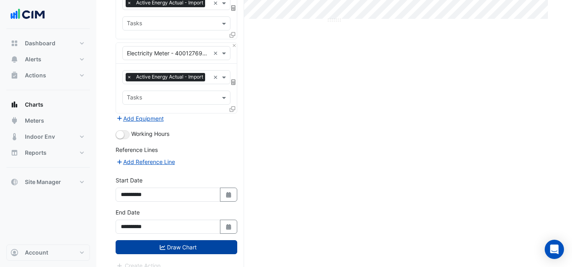
click at [197, 245] on button "Draw Chart" at bounding box center [177, 247] width 122 height 14
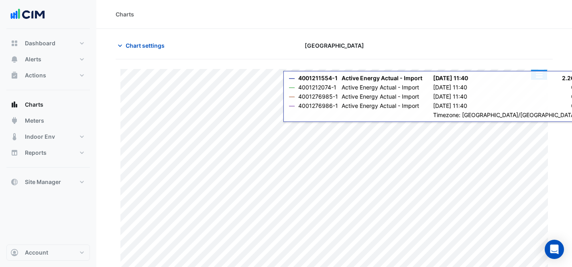
click at [540, 76] on button "button" at bounding box center [539, 75] width 16 height 10
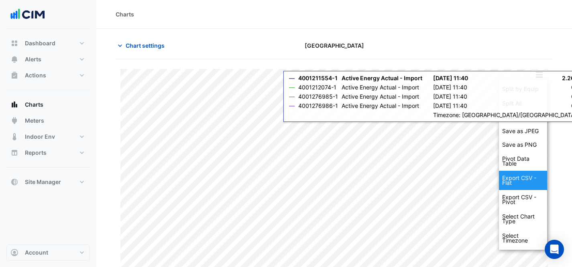
click at [511, 173] on div "Export CSV - Flat" at bounding box center [523, 180] width 48 height 19
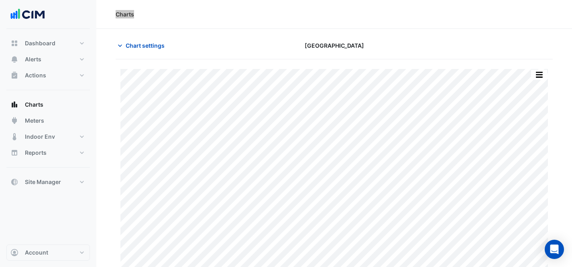
click at [400, 4] on div "Charts" at bounding box center [334, 14] width 476 height 29
click at [143, 47] on span "Chart settings" at bounding box center [145, 45] width 39 height 8
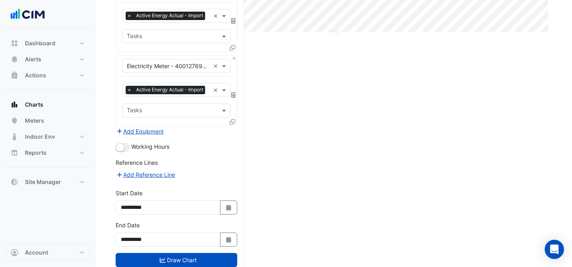
scroll to position [275, 0]
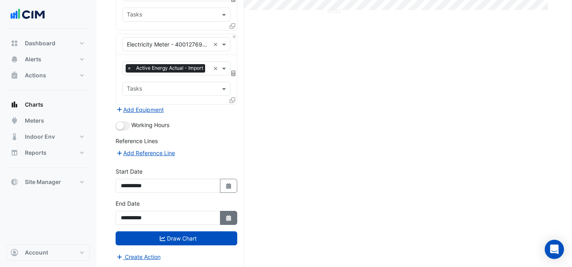
click at [230, 216] on icon "Select Date" at bounding box center [228, 219] width 7 height 6
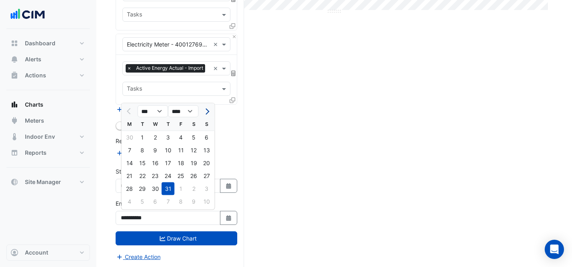
click at [205, 112] on span "Next month" at bounding box center [206, 111] width 6 height 6
select select "*"
click at [201, 190] on div "31" at bounding box center [206, 189] width 13 height 13
type input "**********"
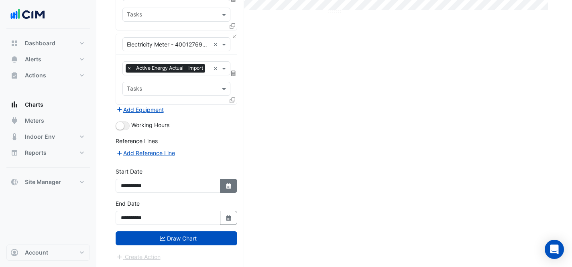
click at [232, 184] on button "Select Date" at bounding box center [229, 186] width 18 height 14
select select "*"
select select "****"
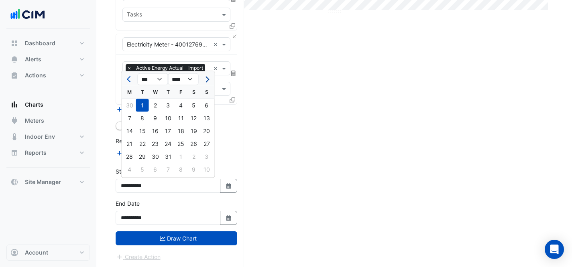
click at [209, 73] on button "Next month" at bounding box center [206, 79] width 10 height 13
select select "*"
click at [181, 104] on div "1" at bounding box center [181, 105] width 13 height 13
type input "**********"
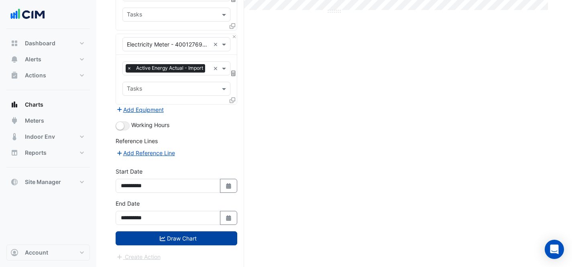
click at [165, 243] on button "Draw Chart" at bounding box center [177, 239] width 122 height 14
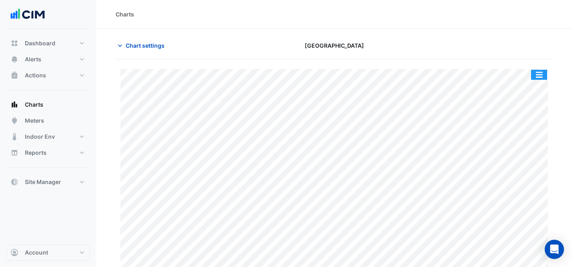
click at [535, 76] on button "button" at bounding box center [539, 75] width 16 height 10
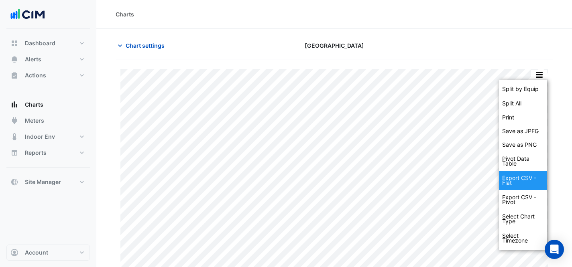
click at [533, 177] on div "Export CSV - Flat" at bounding box center [523, 180] width 48 height 19
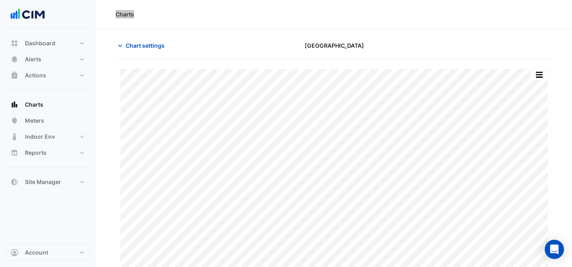
click at [413, 7] on div "Charts" at bounding box center [334, 14] width 476 height 29
click at [154, 53] on div "Chart settings [GEOGRAPHIC_DATA]" at bounding box center [334, 49] width 437 height 21
click at [145, 47] on span "Chart settings" at bounding box center [145, 45] width 39 height 8
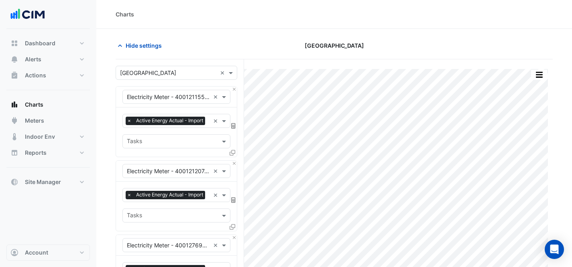
click at [167, 69] on input "text" at bounding box center [168, 73] width 97 height 8
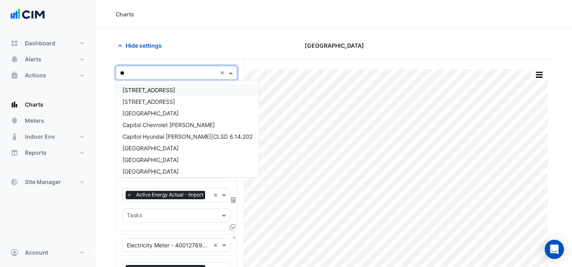
type input "***"
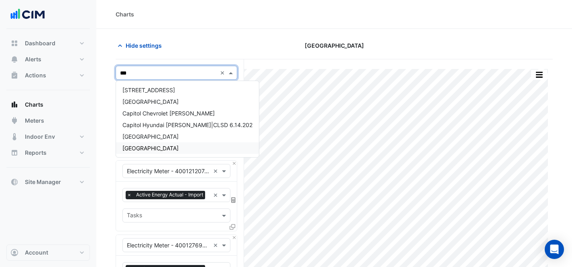
click at [185, 153] on div "[GEOGRAPHIC_DATA]" at bounding box center [187, 148] width 143 height 12
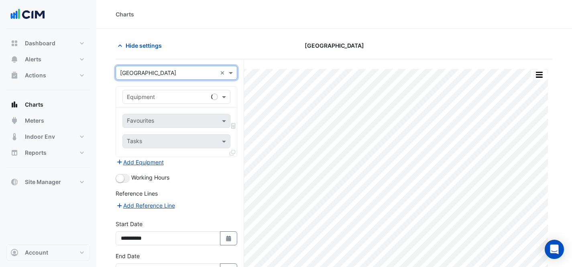
click at [158, 94] on input "text" at bounding box center [168, 97] width 83 height 8
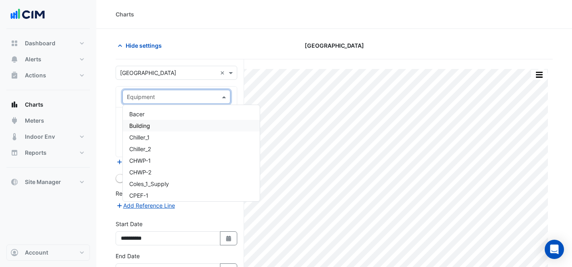
type input "*"
click at [169, 115] on span "Electricity Meter - 4103601794-1" at bounding box center [172, 114] width 87 height 7
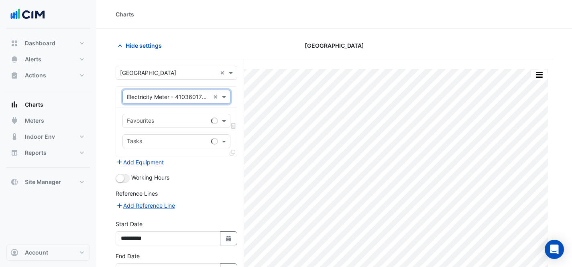
drag, startPoint x: 185, startPoint y: 110, endPoint x: 189, endPoint y: 120, distance: 11.2
click at [185, 110] on div "Favourites Tasks" at bounding box center [176, 132] width 121 height 49
click at [191, 122] on input "text" at bounding box center [167, 122] width 81 height 8
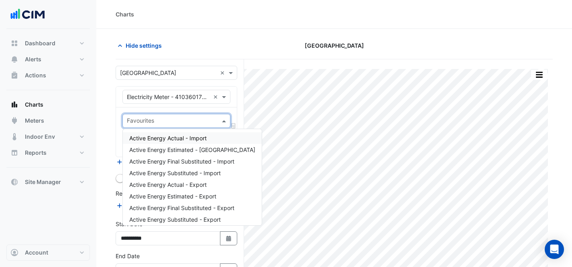
click at [167, 137] on span "Active Energy Actual - Import" at bounding box center [167, 138] width 77 height 7
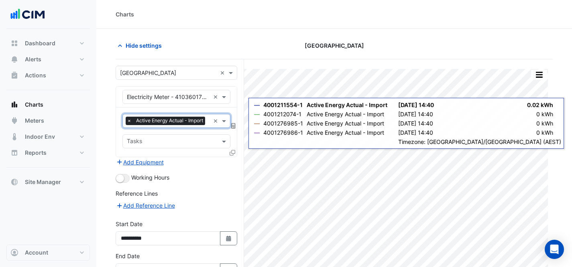
click at [230, 153] on icon at bounding box center [233, 153] width 6 height 6
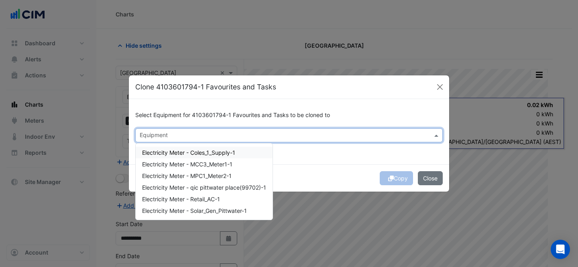
click at [226, 140] on div at bounding box center [283, 136] width 291 height 10
click at [302, 162] on div "Select Equipment for 4103601794-1 Favourites and Tasks to be cloned to Equipmen…" at bounding box center [289, 131] width 320 height 65
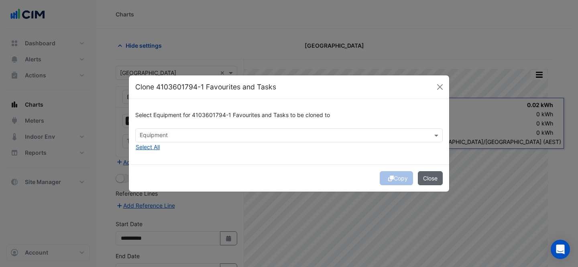
click at [426, 179] on button "Close" at bounding box center [430, 178] width 25 height 14
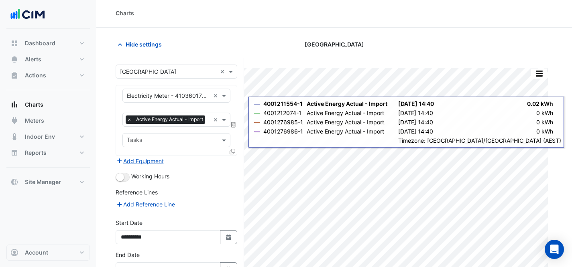
scroll to position [2, 0]
drag, startPoint x: 234, startPoint y: 232, endPoint x: 230, endPoint y: 230, distance: 4.3
click at [234, 232] on button "Select Date" at bounding box center [229, 237] width 18 height 14
select select "*"
select select "****"
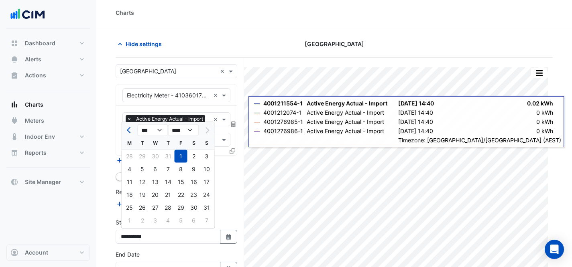
click at [135, 133] on div at bounding box center [130, 130] width 16 height 13
click at [131, 131] on span "Previous month" at bounding box center [130, 130] width 6 height 6
select select "*"
click at [138, 154] on div "1" at bounding box center [142, 156] width 13 height 13
type input "**********"
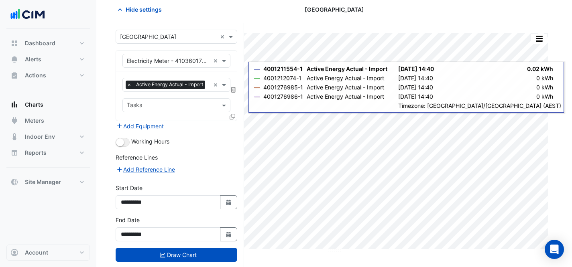
scroll to position [53, 0]
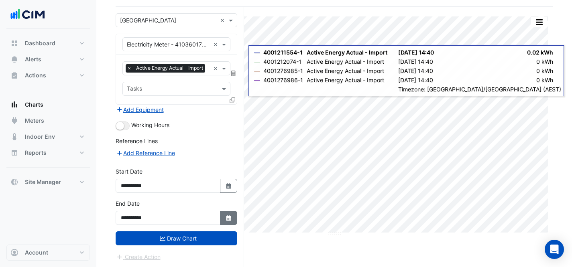
click at [226, 217] on icon "button" at bounding box center [228, 219] width 5 height 6
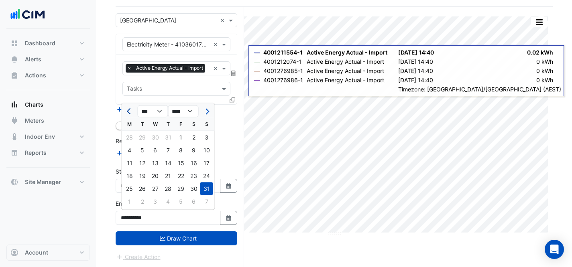
click at [128, 112] on span "Previous month" at bounding box center [130, 111] width 6 height 6
select select "*"
click at [167, 189] on div "31" at bounding box center [168, 189] width 13 height 13
type input "**********"
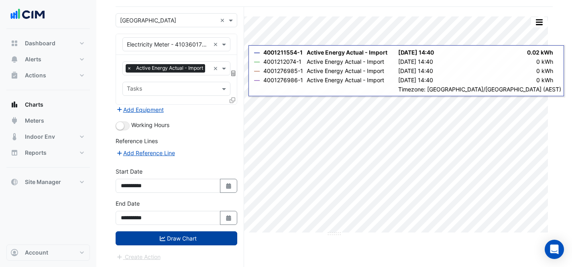
click at [160, 240] on fa-icon "submit" at bounding box center [163, 238] width 6 height 7
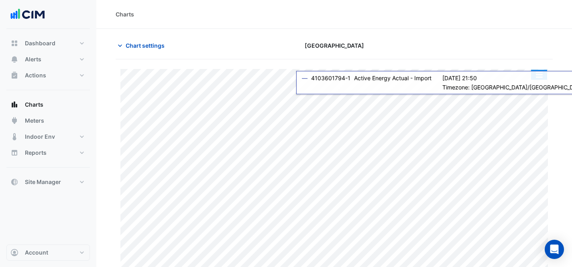
click at [539, 72] on button "button" at bounding box center [539, 75] width 16 height 10
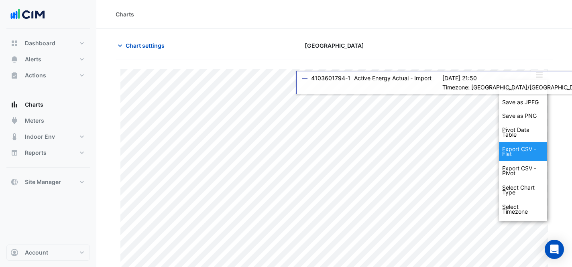
click at [530, 156] on div "Export CSV - Flat" at bounding box center [523, 151] width 48 height 19
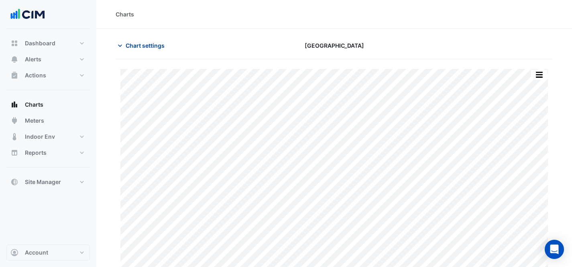
click at [144, 45] on span "Chart settings" at bounding box center [145, 45] width 39 height 8
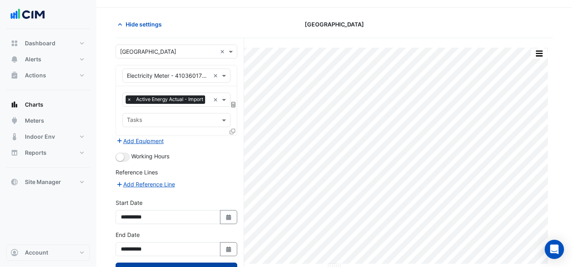
scroll to position [53, 0]
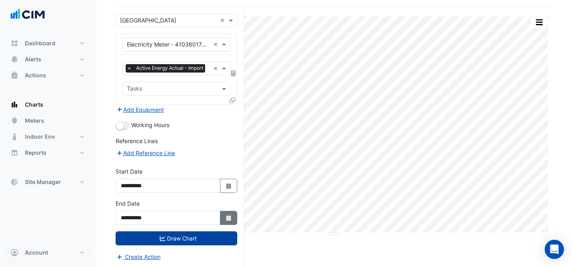
click at [225, 219] on icon "Select Date" at bounding box center [228, 219] width 7 height 6
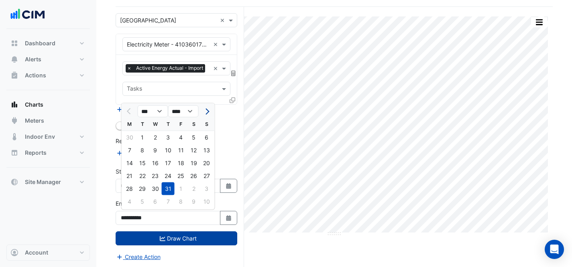
click at [208, 110] on span "Next month" at bounding box center [206, 111] width 6 height 6
select select "*"
click at [201, 188] on div "31" at bounding box center [206, 189] width 13 height 13
type input "**********"
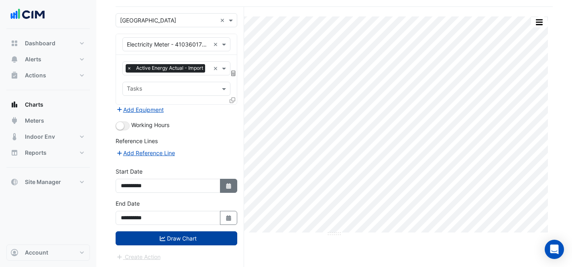
click at [231, 183] on icon "Select Date" at bounding box center [228, 186] width 7 height 6
select select "*"
select select "****"
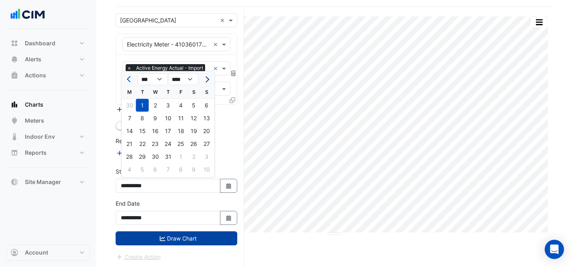
click at [207, 78] on span "Next month" at bounding box center [206, 79] width 6 height 6
select select "*"
click at [177, 104] on div "1" at bounding box center [181, 105] width 13 height 13
type input "**********"
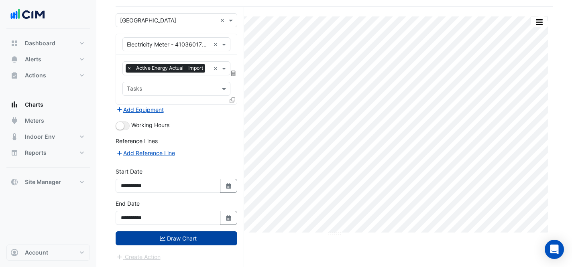
click at [187, 244] on button "Draw Chart" at bounding box center [177, 239] width 122 height 14
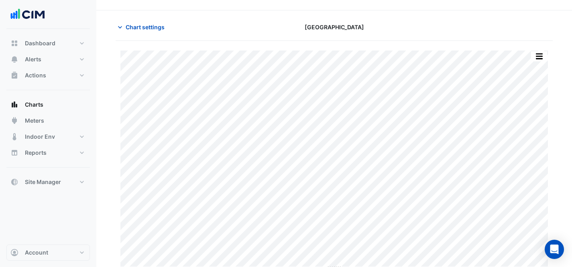
scroll to position [22, 0]
click at [541, 55] on button "button" at bounding box center [539, 53] width 16 height 10
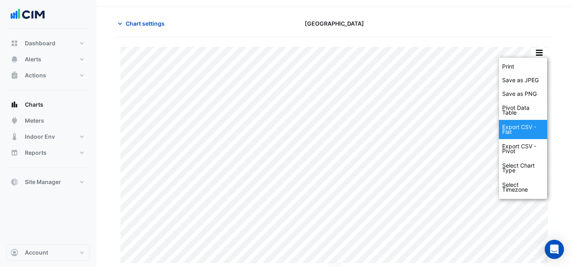
click at [521, 128] on div "Export CSV - Flat" at bounding box center [523, 129] width 48 height 19
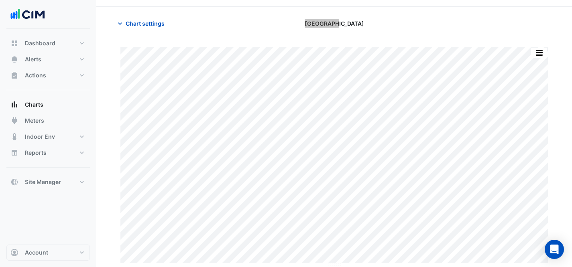
click at [394, 7] on section "Chart settings [GEOGRAPHIC_DATA] Print Save as JPEG Save as PNG Pivot Data Tabl…" at bounding box center [334, 137] width 476 height 260
drag, startPoint x: 140, startPoint y: 22, endPoint x: 143, endPoint y: 33, distance: 10.8
click at [140, 22] on span "Chart settings" at bounding box center [145, 23] width 39 height 8
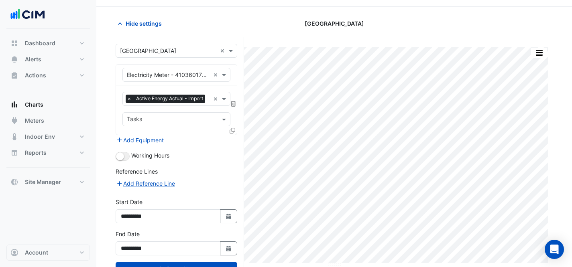
click at [160, 49] on input "text" at bounding box center [168, 51] width 97 height 8
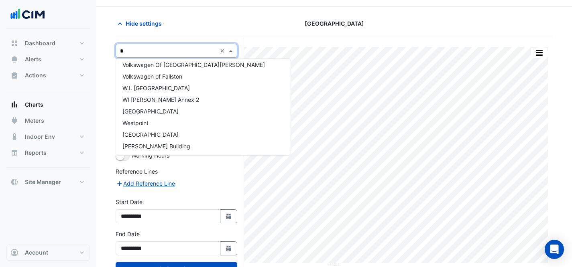
scroll to position [213, 0]
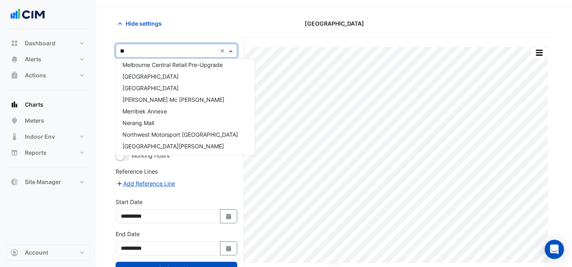
type input "***"
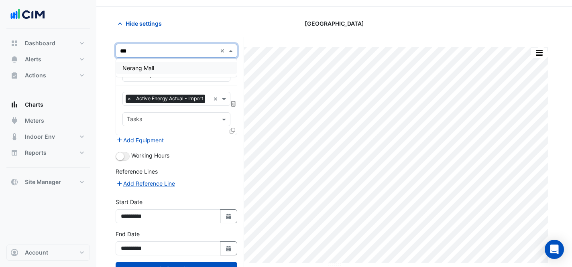
click at [181, 69] on div "Nerang Mall" at bounding box center [176, 68] width 121 height 12
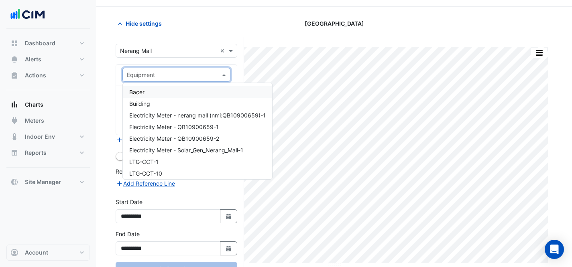
click at [170, 75] on input "text" at bounding box center [168, 75] width 83 height 8
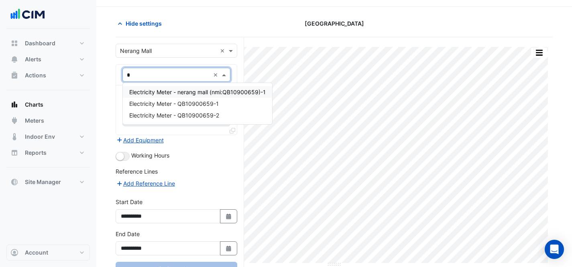
type input "**"
click at [229, 102] on div "Electricity Meter - QB10900659-1" at bounding box center [197, 104] width 149 height 12
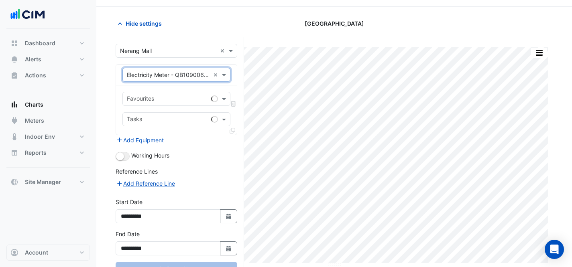
click at [187, 107] on div "Favourites Tasks" at bounding box center [176, 109] width 121 height 49
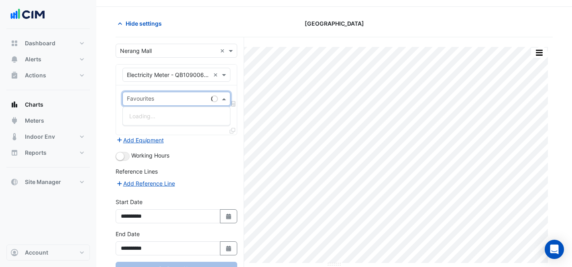
click at [179, 100] on input "text" at bounding box center [167, 100] width 81 height 8
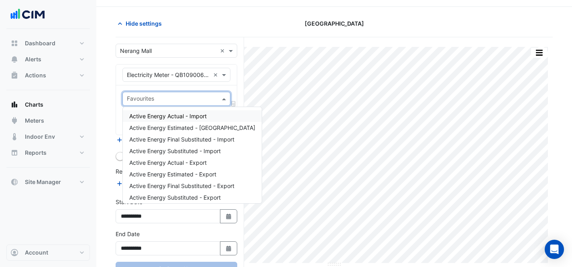
click at [182, 116] on span "Active Energy Actual - Import" at bounding box center [167, 116] width 77 height 7
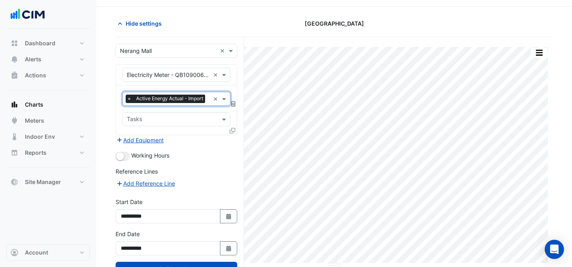
click at [234, 129] on icon at bounding box center [233, 131] width 6 height 6
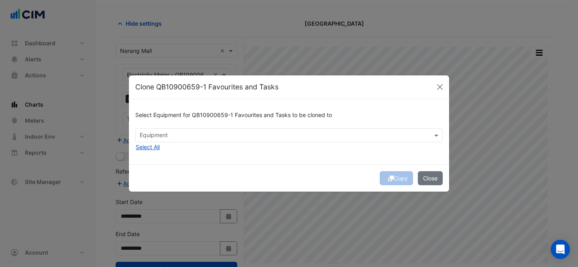
click at [234, 132] on input "text" at bounding box center [284, 136] width 289 height 8
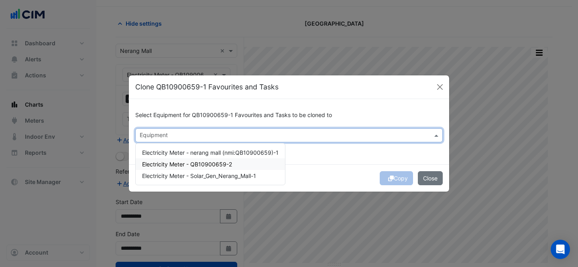
drag, startPoint x: 236, startPoint y: 160, endPoint x: 237, endPoint y: 152, distance: 7.8
click at [236, 160] on div "Electricity Meter - QB10900659-2" at bounding box center [210, 165] width 149 height 12
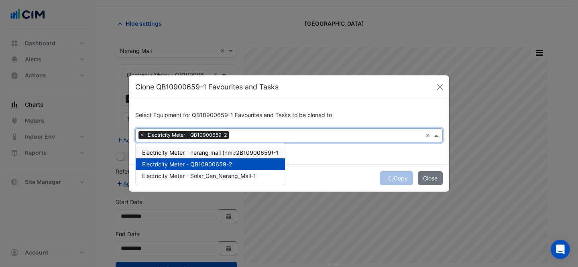
click at [327, 150] on div "Select Equipment for QB10900659-1 Favourites and Tasks to be cloned to Equipmen…" at bounding box center [289, 131] width 320 height 65
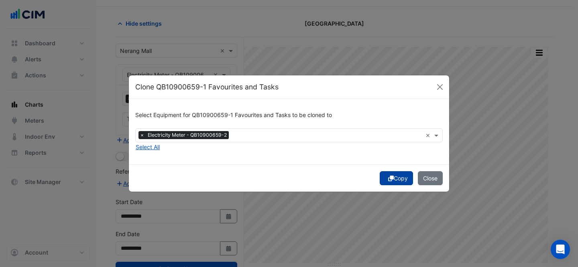
click at [403, 173] on button "Copy" at bounding box center [396, 178] width 33 height 14
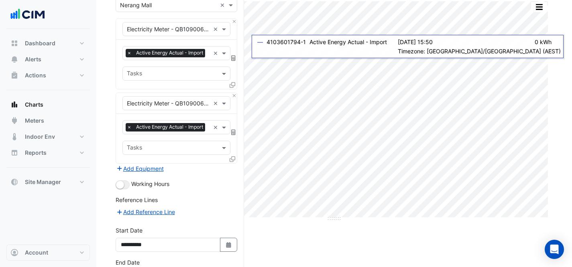
scroll to position [127, 0]
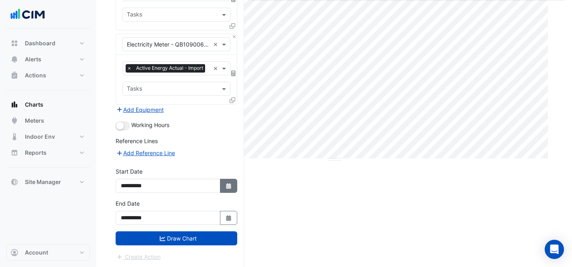
click at [228, 188] on icon "button" at bounding box center [228, 186] width 5 height 6
select select "*"
select select "****"
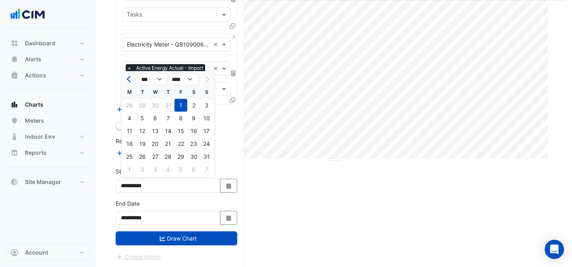
click at [130, 79] on span "Previous month" at bounding box center [130, 79] width 6 height 6
select select "*"
click at [143, 102] on div "1" at bounding box center [142, 105] width 13 height 13
type input "**********"
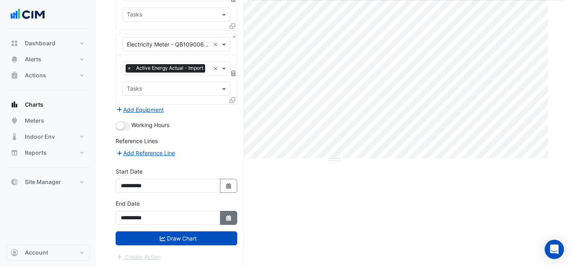
click at [231, 216] on icon "Select Date" at bounding box center [228, 219] width 7 height 6
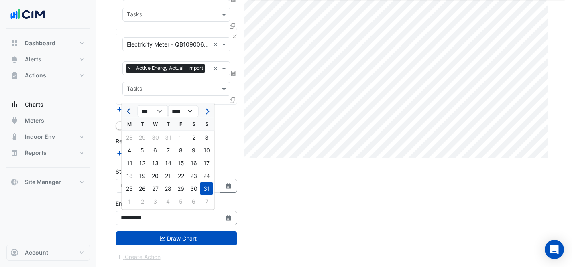
click at [127, 111] on button "Previous month" at bounding box center [130, 111] width 10 height 13
select select "*"
click at [168, 190] on div "31" at bounding box center [168, 189] width 13 height 13
type input "**********"
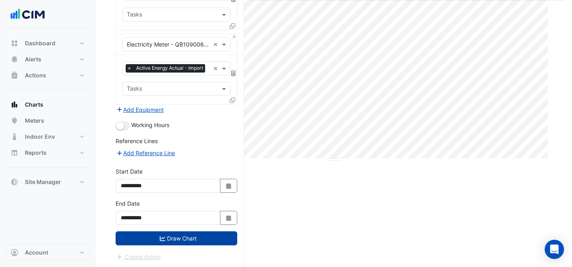
click at [182, 235] on button "Draw Chart" at bounding box center [177, 239] width 122 height 14
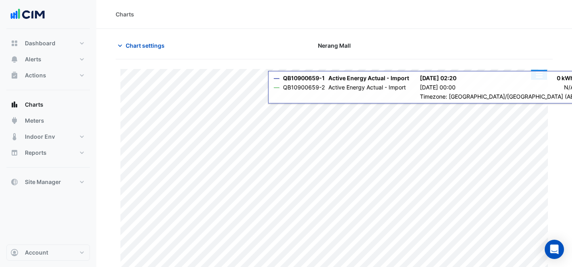
click at [533, 75] on button "button" at bounding box center [539, 75] width 16 height 10
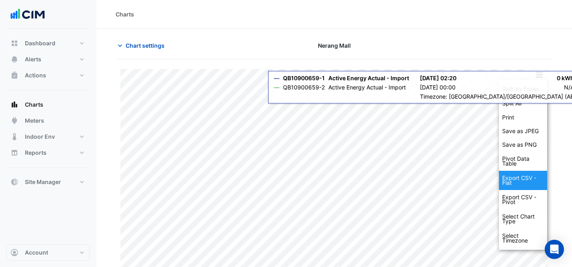
click at [535, 183] on div "Export CSV - Flat" at bounding box center [523, 180] width 48 height 19
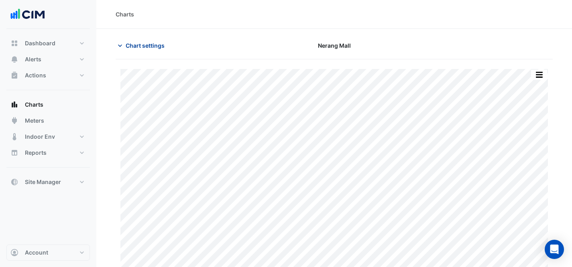
click at [145, 47] on span "Chart settings" at bounding box center [145, 45] width 39 height 8
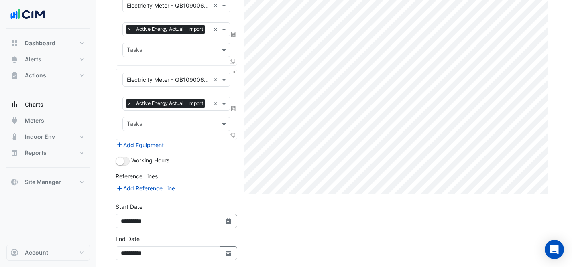
scroll to position [127, 0]
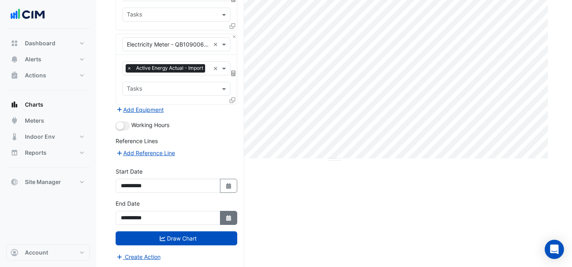
click at [226, 220] on icon "button" at bounding box center [228, 219] width 5 height 6
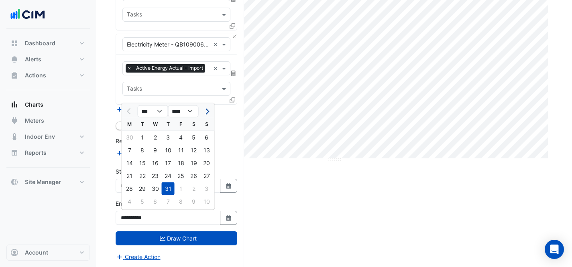
click at [205, 113] on span "Next month" at bounding box center [206, 111] width 6 height 6
select select "*"
click at [202, 188] on div "31" at bounding box center [206, 189] width 13 height 13
type input "**********"
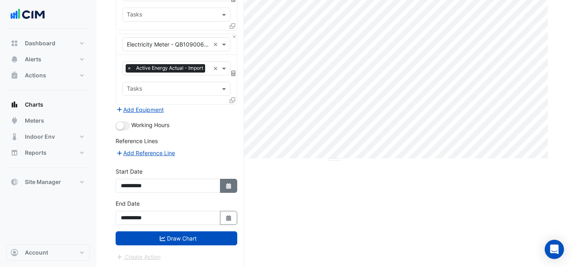
click at [231, 185] on icon "Select Date" at bounding box center [228, 186] width 7 height 6
select select "*"
select select "****"
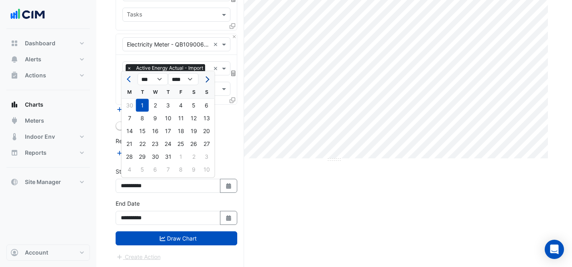
click at [209, 78] on button "Next month" at bounding box center [206, 79] width 10 height 13
select select "*"
click at [178, 104] on div "1" at bounding box center [181, 105] width 13 height 13
type input "**********"
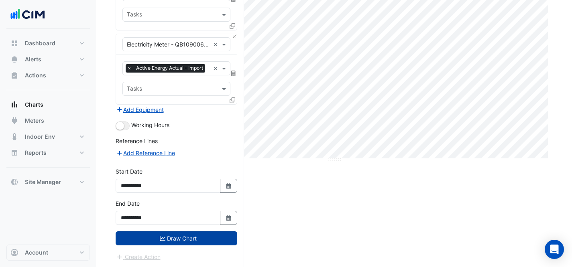
click at [165, 242] on button "Draw Chart" at bounding box center [177, 239] width 122 height 14
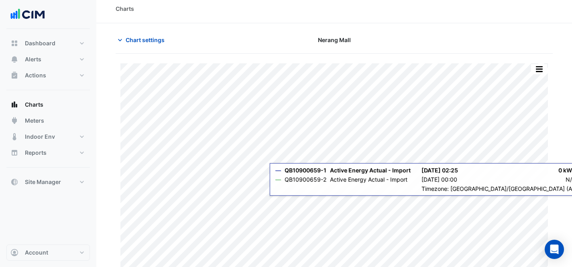
scroll to position [16, 0]
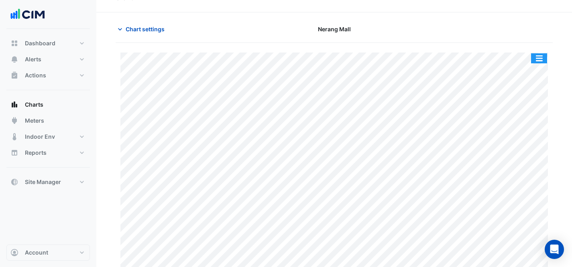
click at [538, 57] on button "button" at bounding box center [539, 58] width 16 height 10
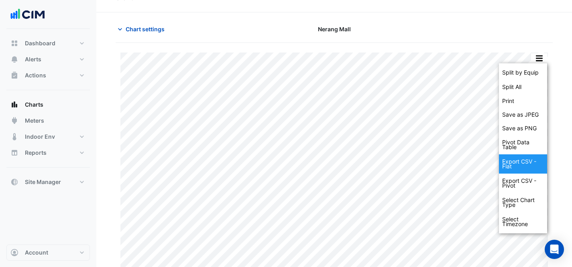
click at [523, 165] on div "Export CSV - Flat" at bounding box center [523, 164] width 48 height 19
